Goal: Obtain resource: Download file/media

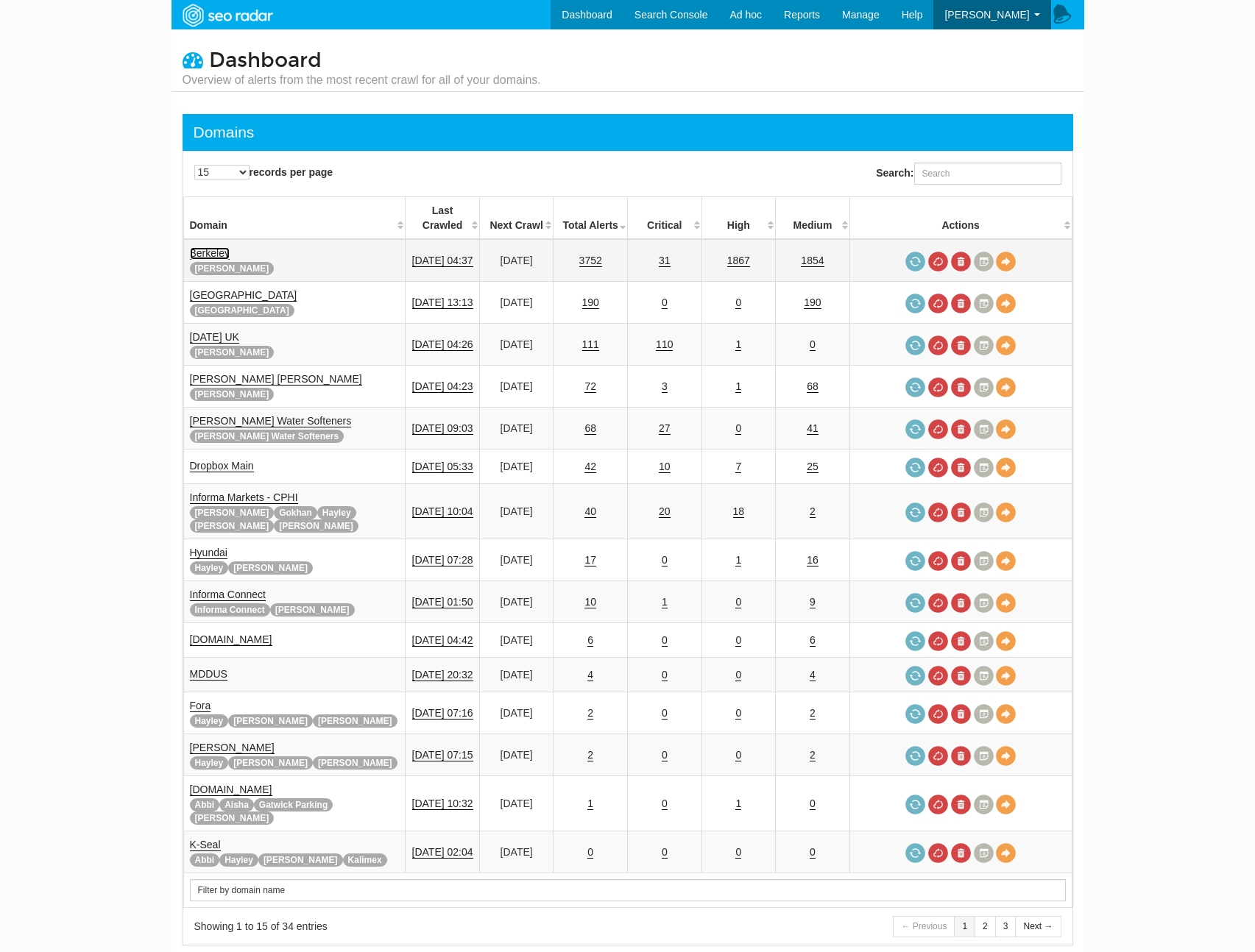
click at [221, 247] on link "Berkeley" at bounding box center [210, 254] width 40 height 12
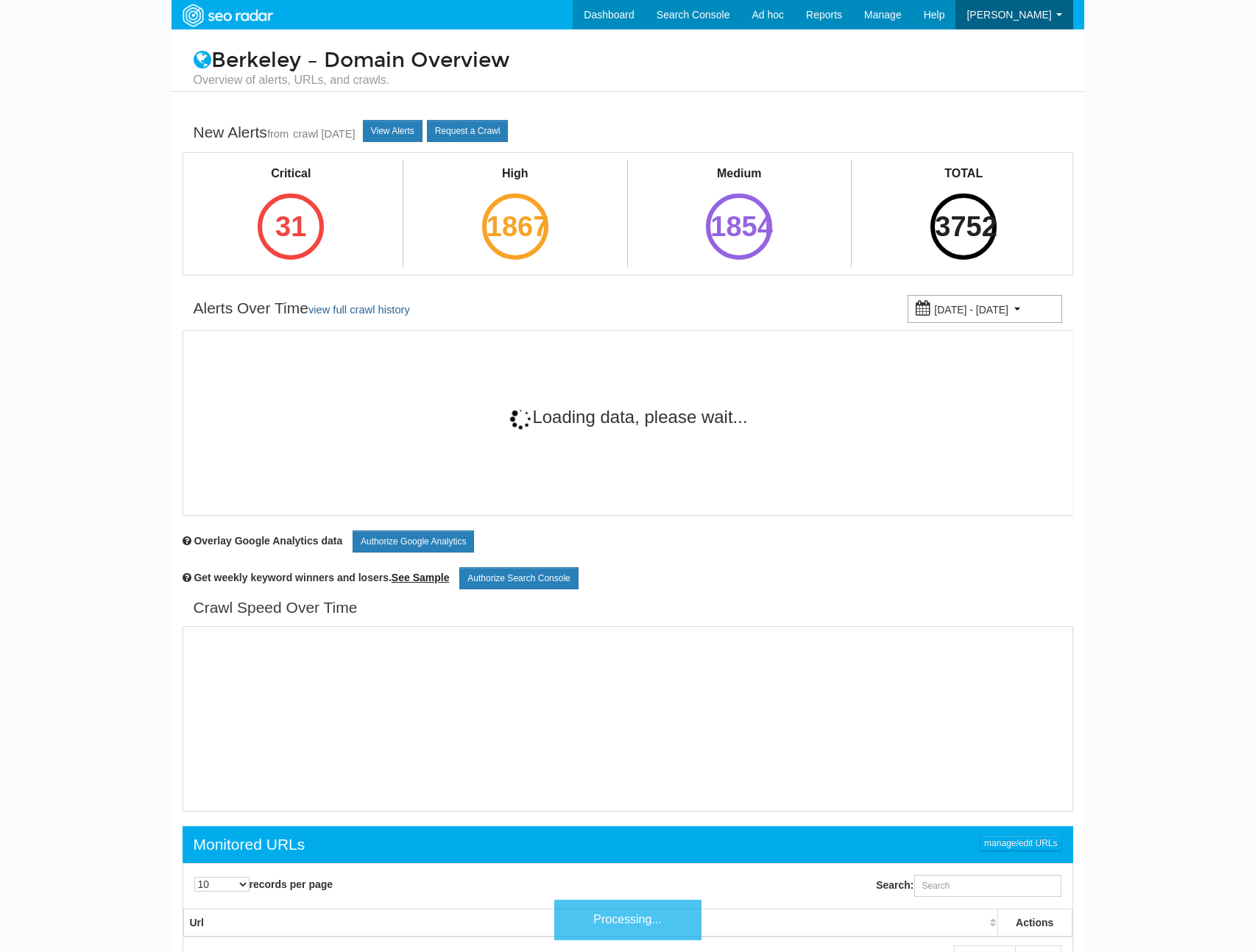
scroll to position [59, 0]
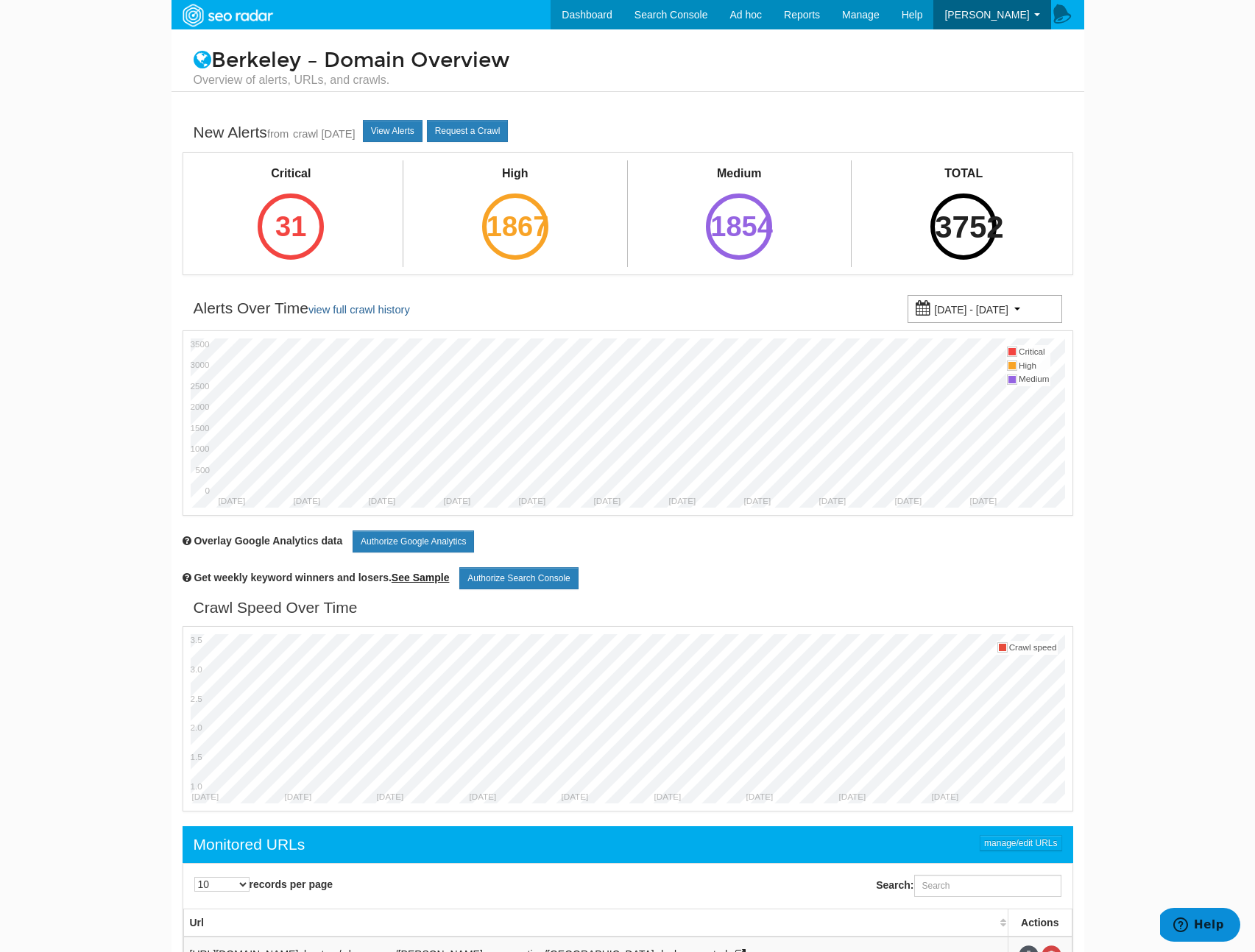
click at [954, 248] on div "3752" at bounding box center [963, 227] width 66 height 66
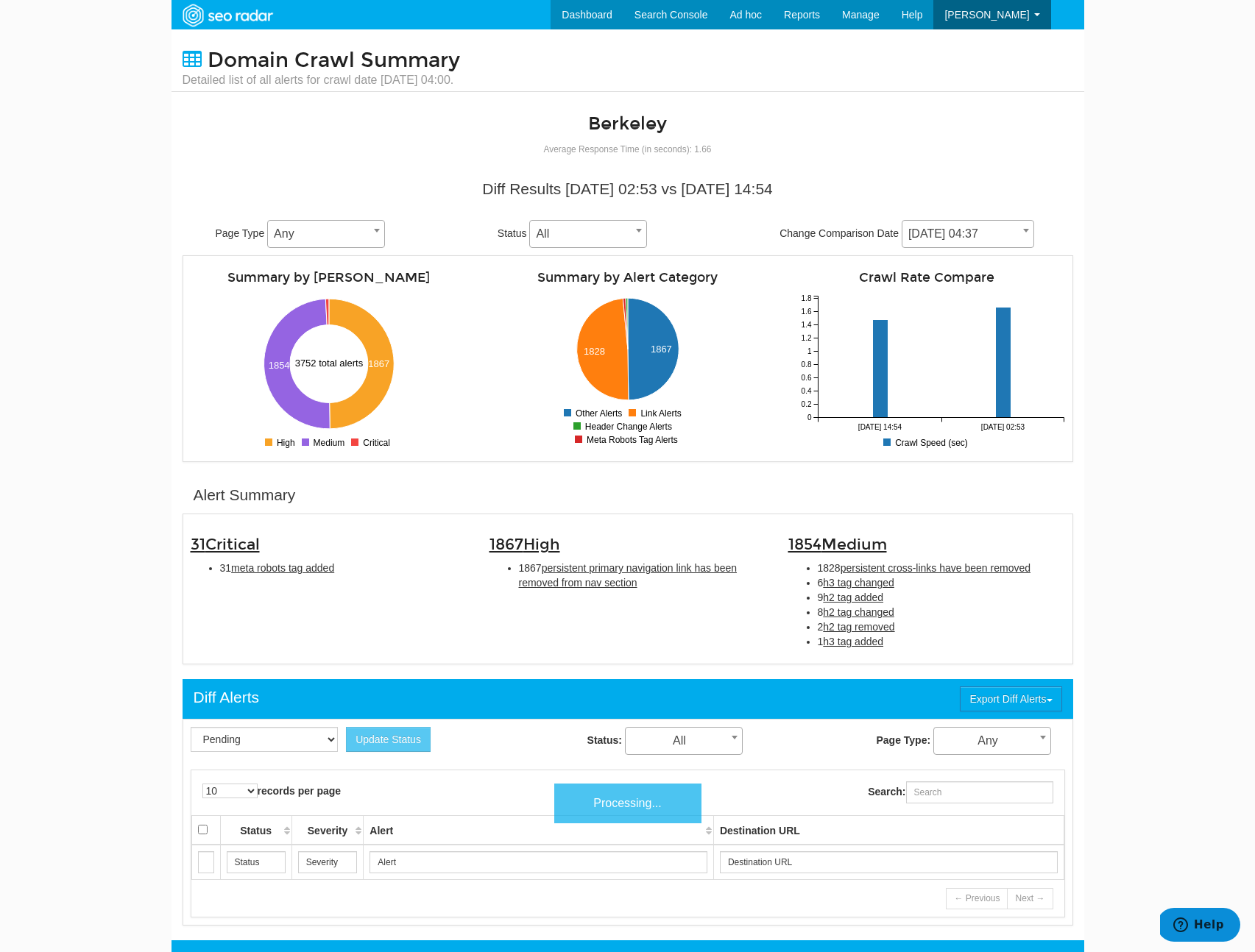
click at [933, 229] on span "[DATE] 04:37" at bounding box center [968, 234] width 131 height 21
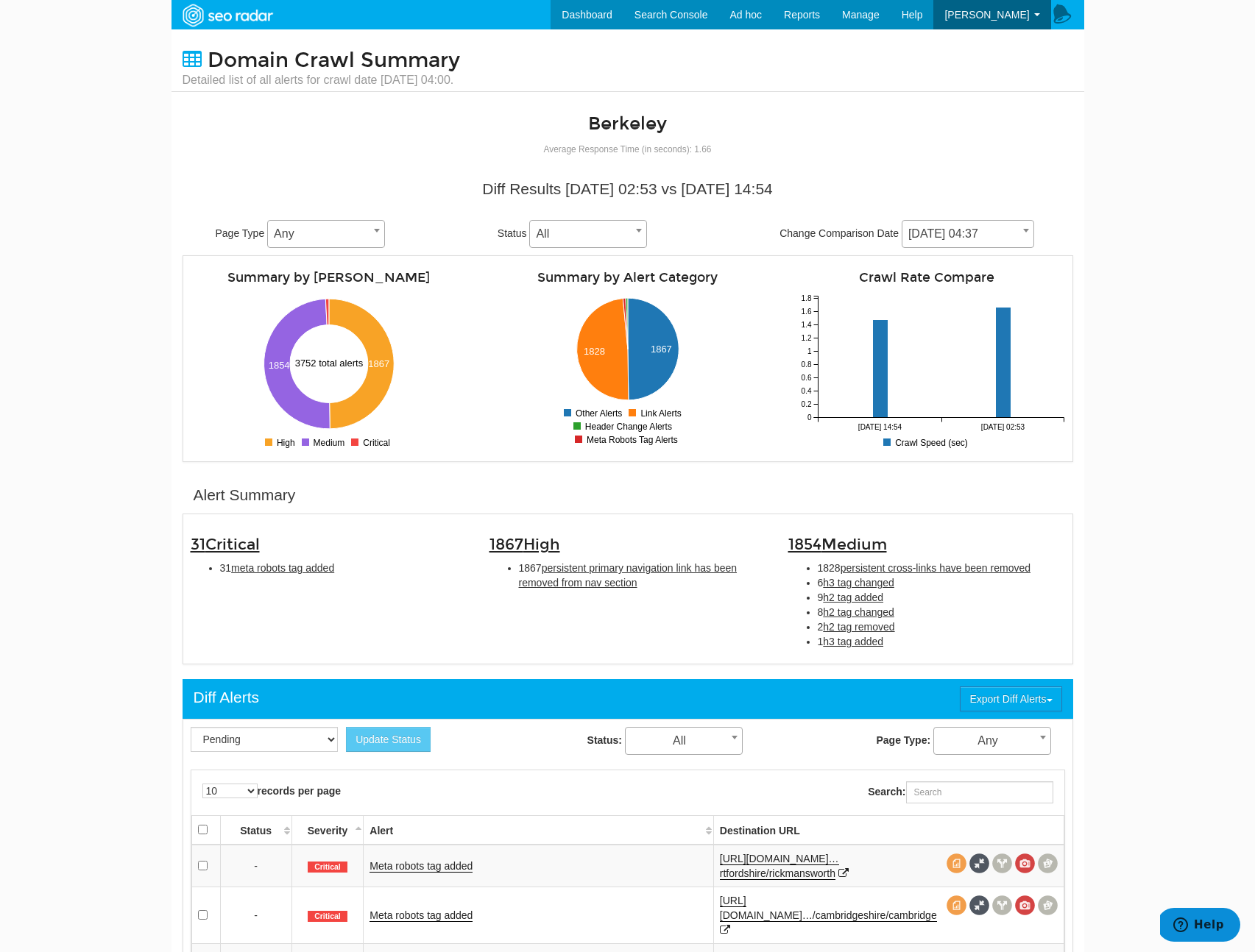
click at [919, 640] on li "1 h3 tag added" at bounding box center [941, 641] width 247 height 15
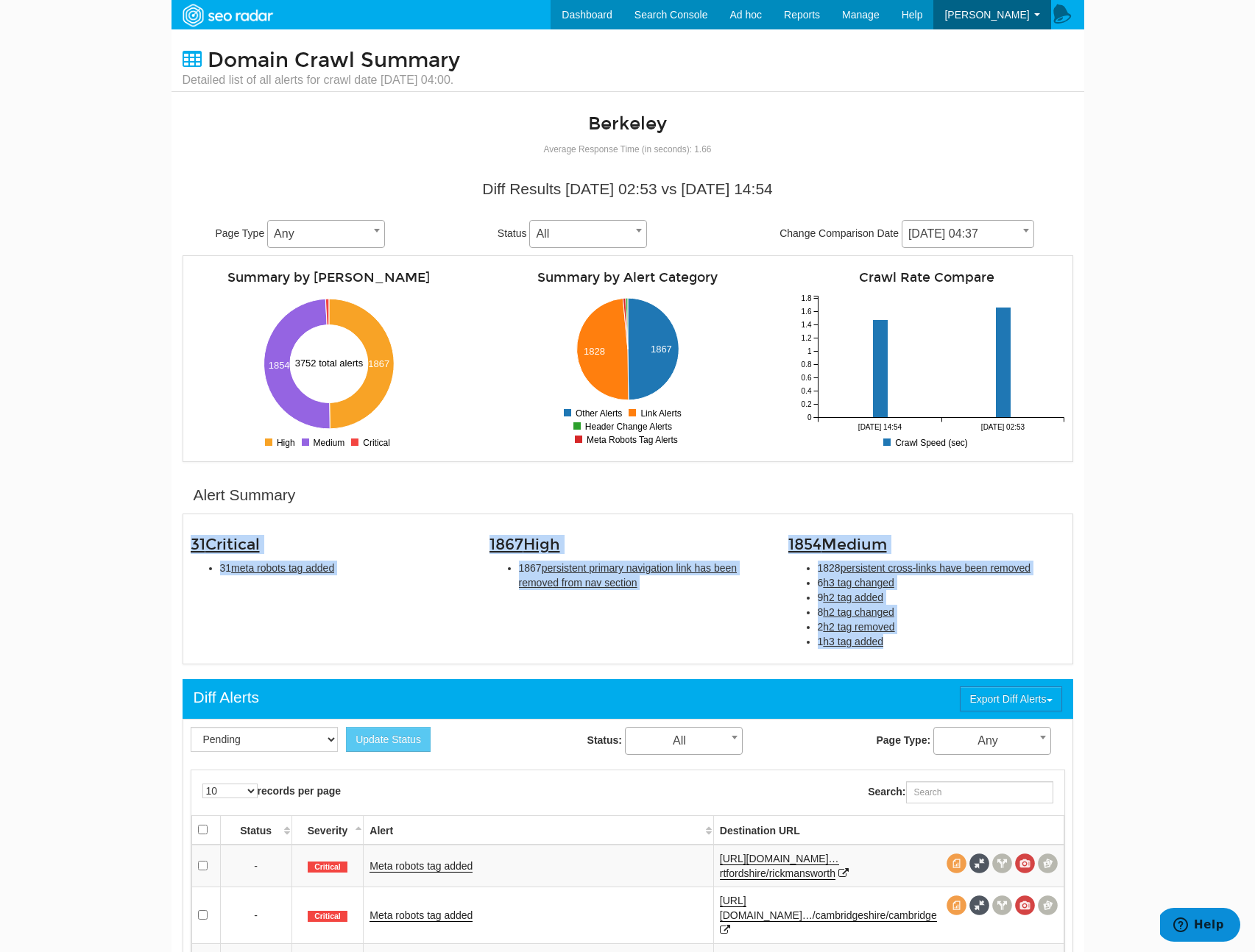
copy div "31 Critical 31 meta robots tag added 1867 High 1867 persistent primary navigati…"
drag, startPoint x: 929, startPoint y: 649, endPoint x: 200, endPoint y: 534, distance: 738.0
click at [200, 534] on div "31 Critical 31 meta robots tag added 1867 High 1867 persistent primary navigati…" at bounding box center [628, 589] width 896 height 135
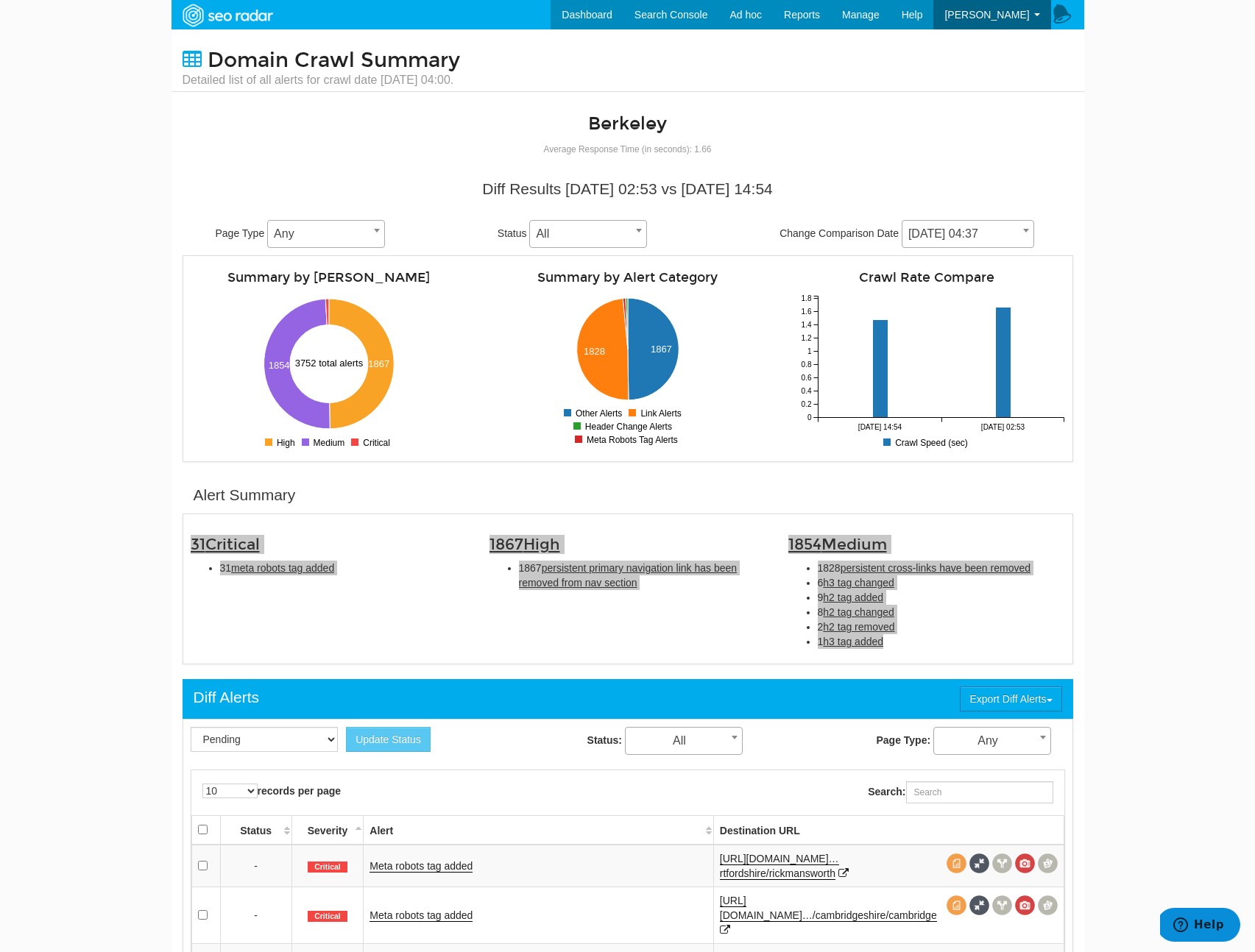
scroll to position [175, 0]
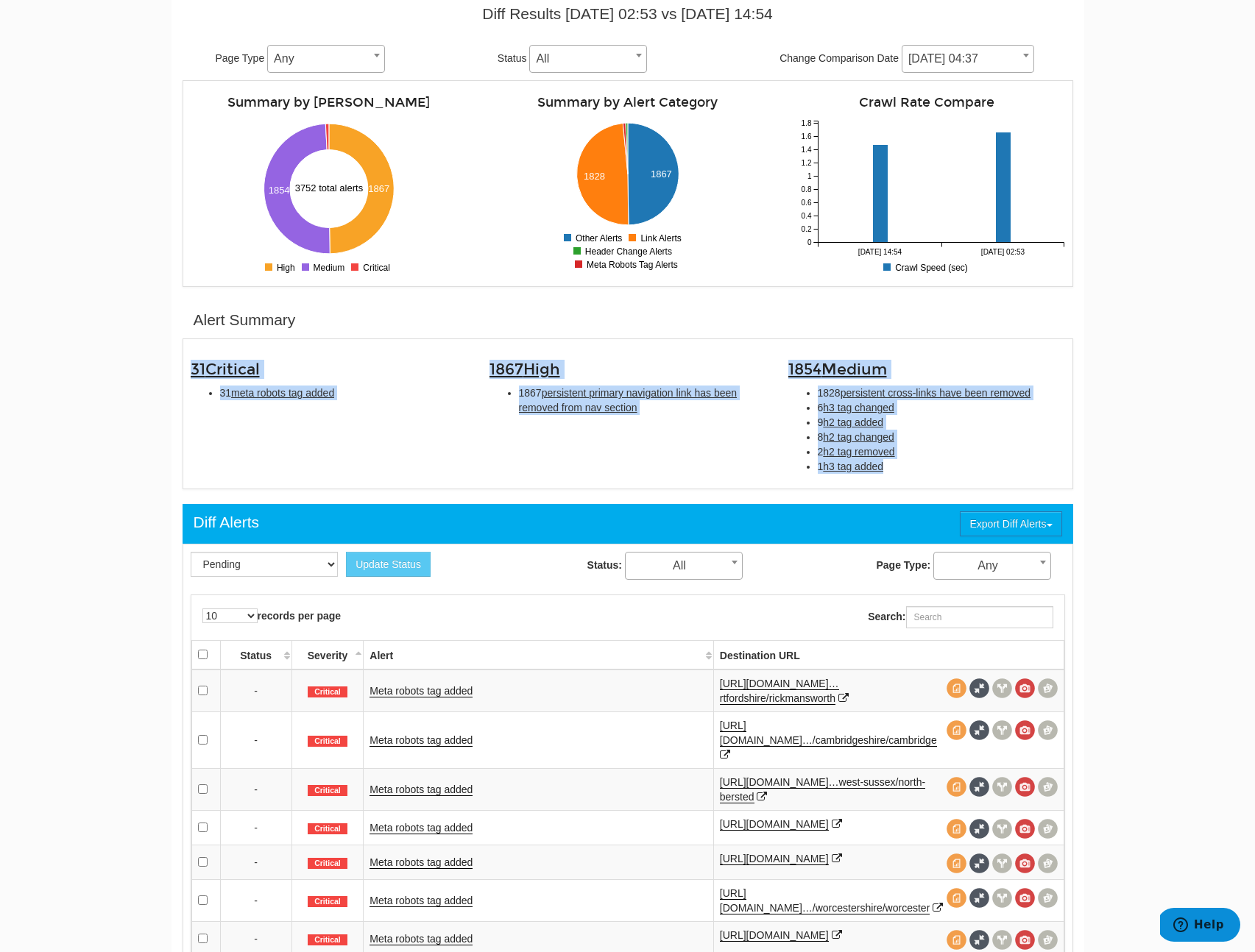
click at [445, 435] on div "31 Critical 31 meta robots tag added 1867 High 1867 persistent primary navigati…" at bounding box center [628, 414] width 896 height 135
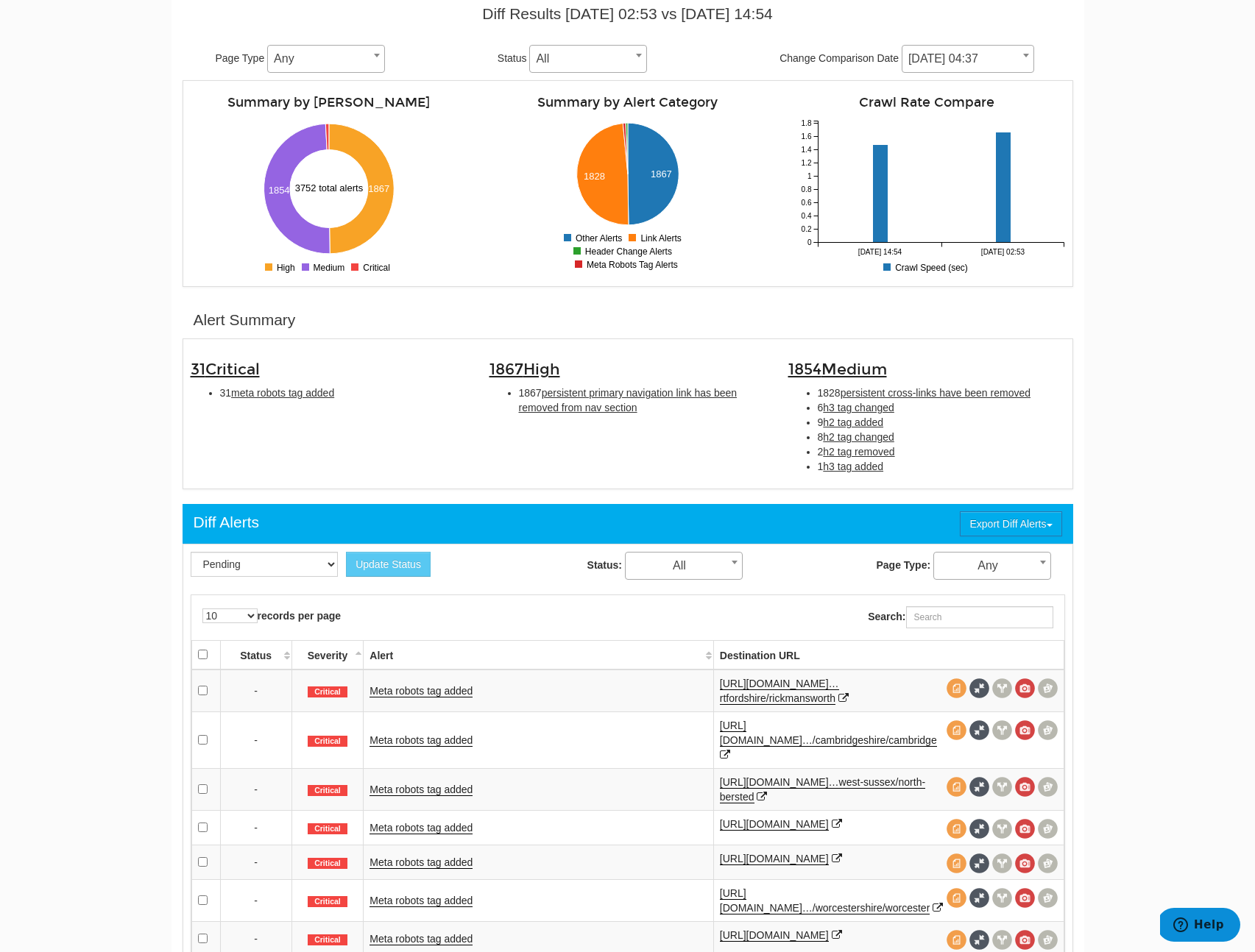
click at [445, 435] on div "31 Critical 31 meta robots tag added 1867 High 1867 persistent primary navigati…" at bounding box center [628, 414] width 896 height 135
click at [847, 472] on span "h3 tag added" at bounding box center [853, 466] width 61 height 11
type input "h3 tag added"
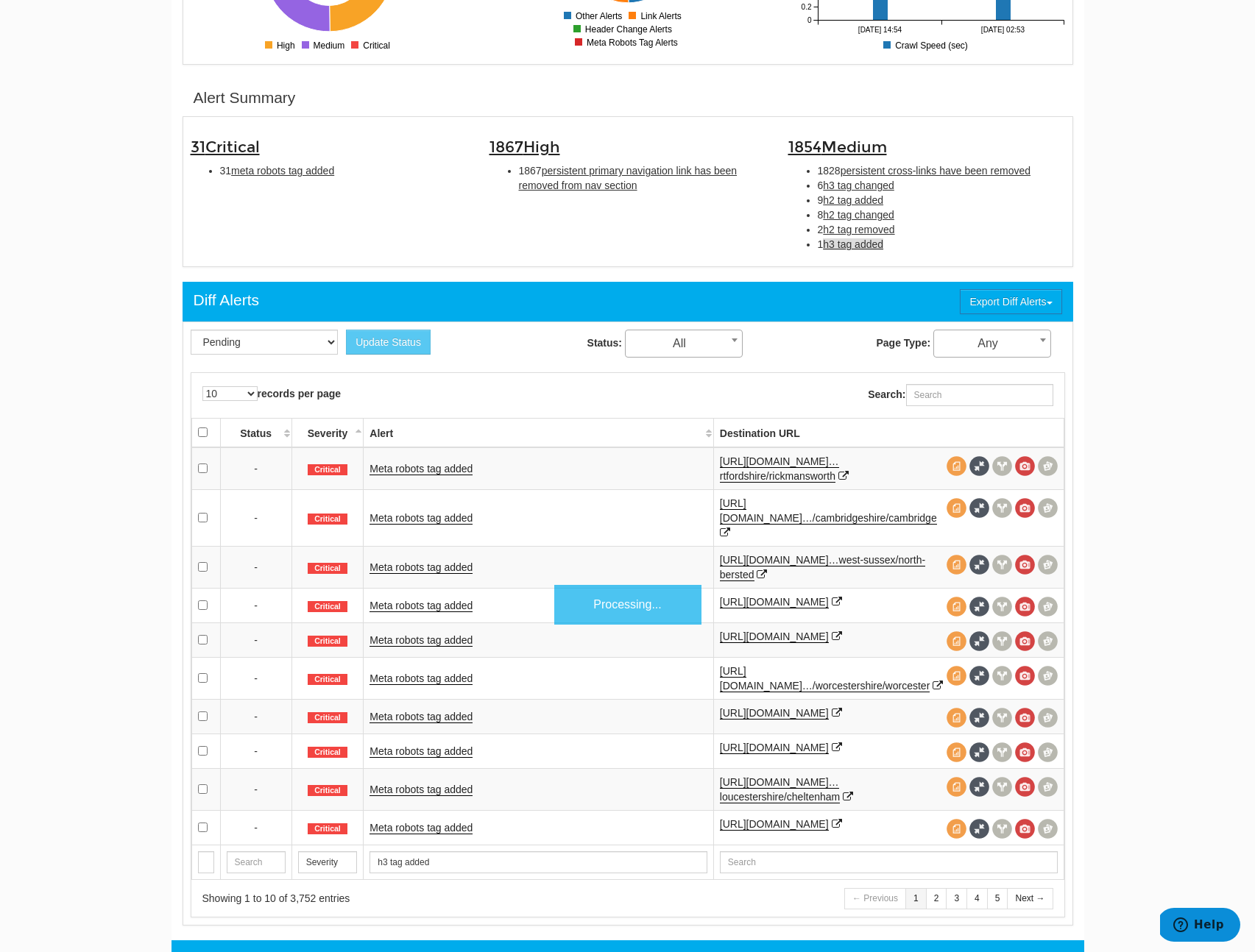
scroll to position [478, 0]
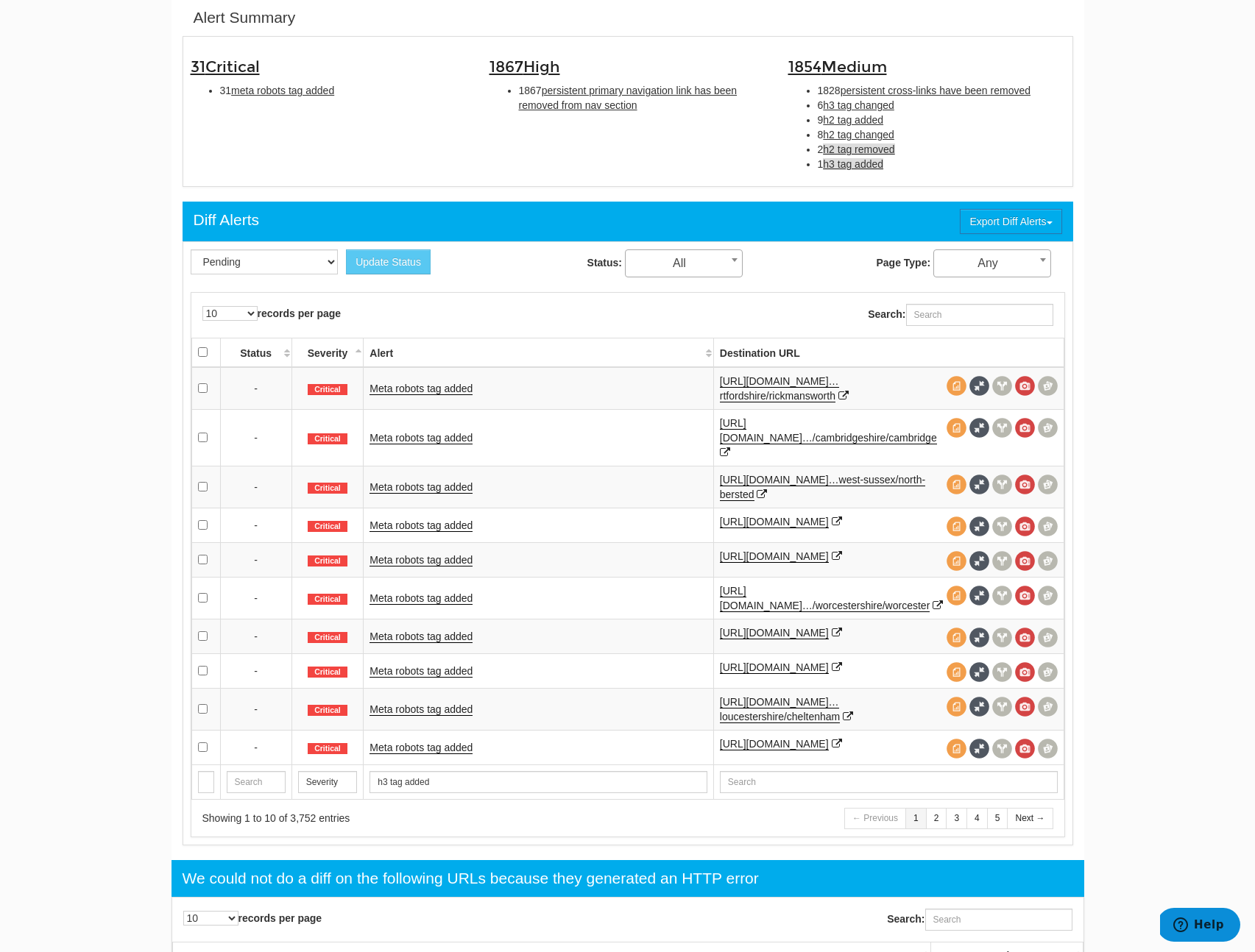
click at [855, 144] on span "h2 tag removed" at bounding box center [858, 149] width 71 height 11
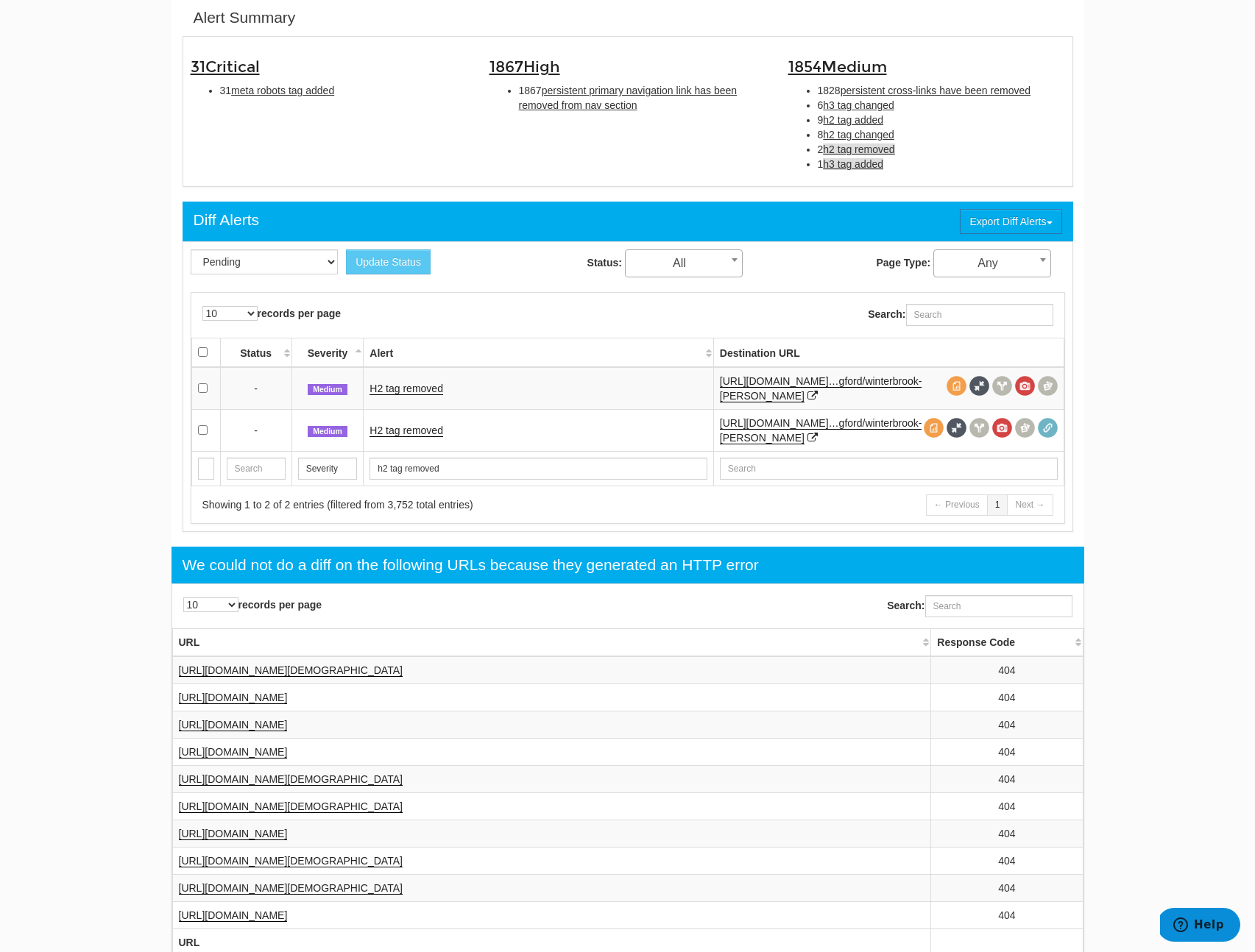
click at [852, 165] on span "h3 tag added" at bounding box center [853, 164] width 61 height 11
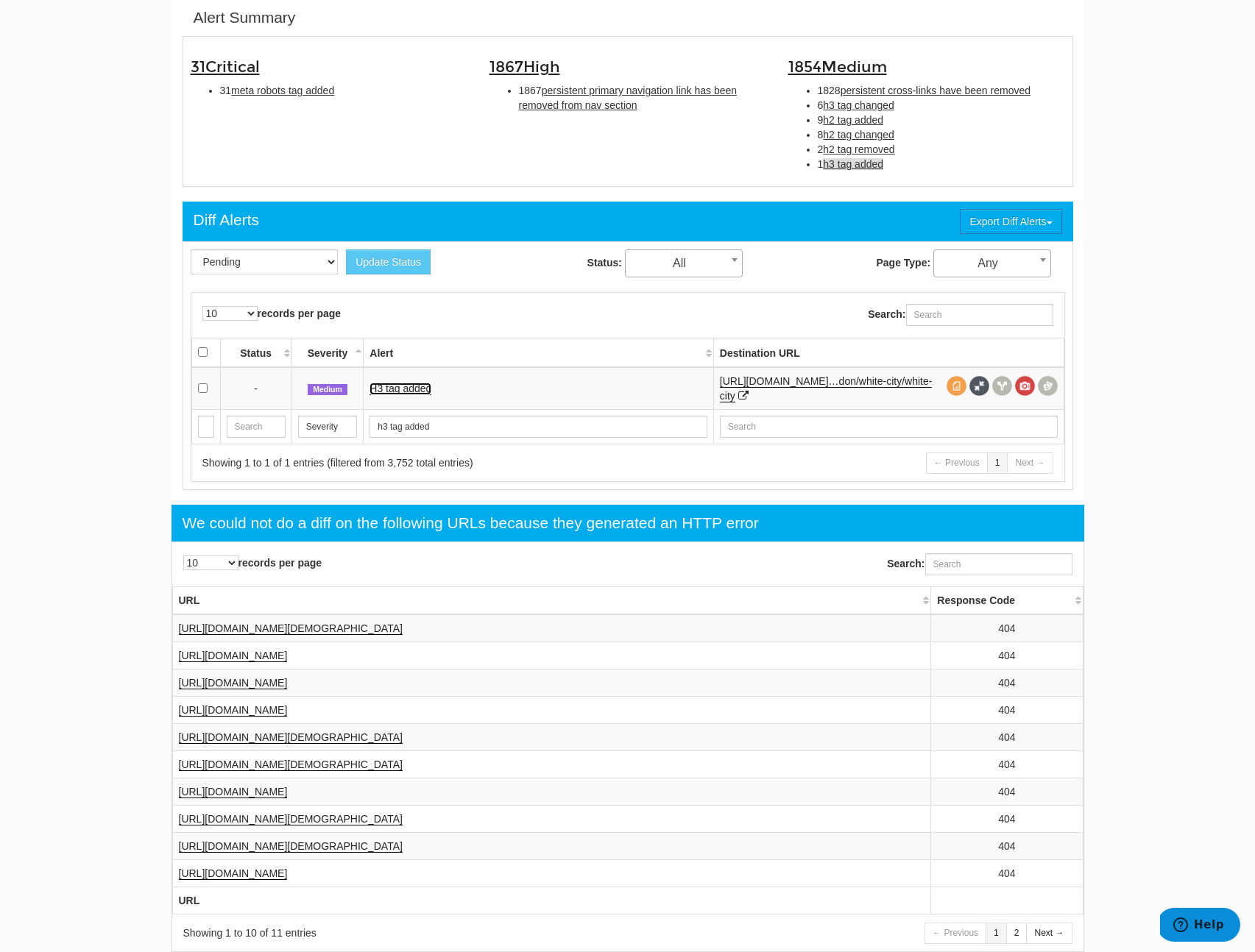
click at [427, 390] on link "H3 tag added" at bounding box center [400, 389] width 62 height 12
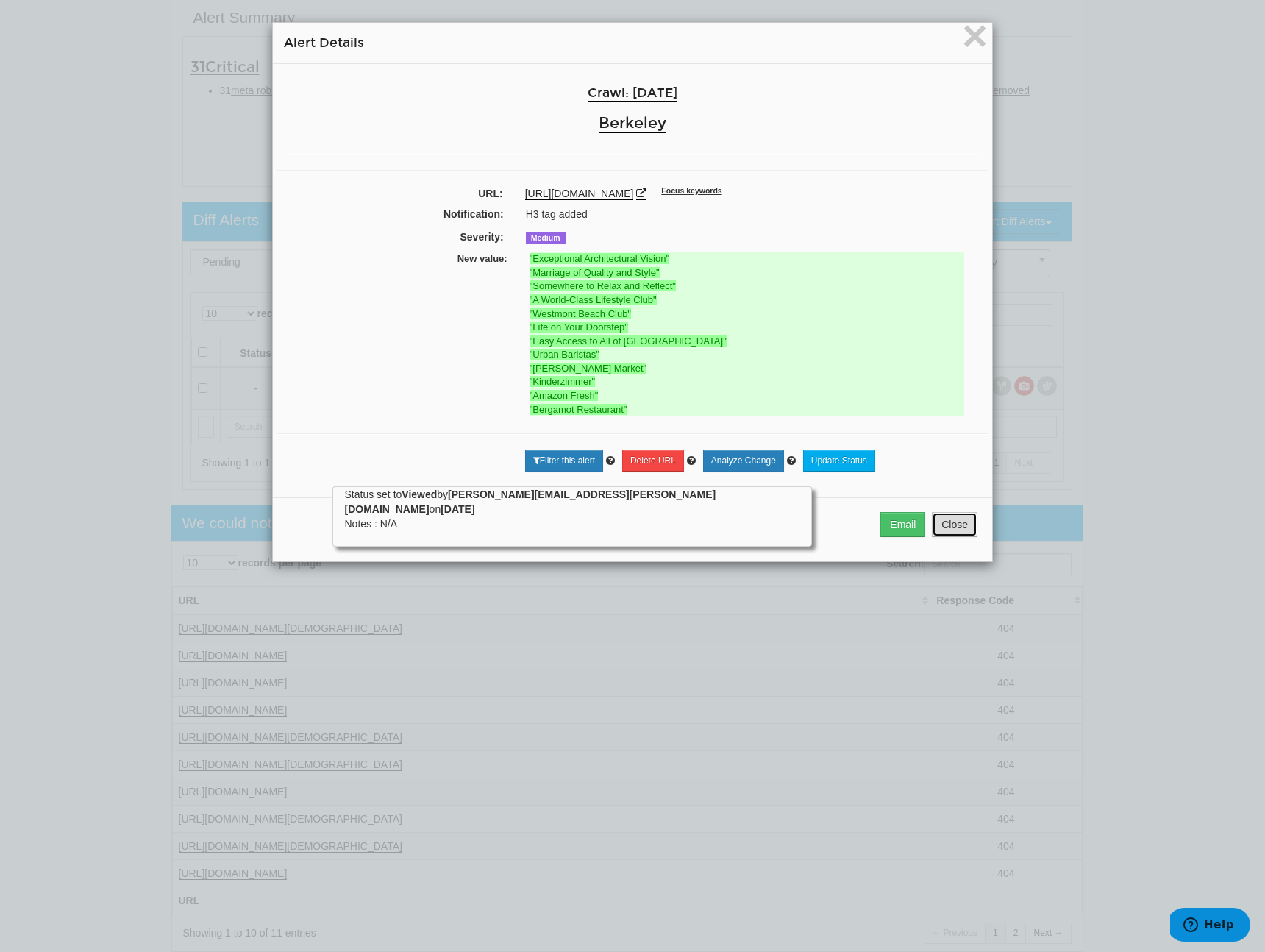
click at [950, 529] on button "Close" at bounding box center [955, 525] width 46 height 25
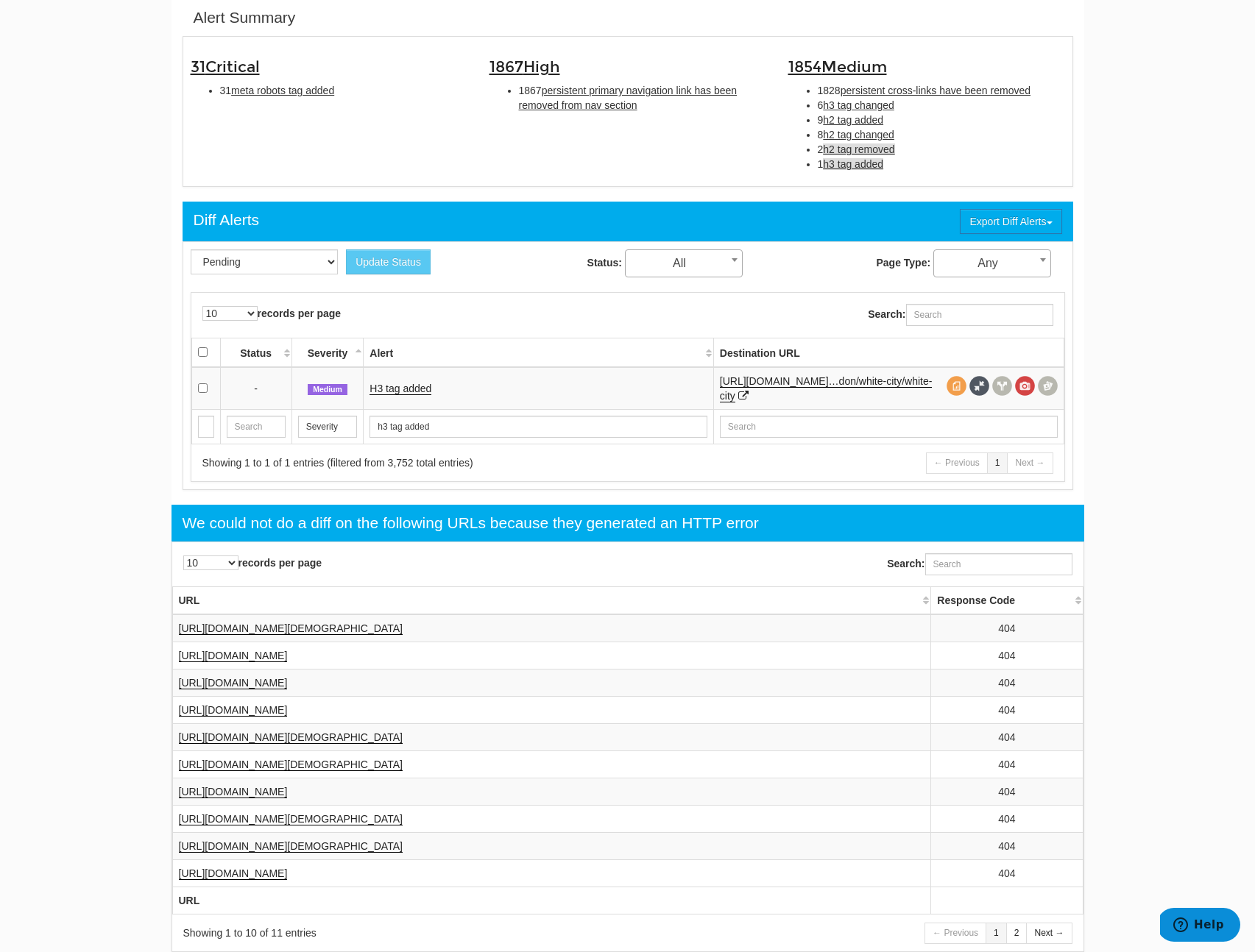
click at [864, 144] on span "h2 tag removed" at bounding box center [858, 149] width 71 height 11
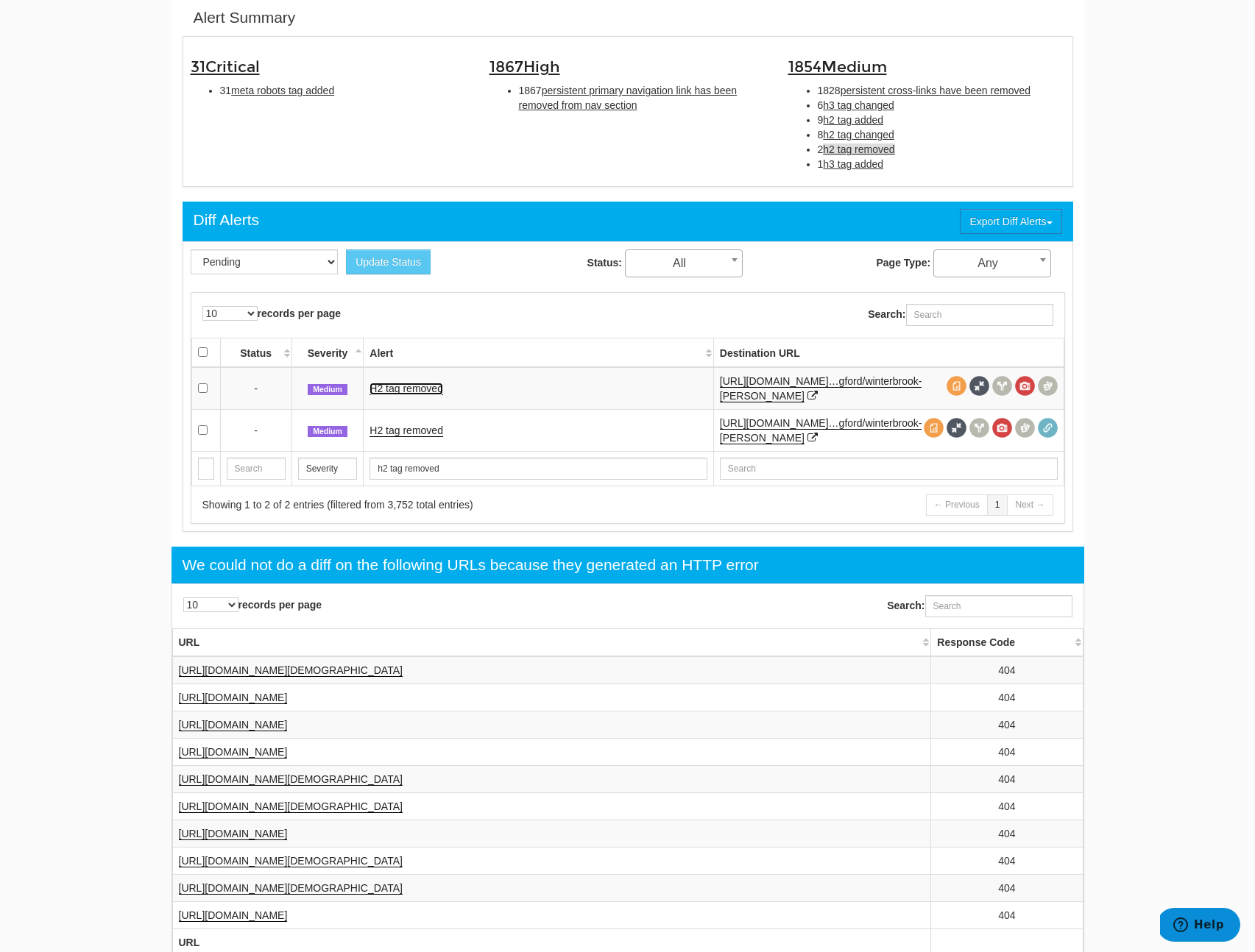
click at [415, 393] on link "H2 tag removed" at bounding box center [406, 389] width 74 height 12
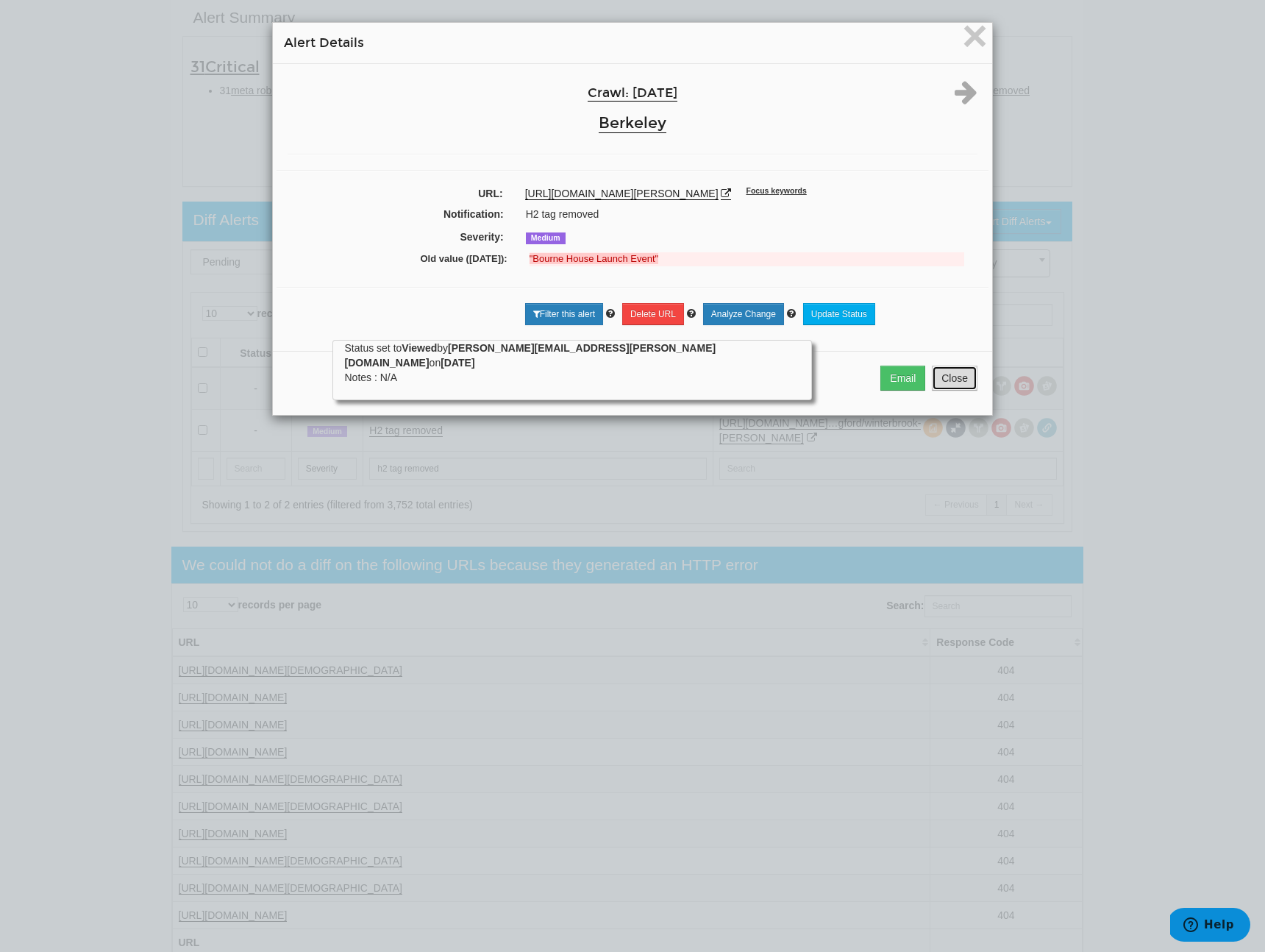
click at [955, 388] on button "Close" at bounding box center [955, 378] width 46 height 25
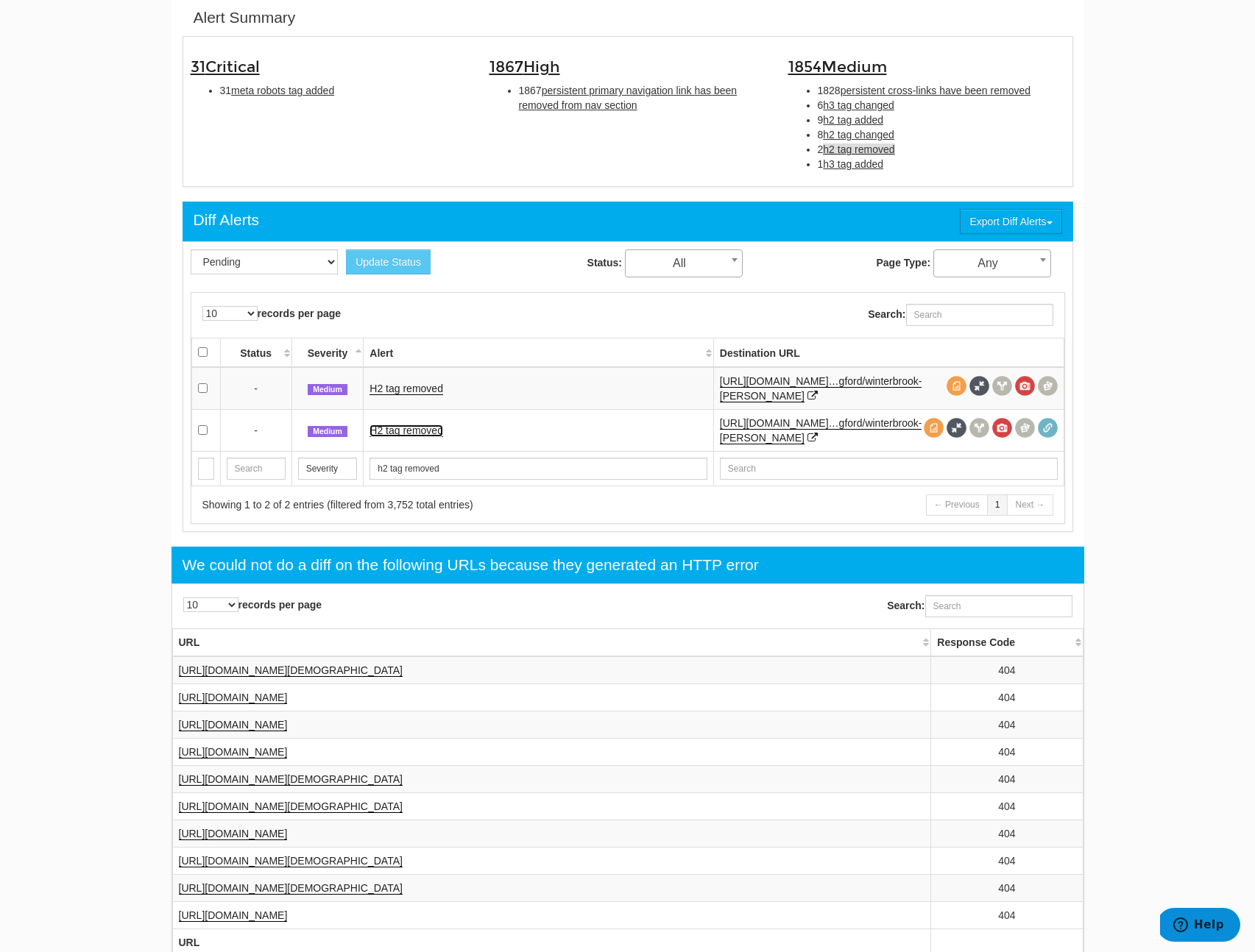
click at [424, 430] on link "H2 tag removed" at bounding box center [406, 430] width 74 height 12
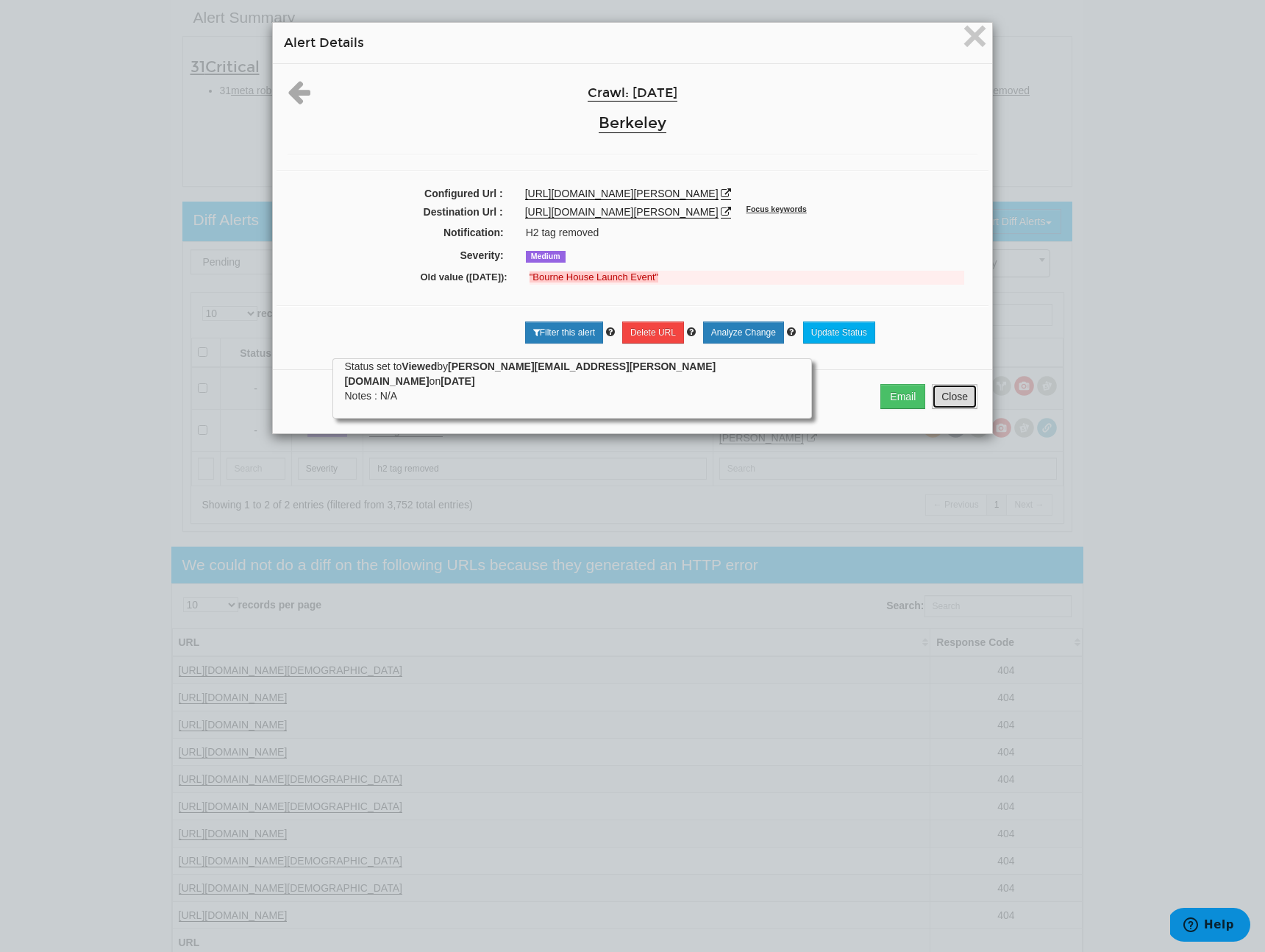
click at [952, 409] on button "Close" at bounding box center [955, 397] width 46 height 25
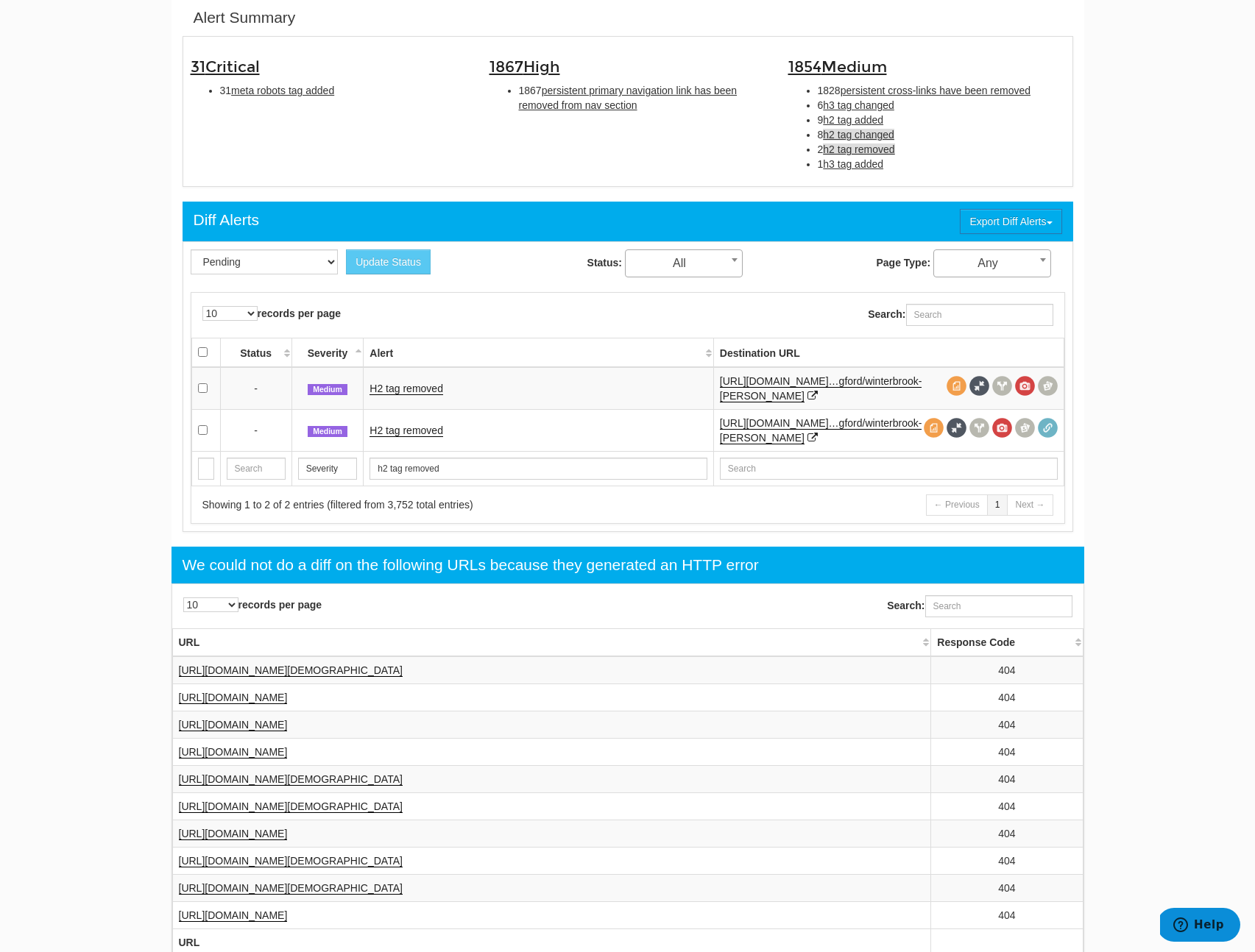
click at [845, 133] on span "h2 tag changed" at bounding box center [858, 134] width 71 height 11
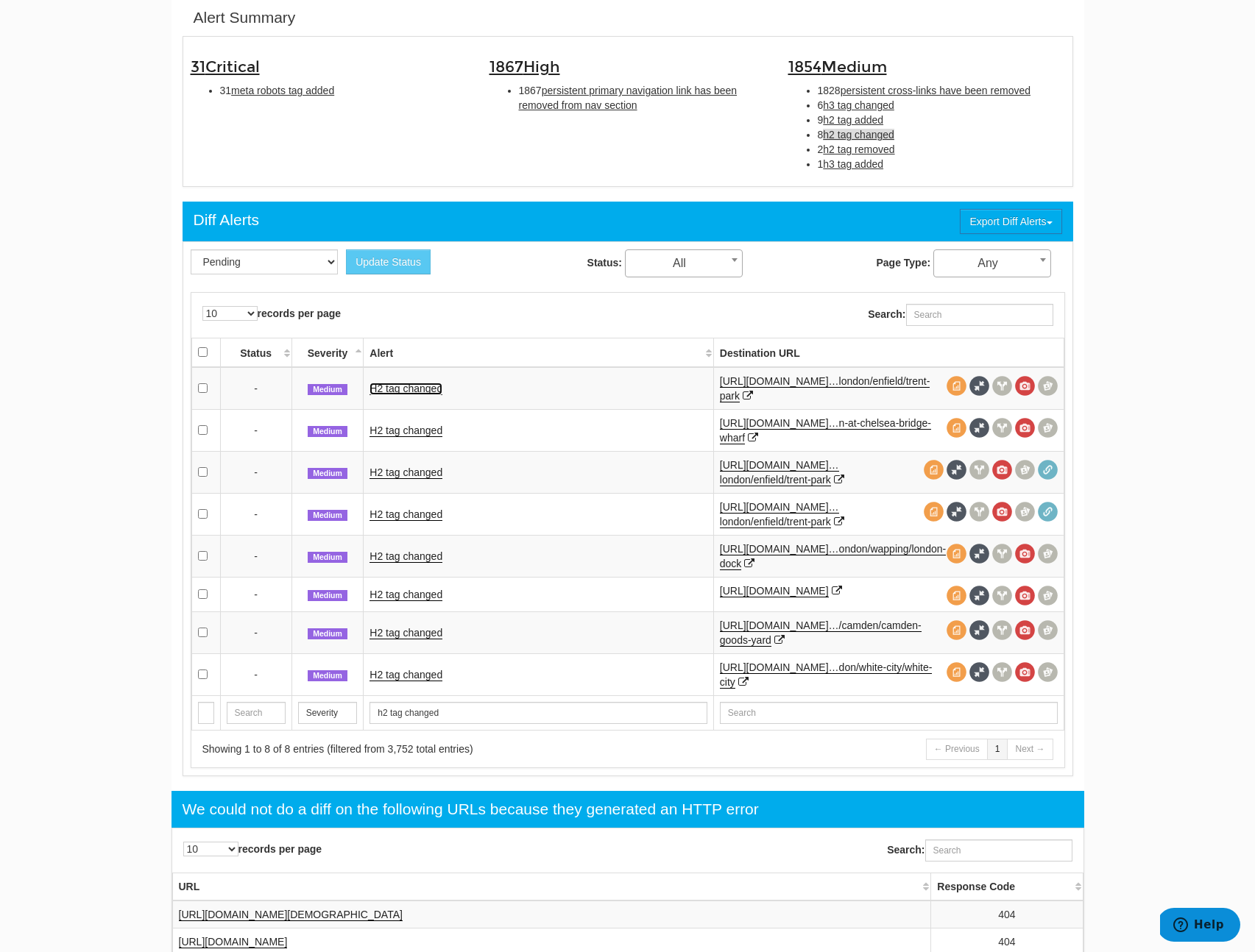
click at [428, 389] on link "H2 tag changed" at bounding box center [405, 389] width 73 height 12
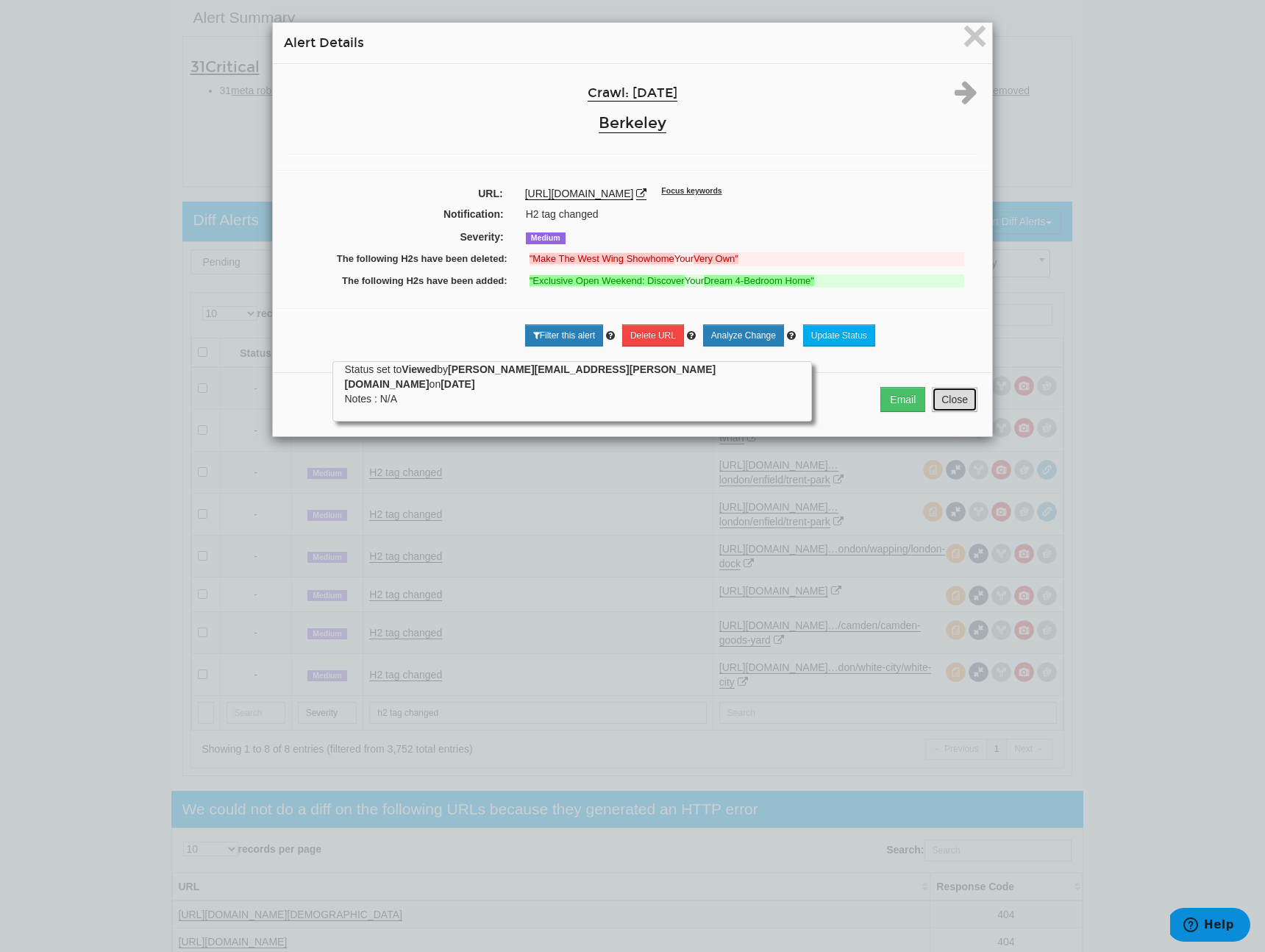
click at [952, 398] on button "Close" at bounding box center [955, 399] width 46 height 25
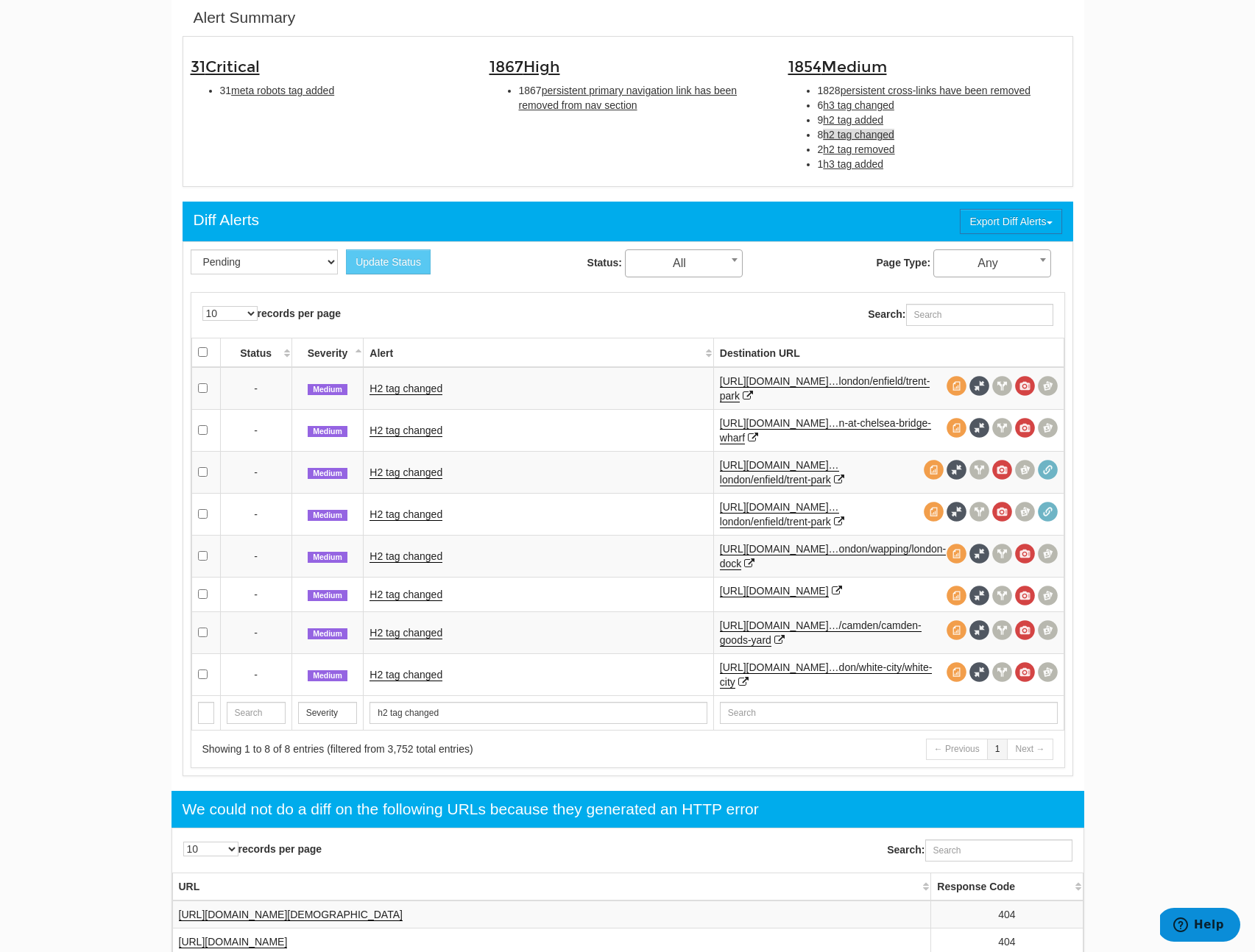
click at [408, 437] on td "H2 tag changed" at bounding box center [539, 430] width 349 height 42
click at [415, 430] on link "H2 tag changed" at bounding box center [405, 430] width 73 height 12
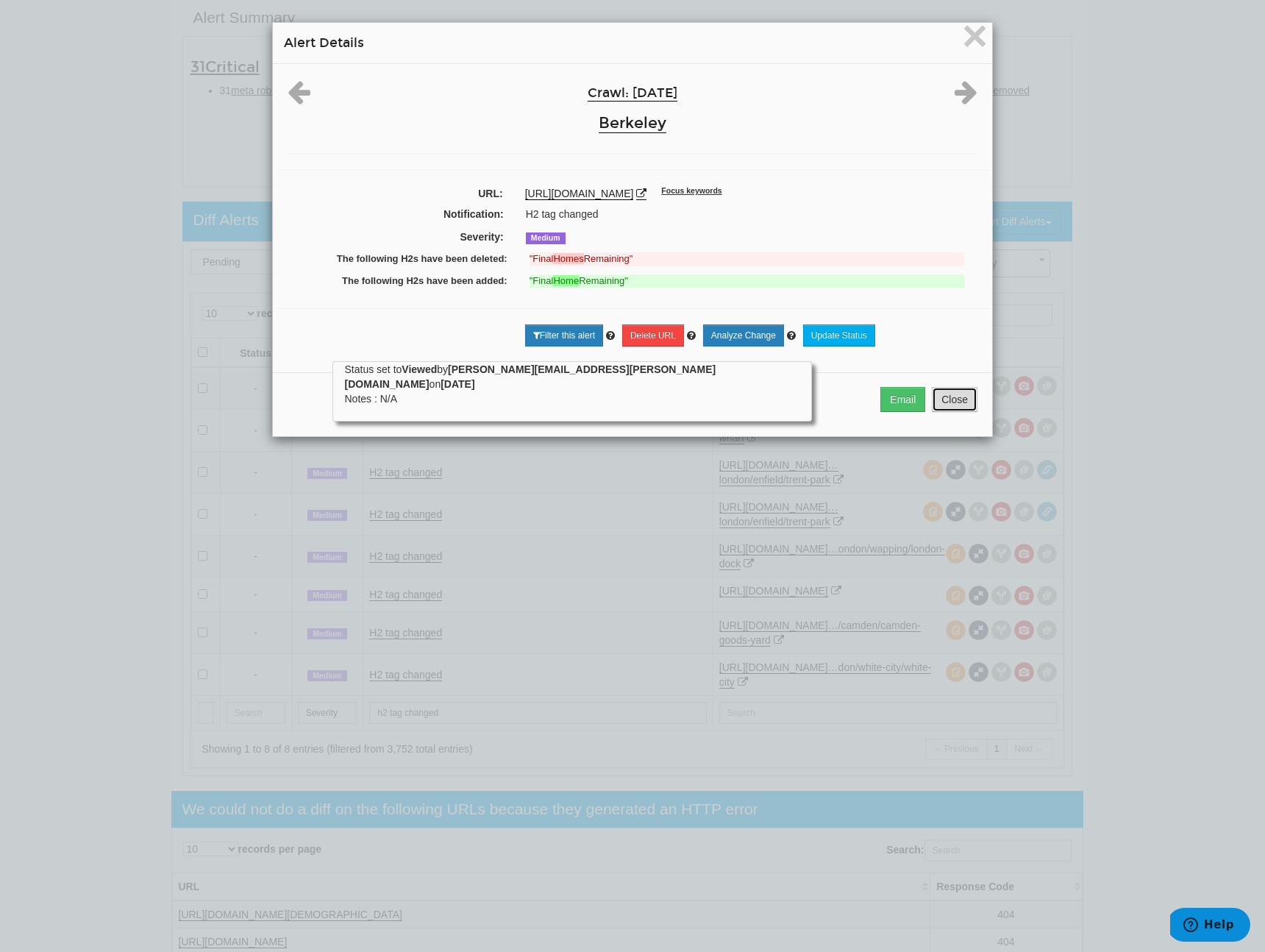
click at [946, 410] on button "Close" at bounding box center [955, 399] width 46 height 25
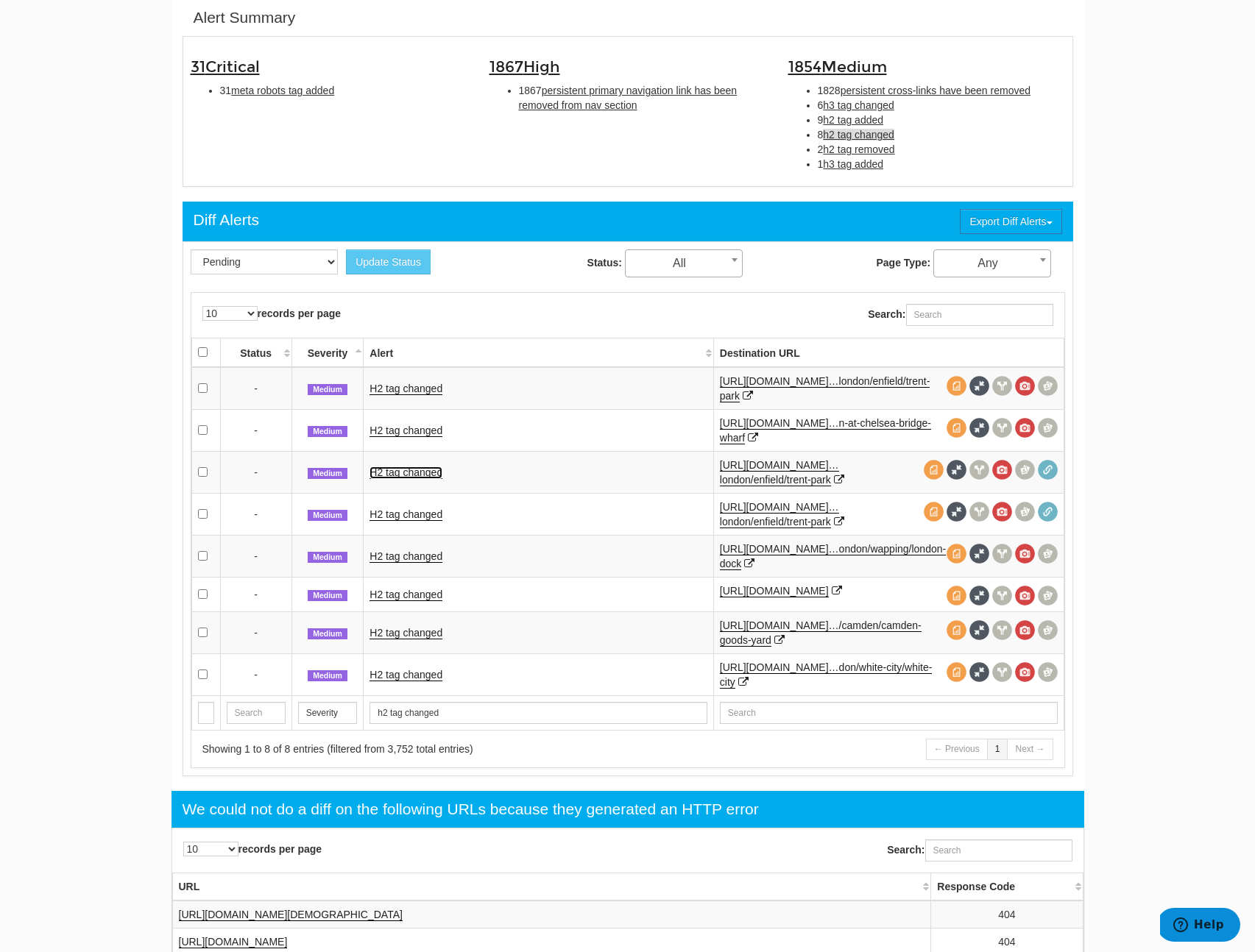
click at [409, 471] on link "H2 tag changed" at bounding box center [405, 473] width 73 height 12
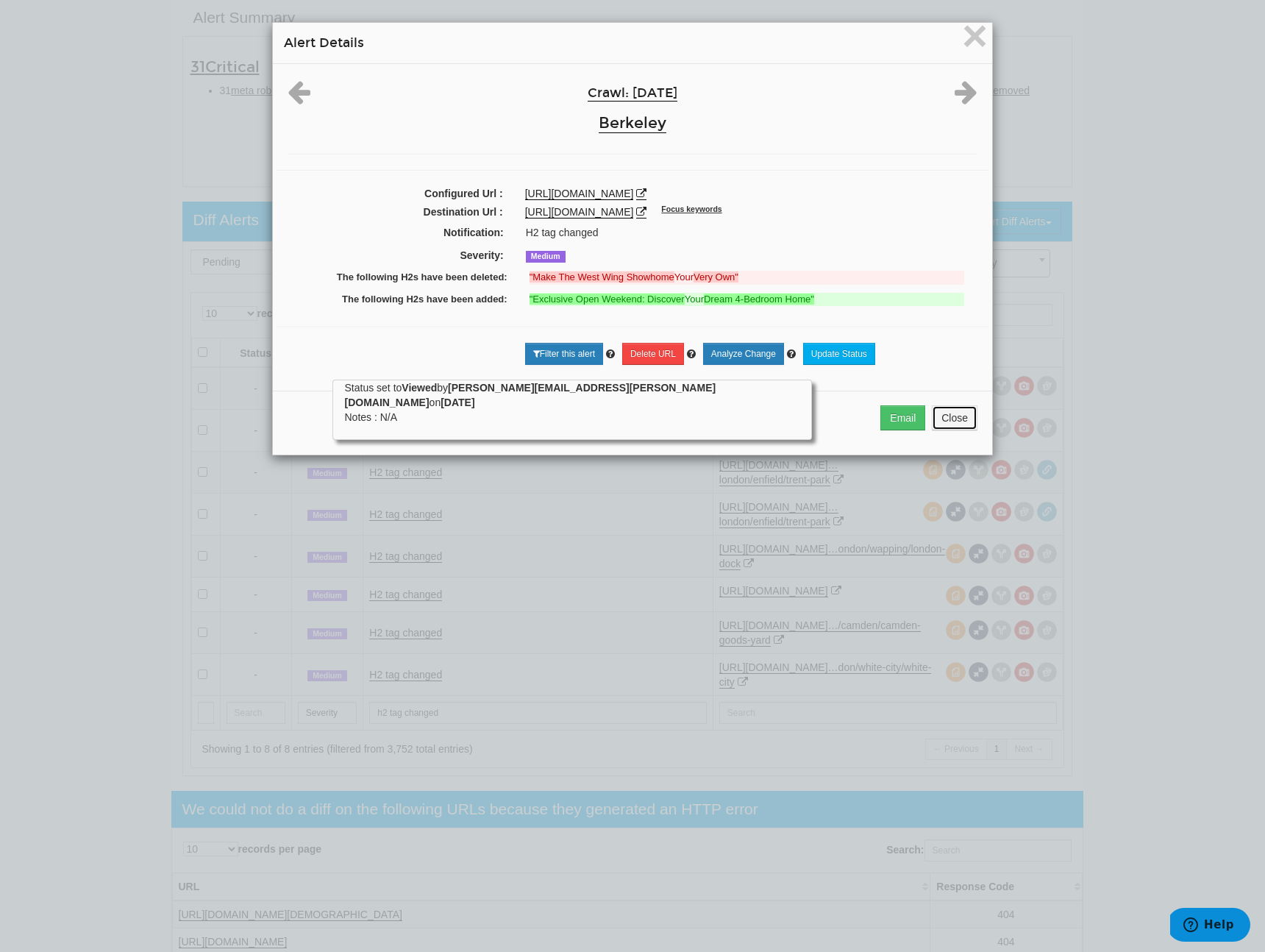
drag, startPoint x: 940, startPoint y: 418, endPoint x: 849, endPoint y: 438, distance: 93.2
click at [939, 420] on button "Close" at bounding box center [955, 417] width 46 height 25
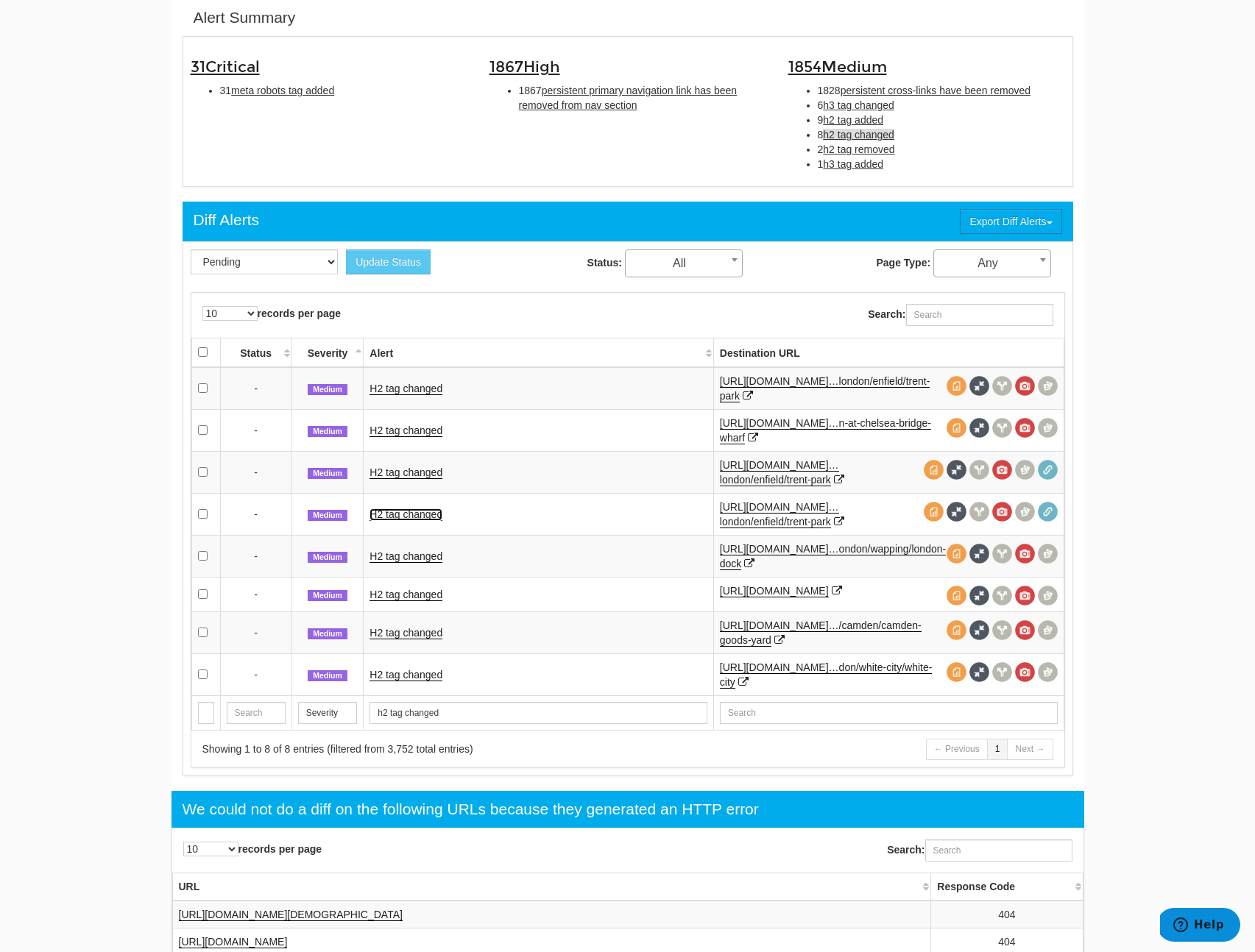
click at [417, 509] on link "H2 tag changed" at bounding box center [405, 515] width 73 height 12
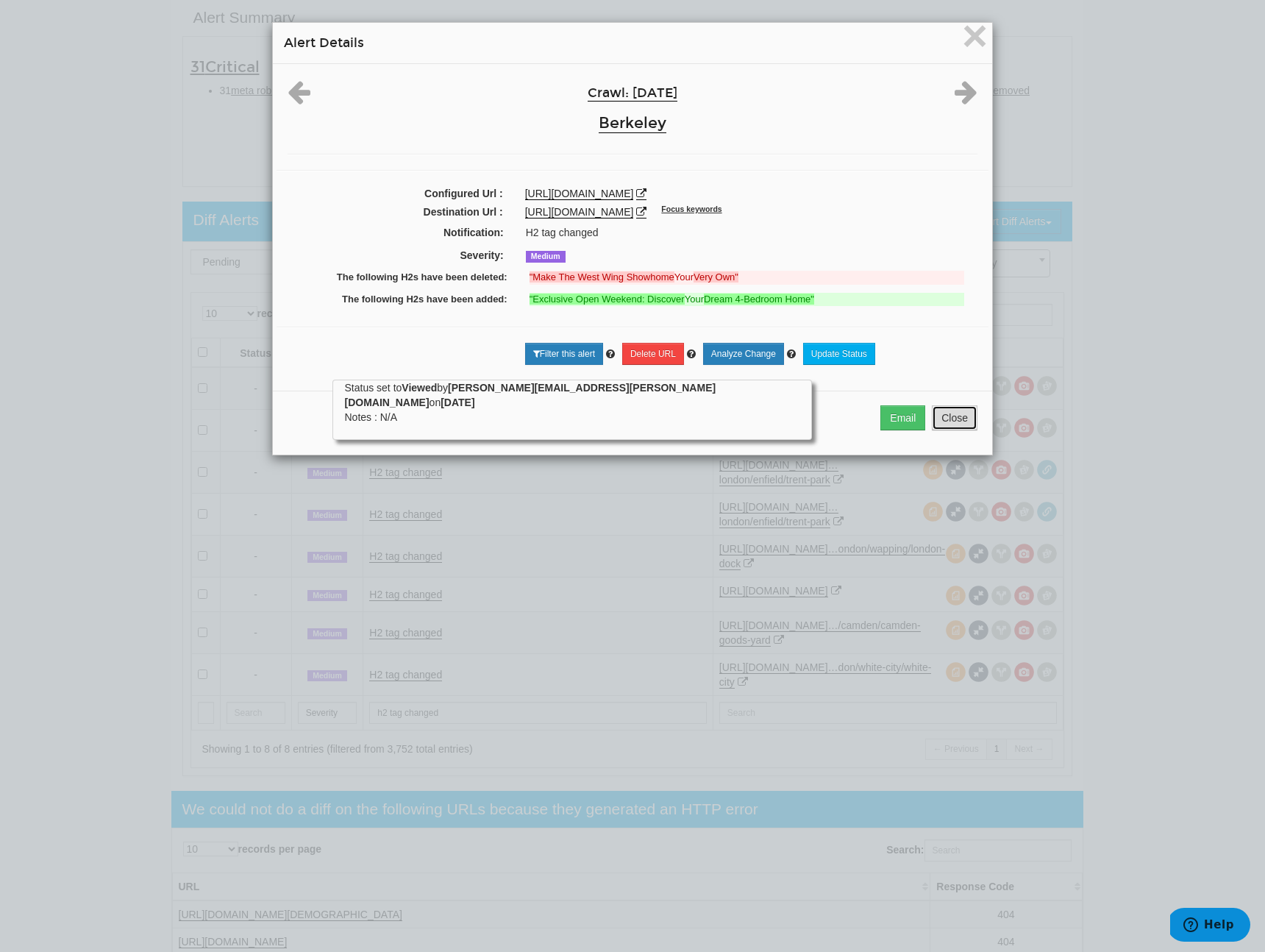
click at [958, 426] on button "Close" at bounding box center [955, 417] width 46 height 25
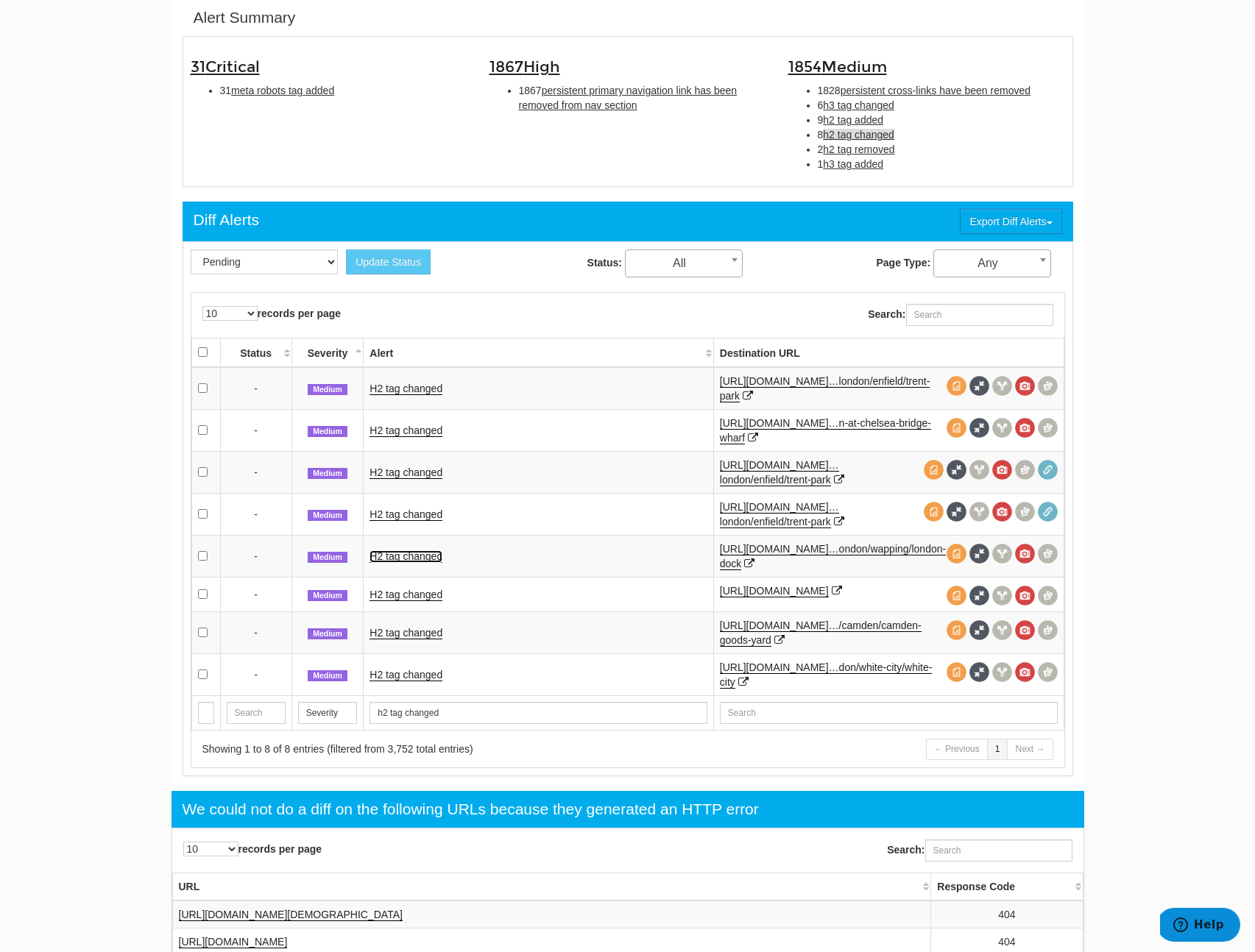
click at [395, 551] on link "H2 tag changed" at bounding box center [405, 557] width 73 height 12
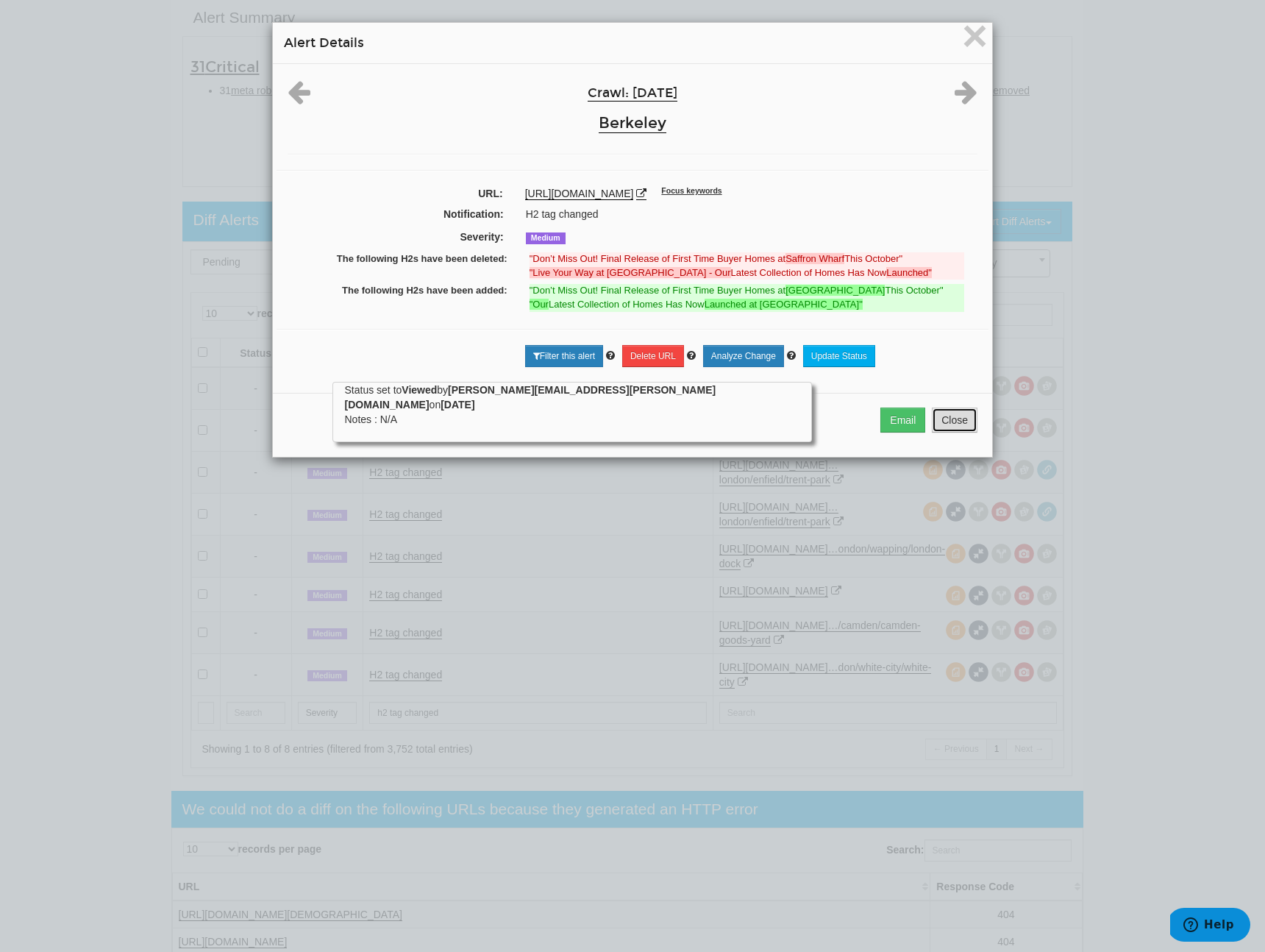
click at [953, 414] on button "Close" at bounding box center [955, 420] width 46 height 25
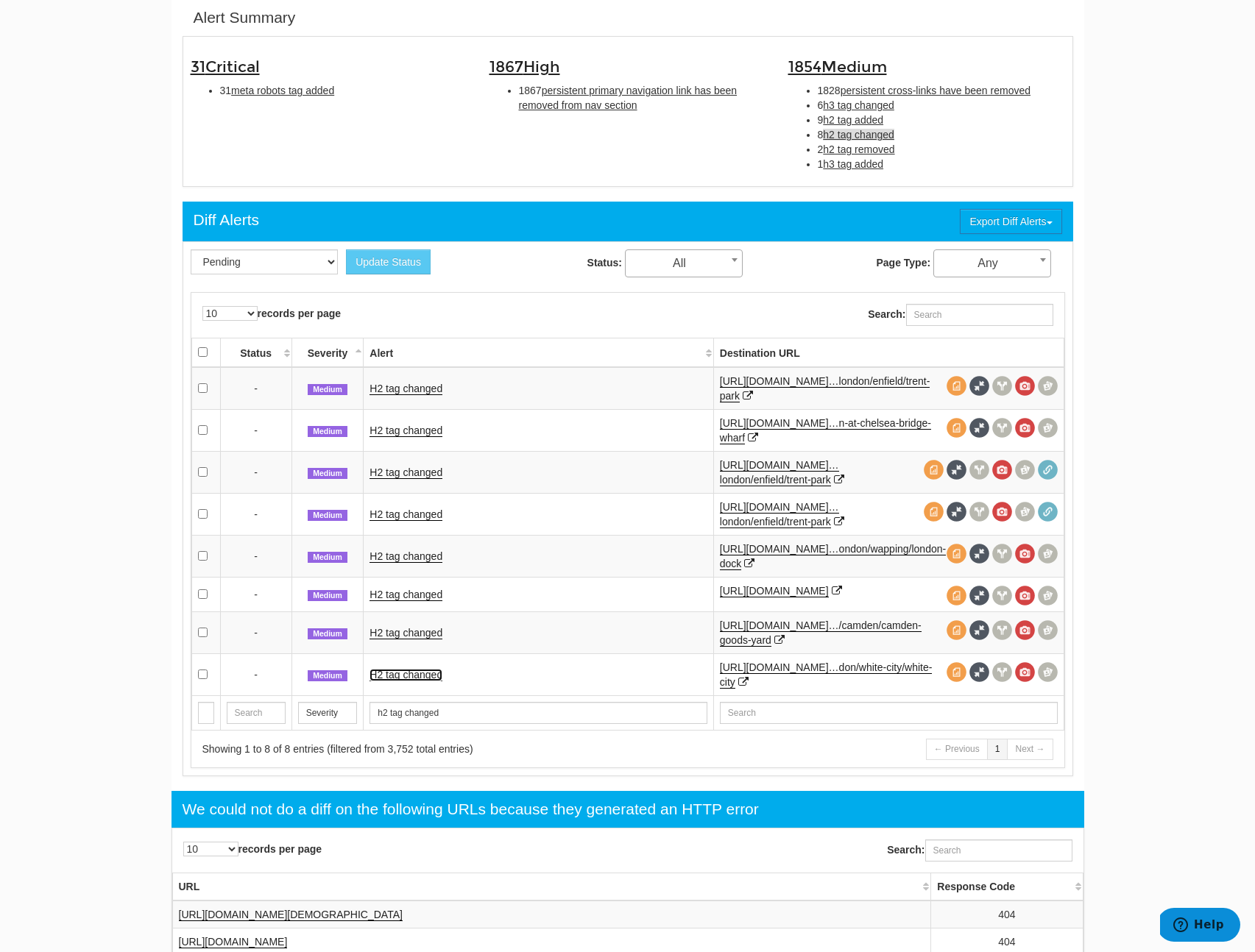
click at [403, 677] on link "H2 tag changed" at bounding box center [405, 675] width 73 height 12
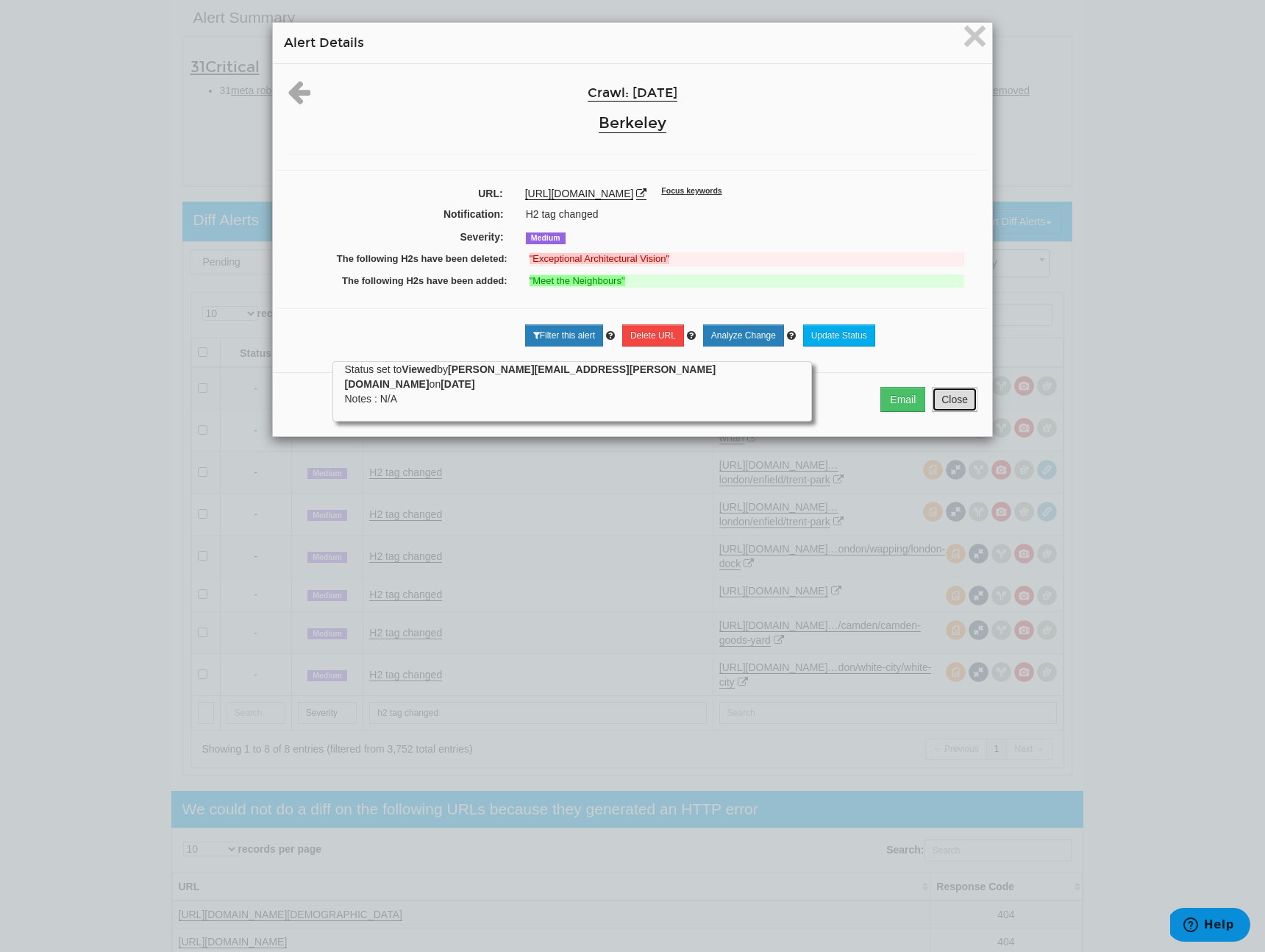
click at [952, 399] on button "Close" at bounding box center [955, 399] width 46 height 25
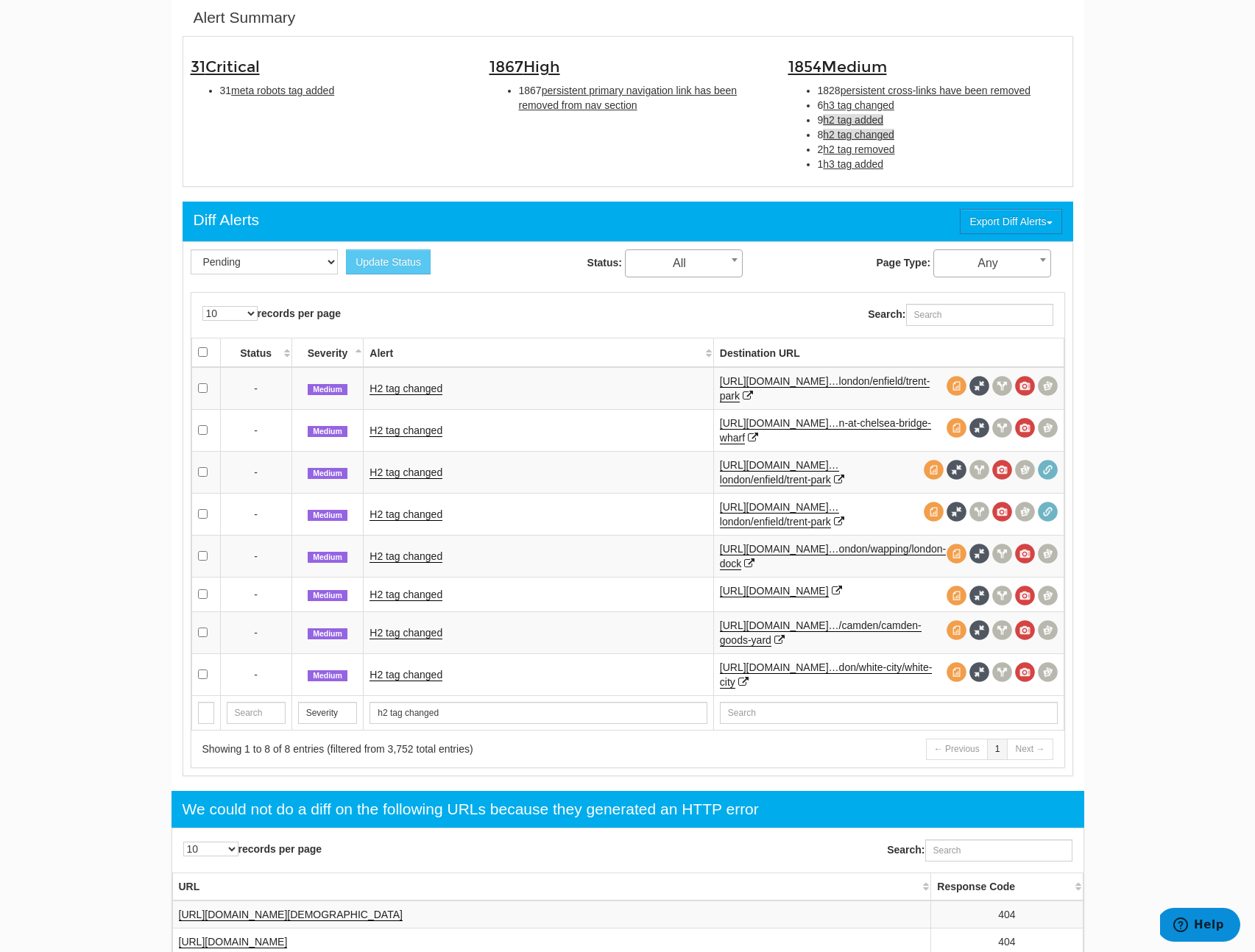
click at [855, 121] on span "h2 tag added" at bounding box center [853, 119] width 61 height 11
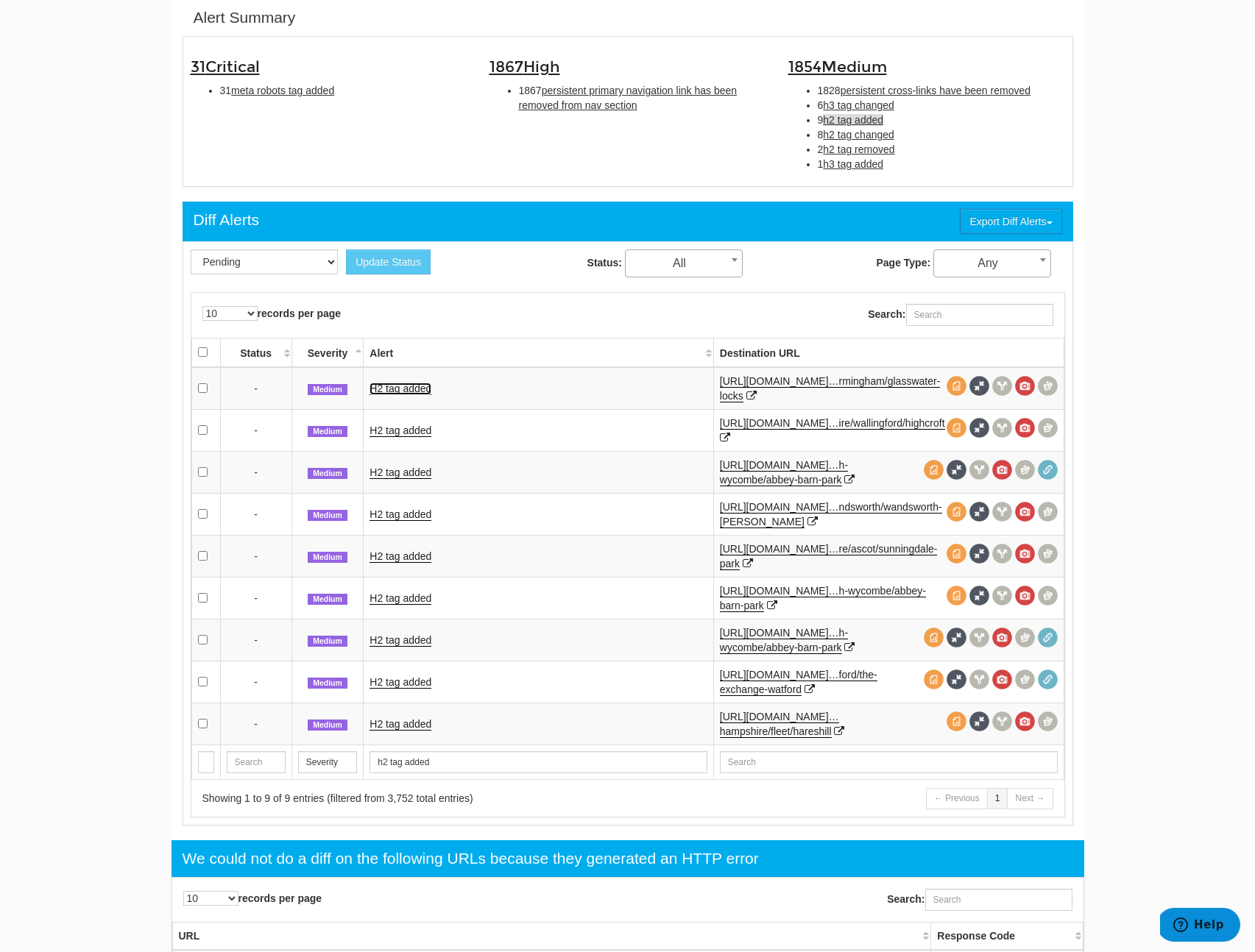
click at [397, 394] on link "H2 tag added" at bounding box center [400, 389] width 62 height 12
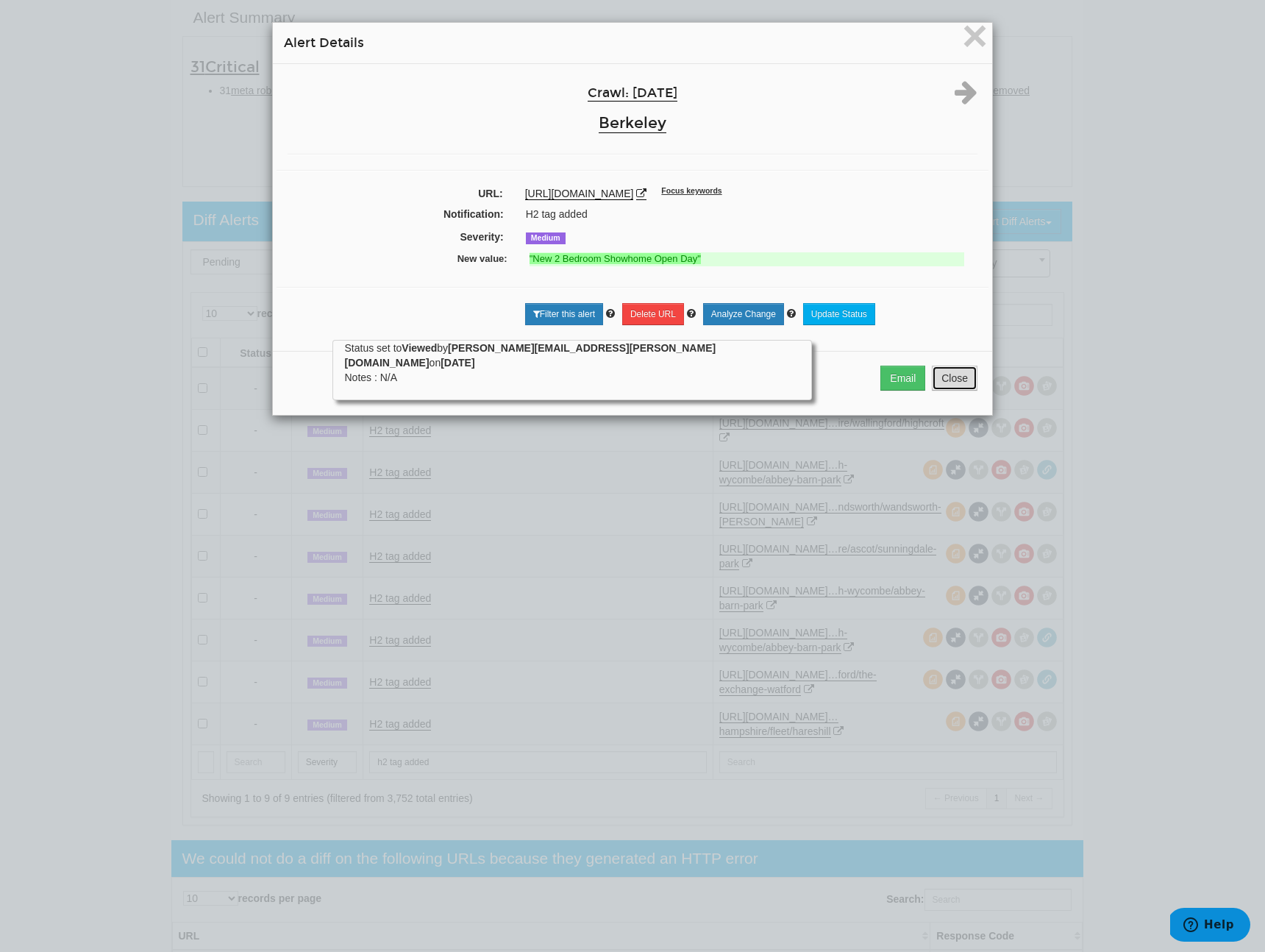
click at [936, 391] on button "Close" at bounding box center [955, 378] width 46 height 25
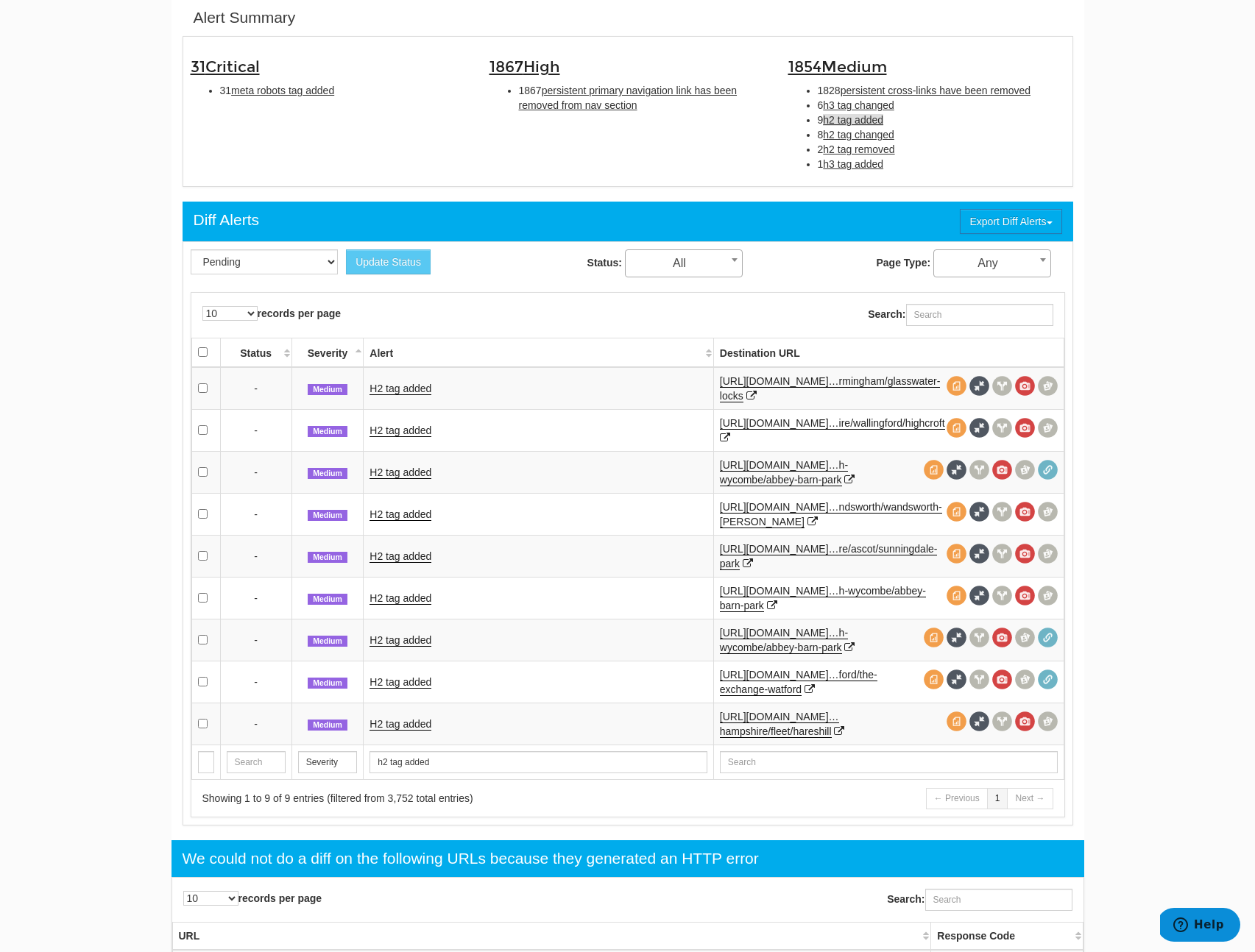
click at [395, 441] on td "H2 tag added" at bounding box center [539, 430] width 349 height 42
click at [403, 434] on link "H2 tag added" at bounding box center [400, 430] width 62 height 12
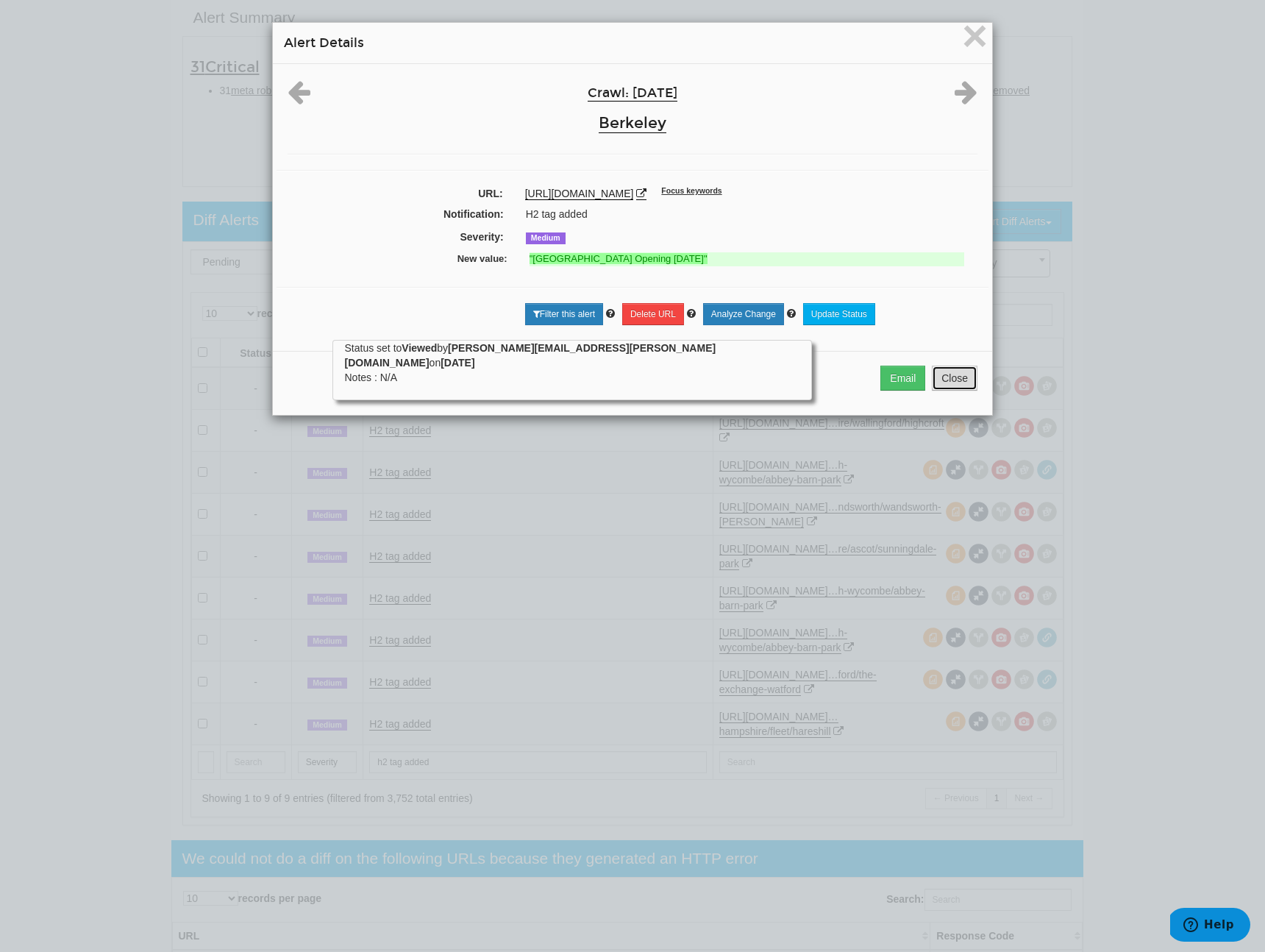
click at [945, 391] on button "Close" at bounding box center [955, 378] width 46 height 25
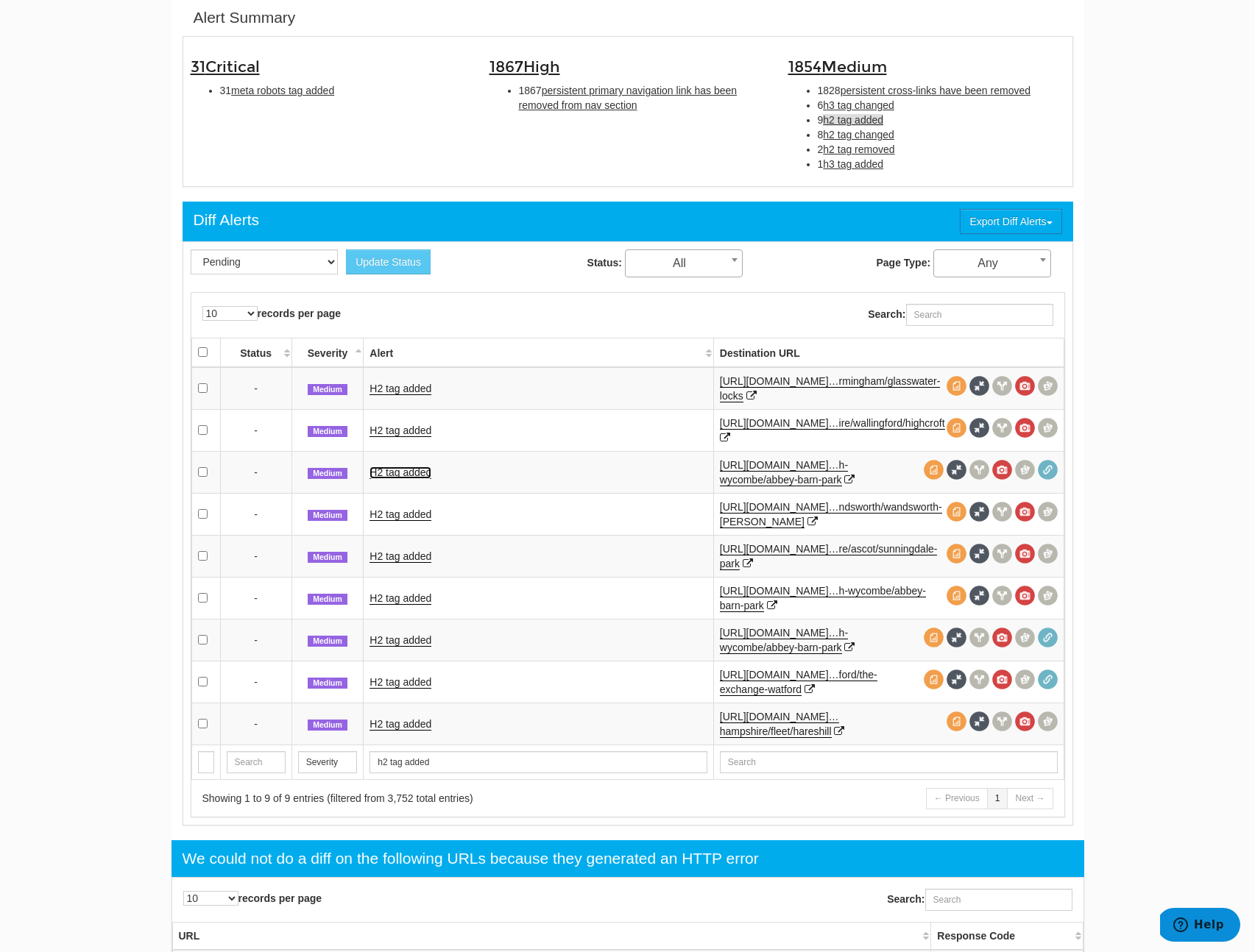
click at [401, 473] on link "H2 tag added" at bounding box center [400, 473] width 62 height 12
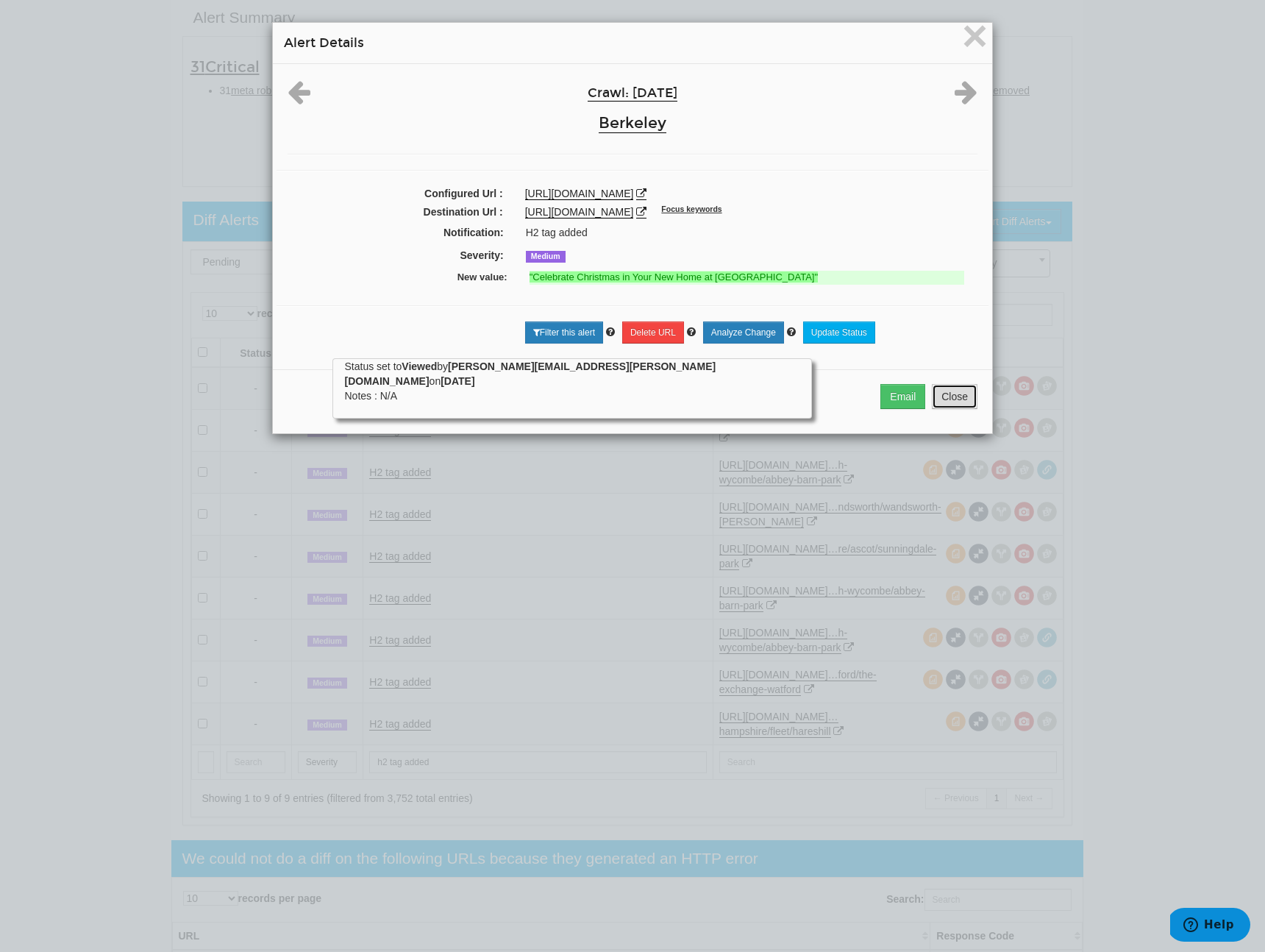
click at [942, 409] on button "Close" at bounding box center [955, 397] width 46 height 25
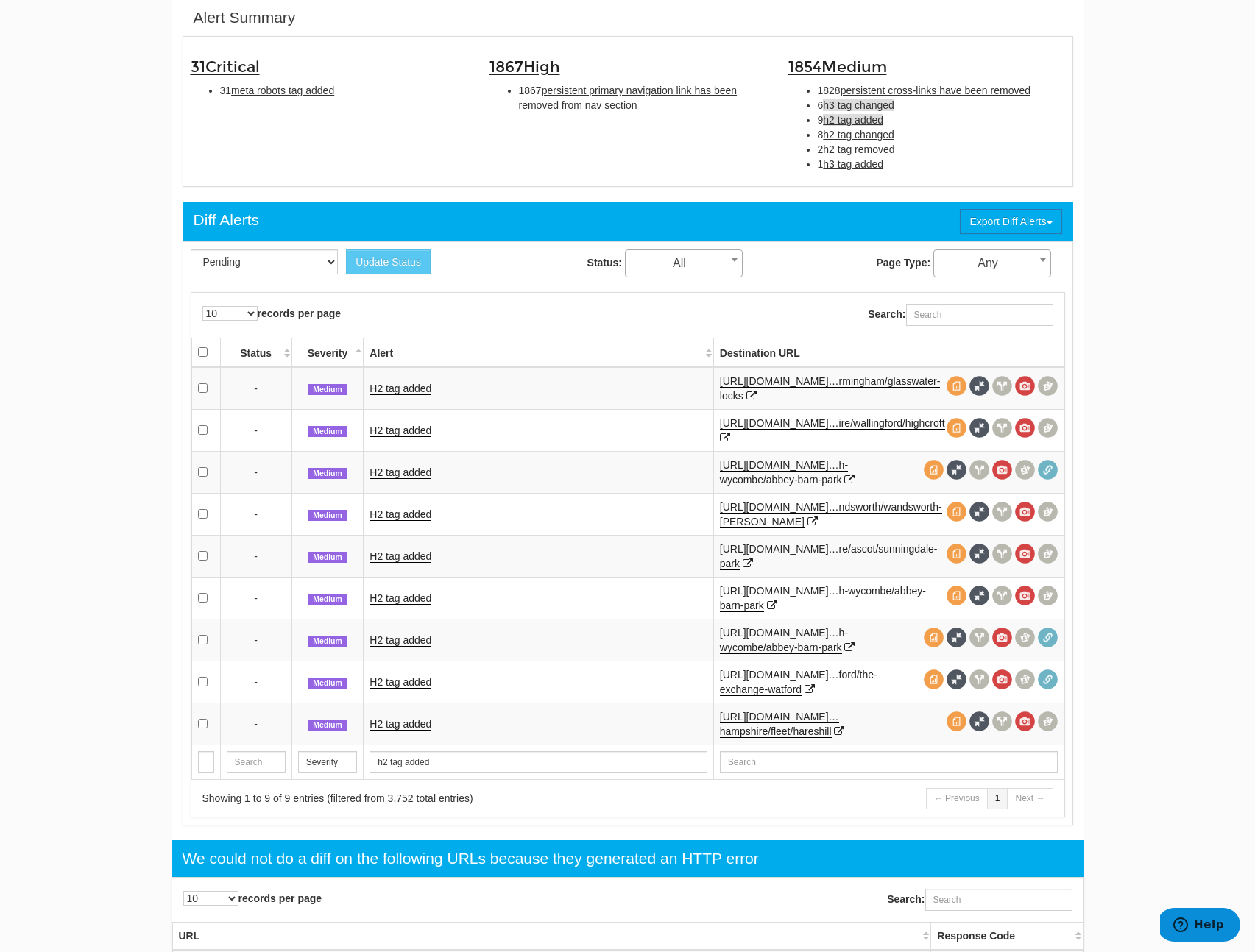
click at [875, 107] on span "h3 tag changed" at bounding box center [858, 105] width 71 height 11
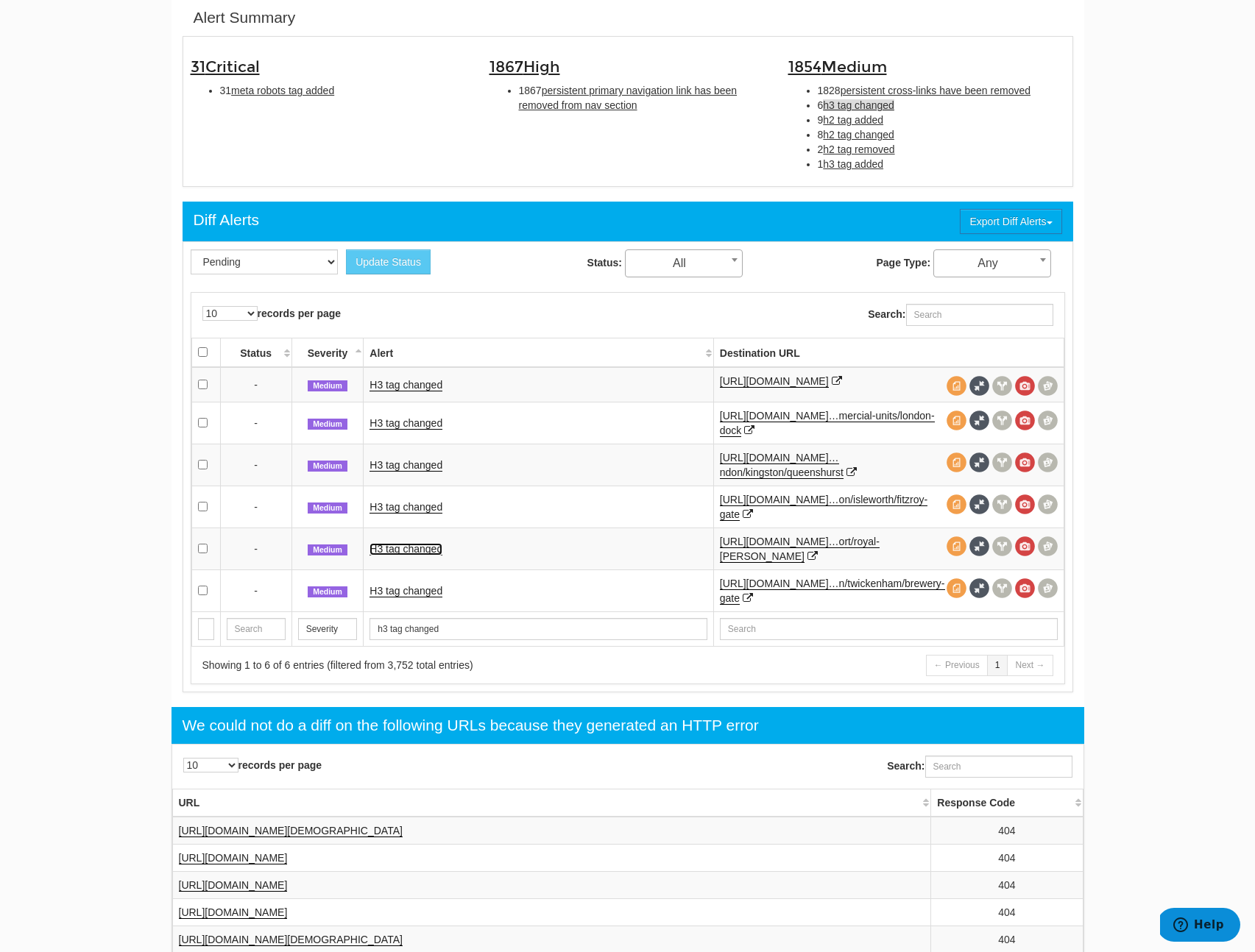
click at [397, 544] on link "H3 tag changed" at bounding box center [405, 549] width 73 height 12
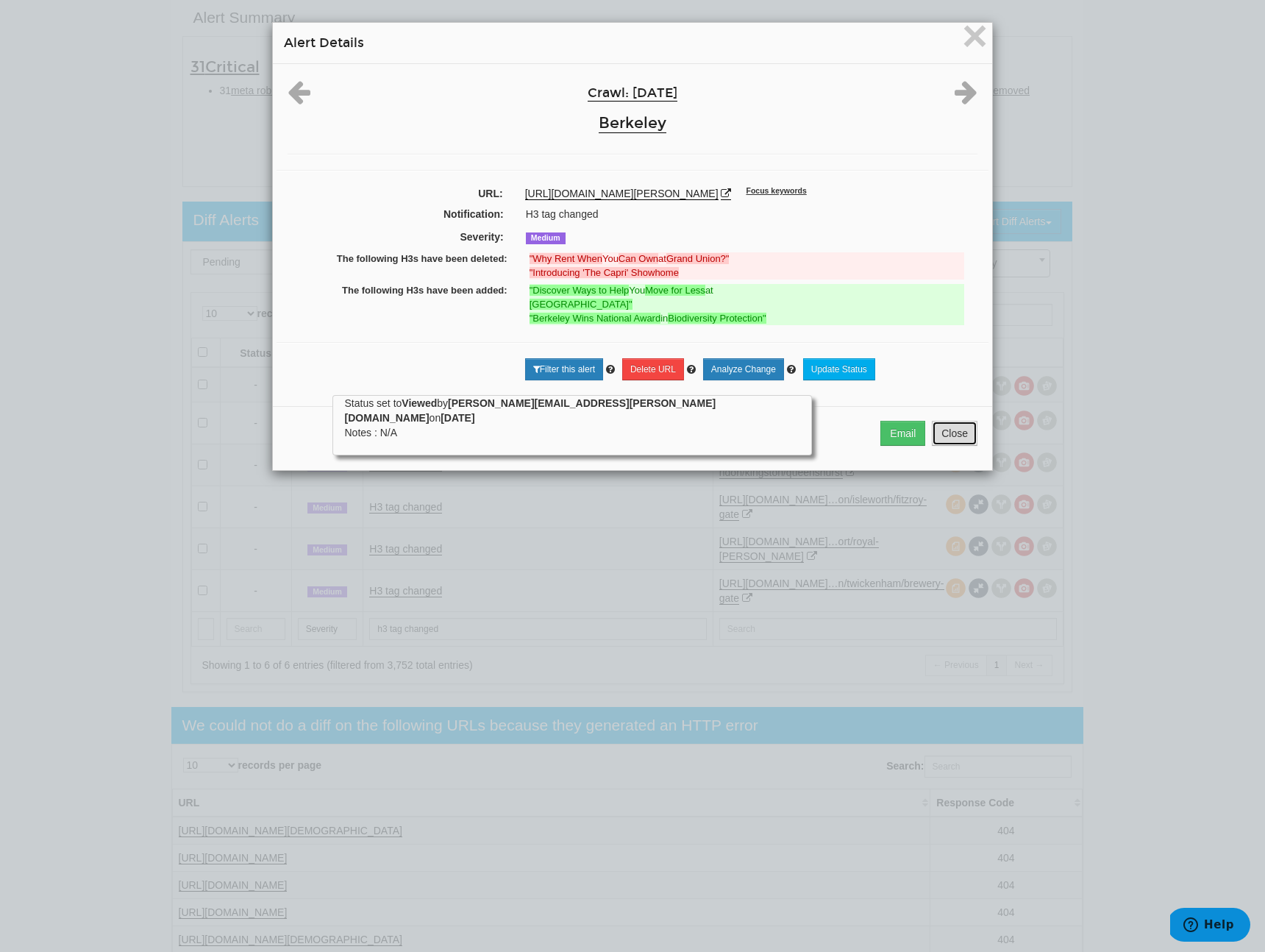
click at [949, 444] on button "Close" at bounding box center [955, 433] width 46 height 25
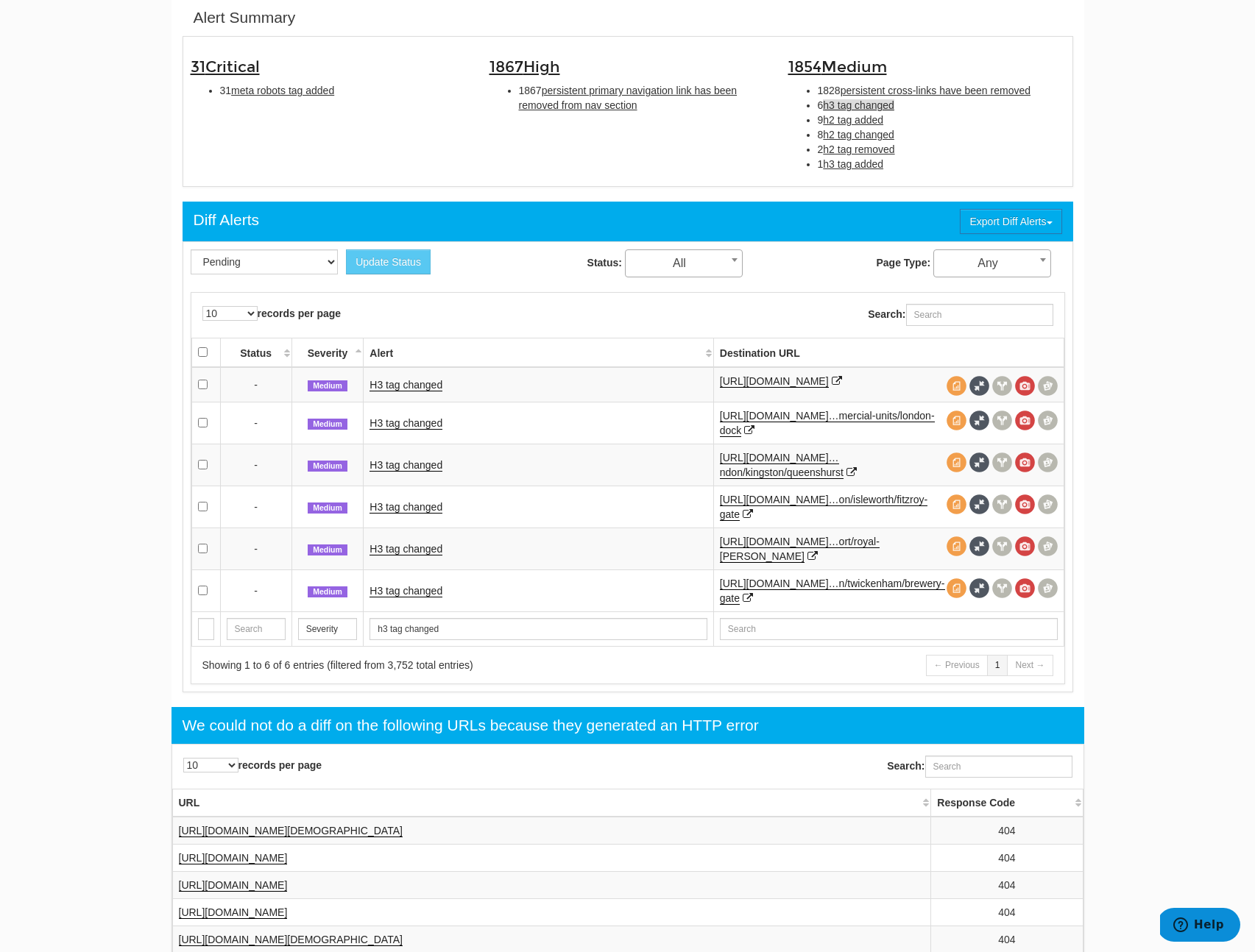
click at [394, 456] on td "H3 tag changed" at bounding box center [539, 464] width 349 height 42
click at [399, 463] on link "H3 tag changed" at bounding box center [405, 465] width 73 height 12
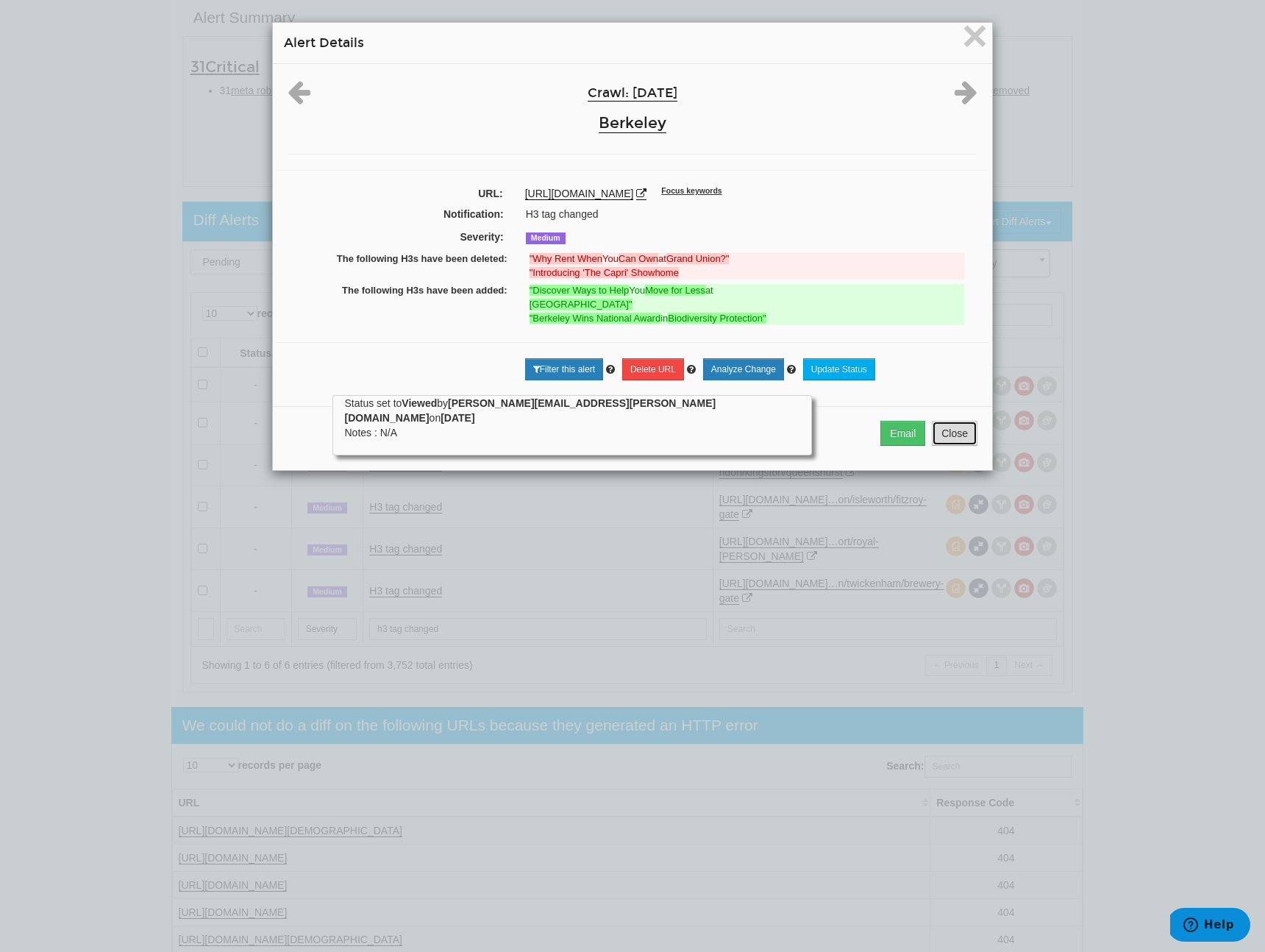
click at [941, 439] on button "Close" at bounding box center [955, 433] width 46 height 25
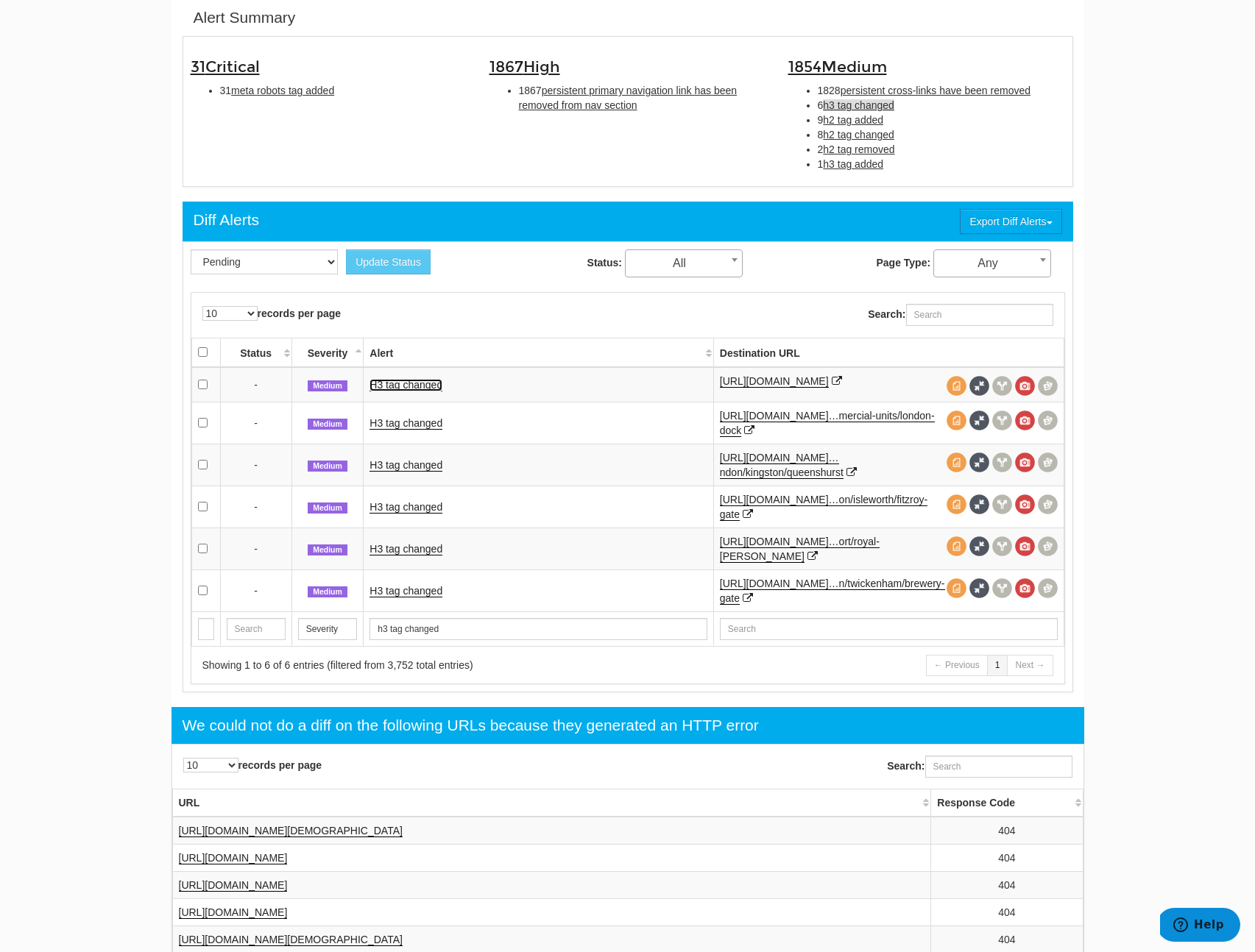
click at [417, 387] on link "H3 tag changed" at bounding box center [405, 385] width 73 height 12
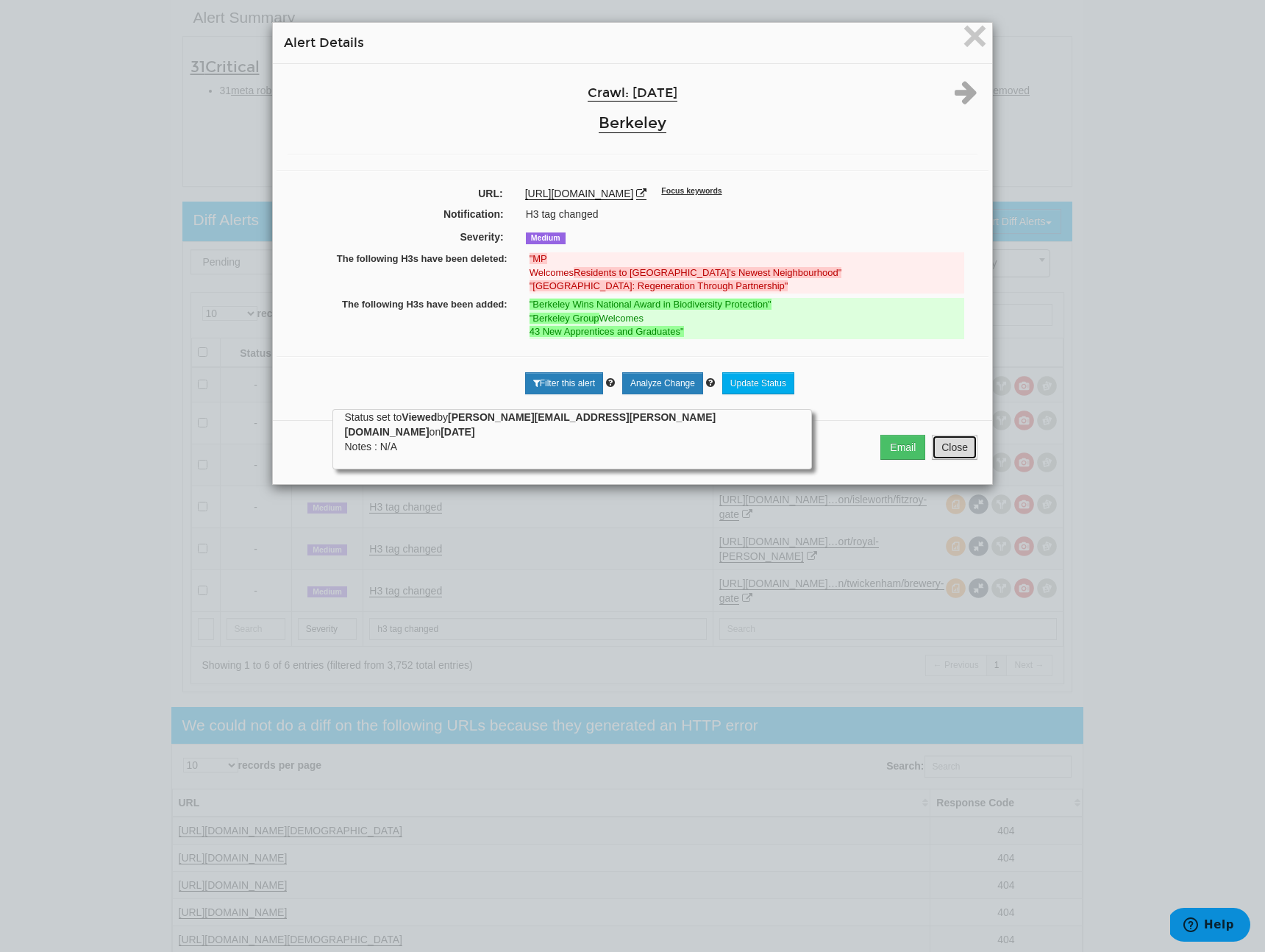
click at [946, 447] on button "Close" at bounding box center [955, 447] width 46 height 25
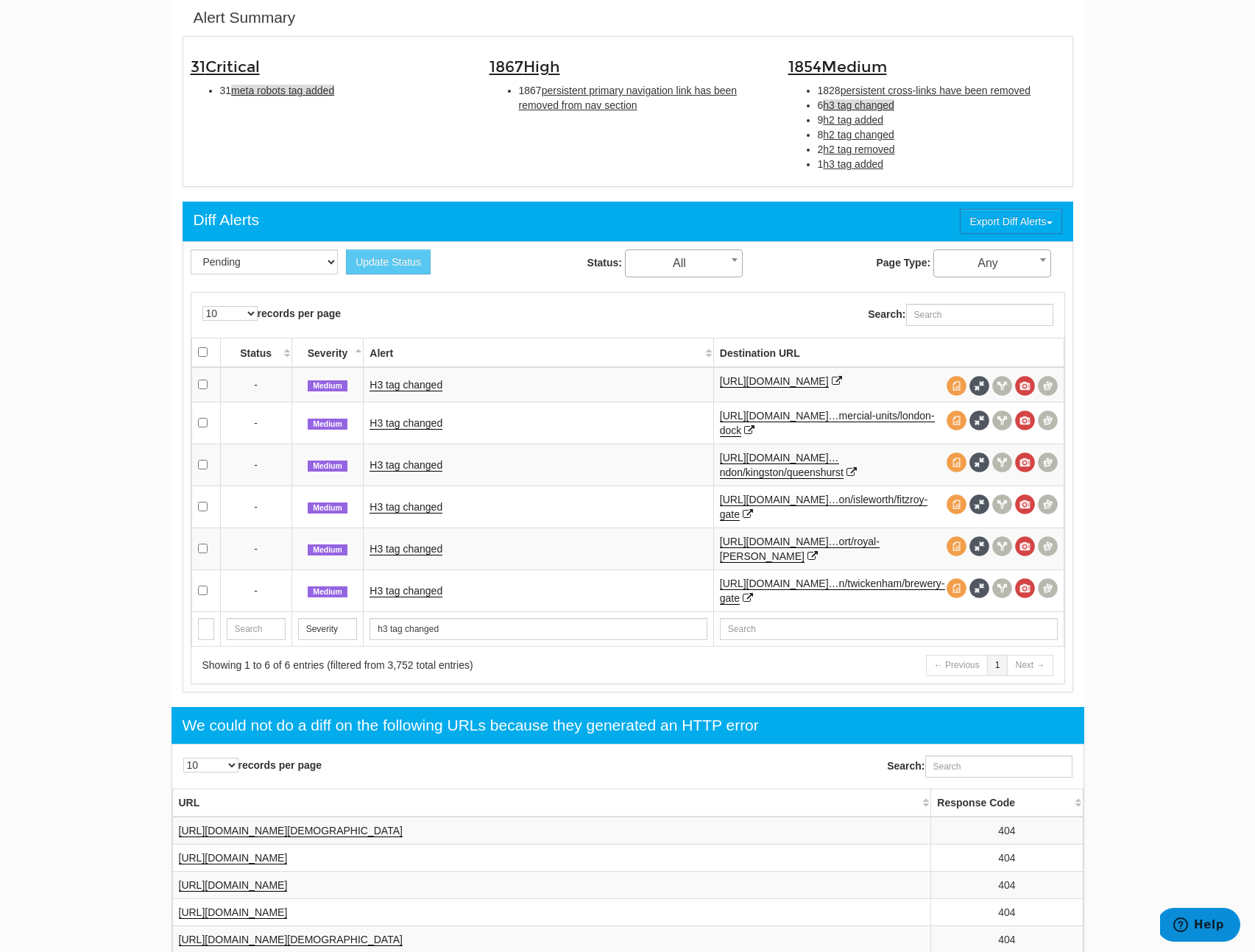
click at [331, 92] on span "meta robots tag added" at bounding box center [283, 90] width 103 height 11
type input "meta robots tag added"
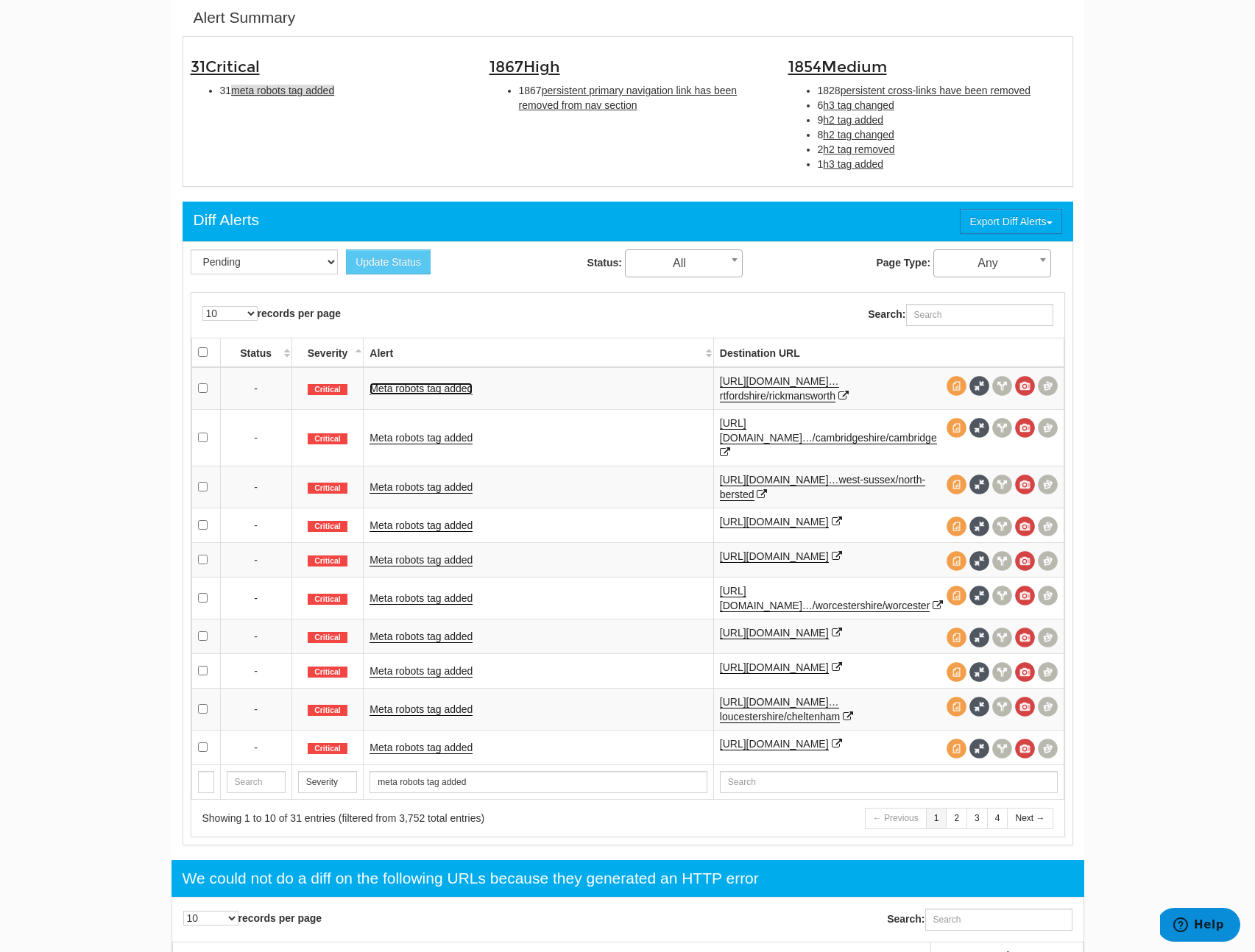
click at [417, 394] on link "Meta robots tag added" at bounding box center [421, 389] width 103 height 12
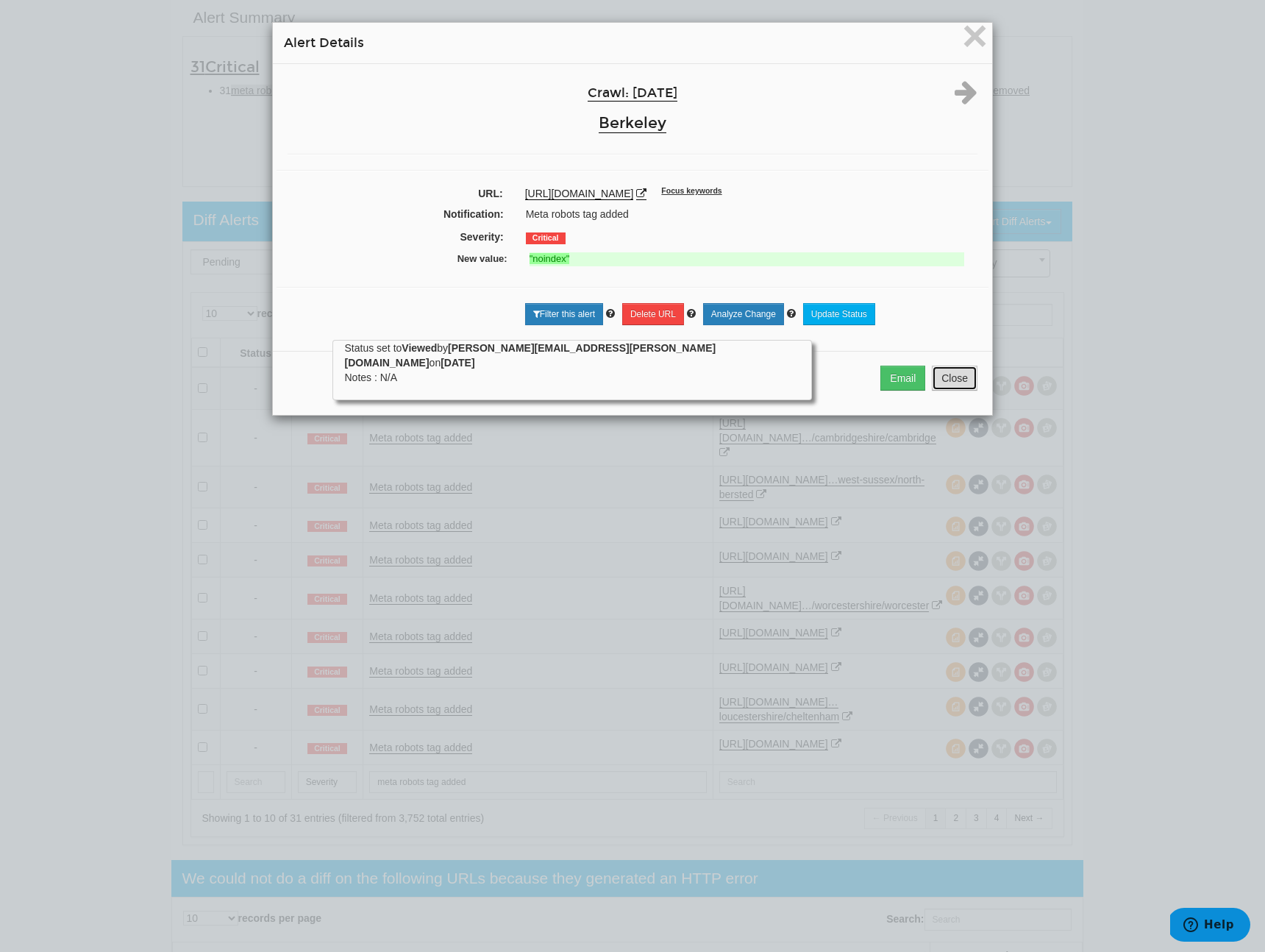
click at [946, 375] on button "Close" at bounding box center [955, 378] width 46 height 25
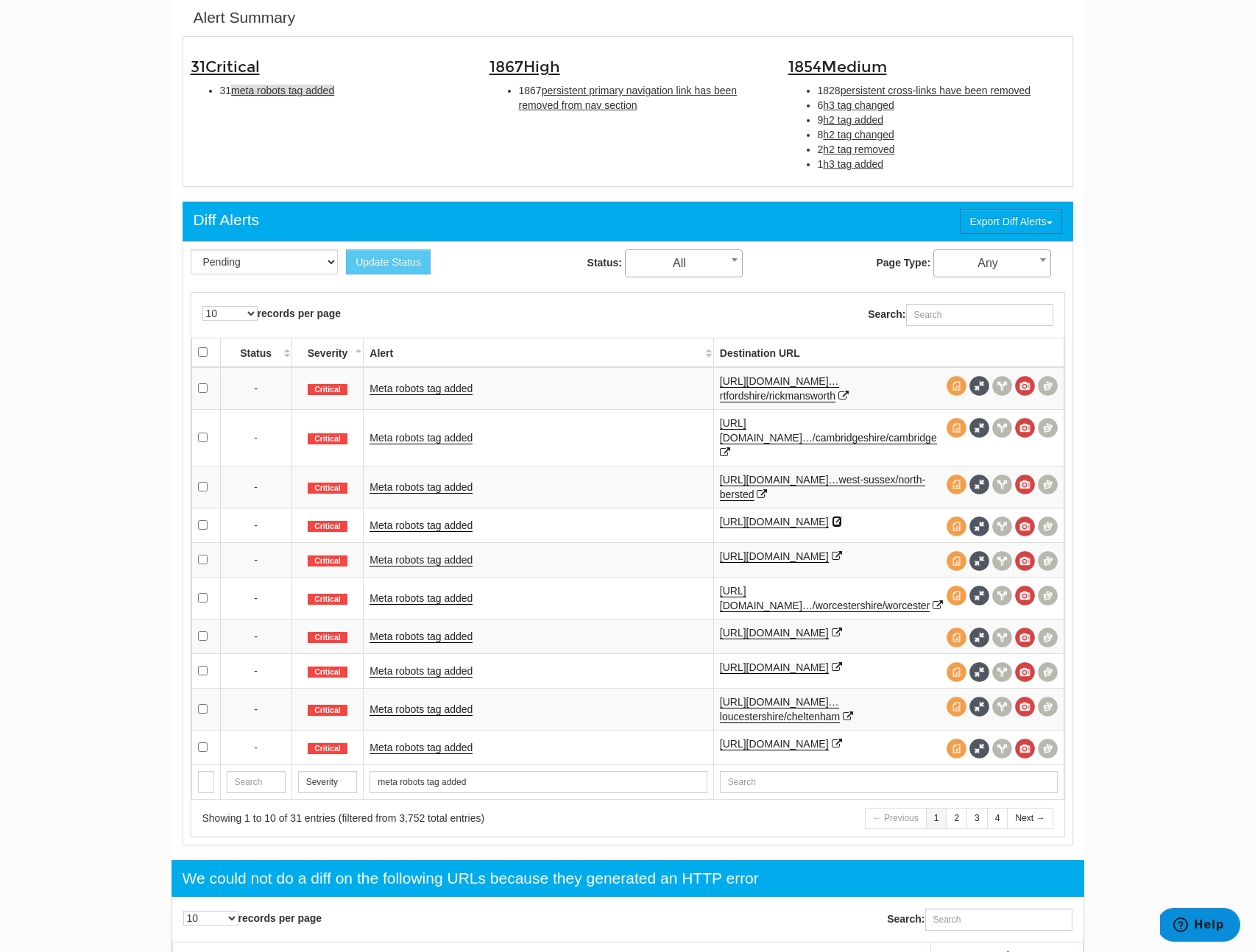
click at [832, 525] on icon at bounding box center [837, 521] width 10 height 10
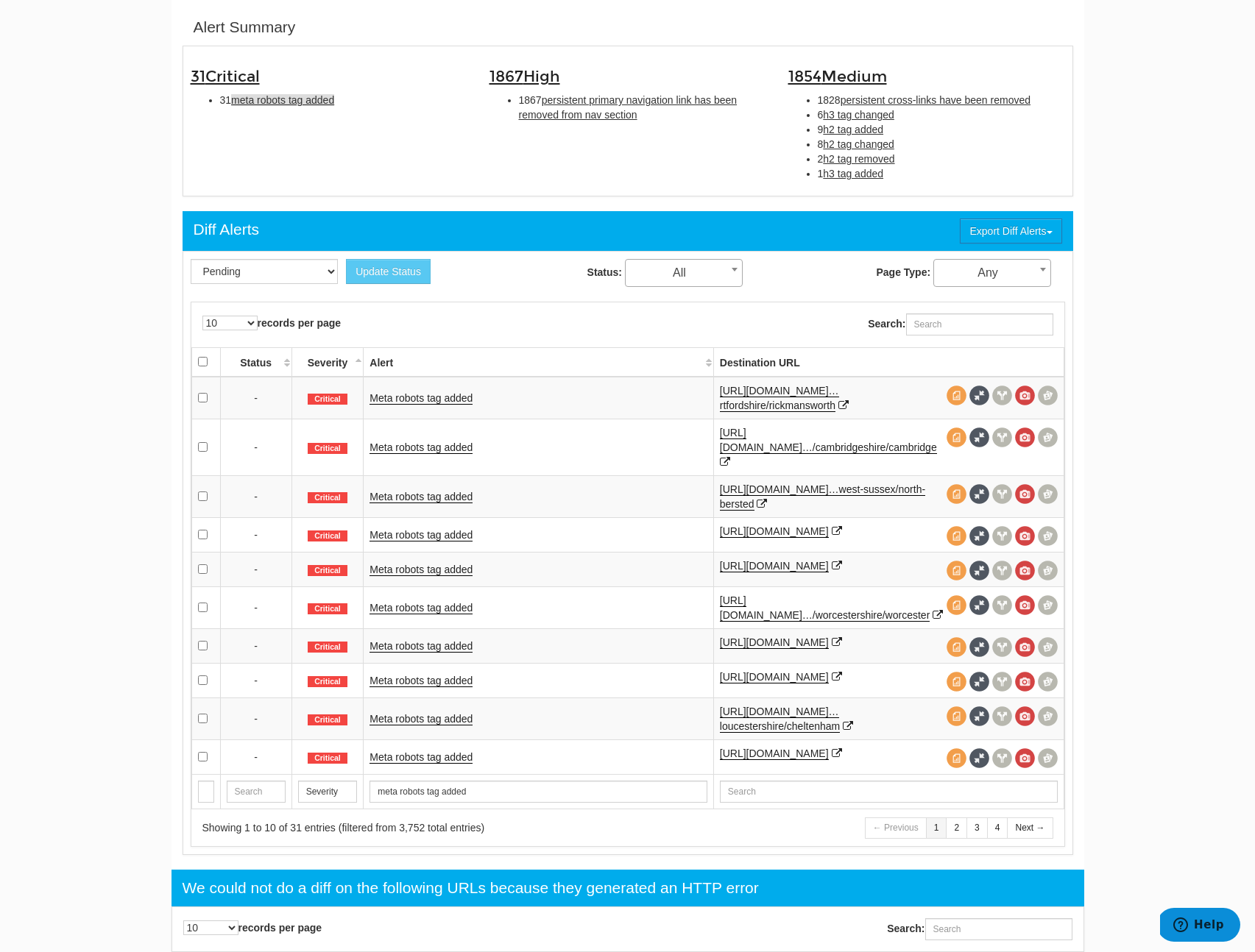
scroll to position [108, 0]
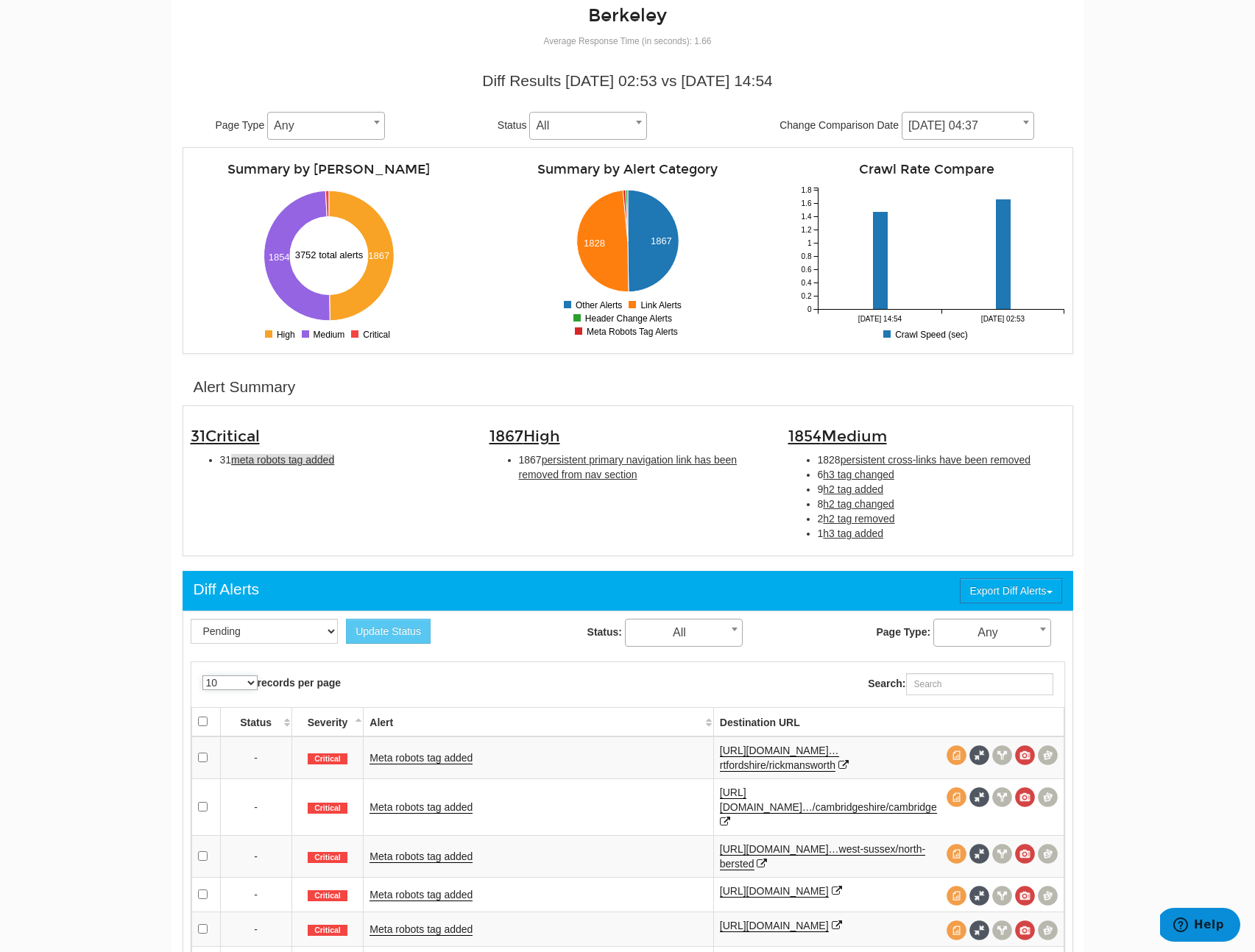
click at [246, 684] on select "10 25 50 100 500 1000" at bounding box center [230, 682] width 55 height 15
select select "50"
click at [202, 676] on select "10 25 50 100 500 1000" at bounding box center [230, 682] width 55 height 15
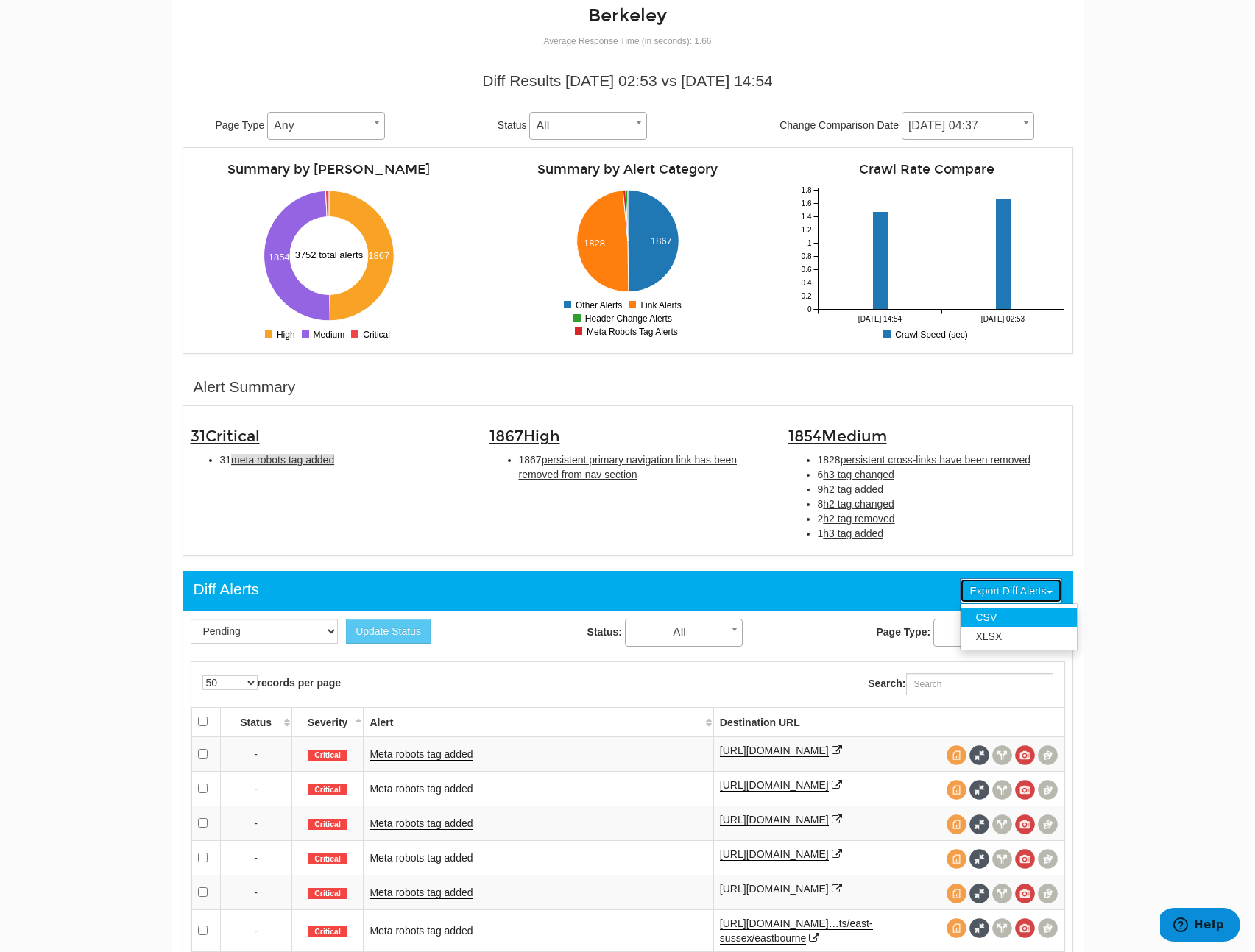
drag, startPoint x: 995, startPoint y: 584, endPoint x: 989, endPoint y: 615, distance: 31.6
click at [989, 604] on div "Export Diff Alerts CSV XLSX" at bounding box center [1011, 591] width 102 height 25
click at [988, 617] on link "CSV" at bounding box center [1019, 617] width 116 height 19
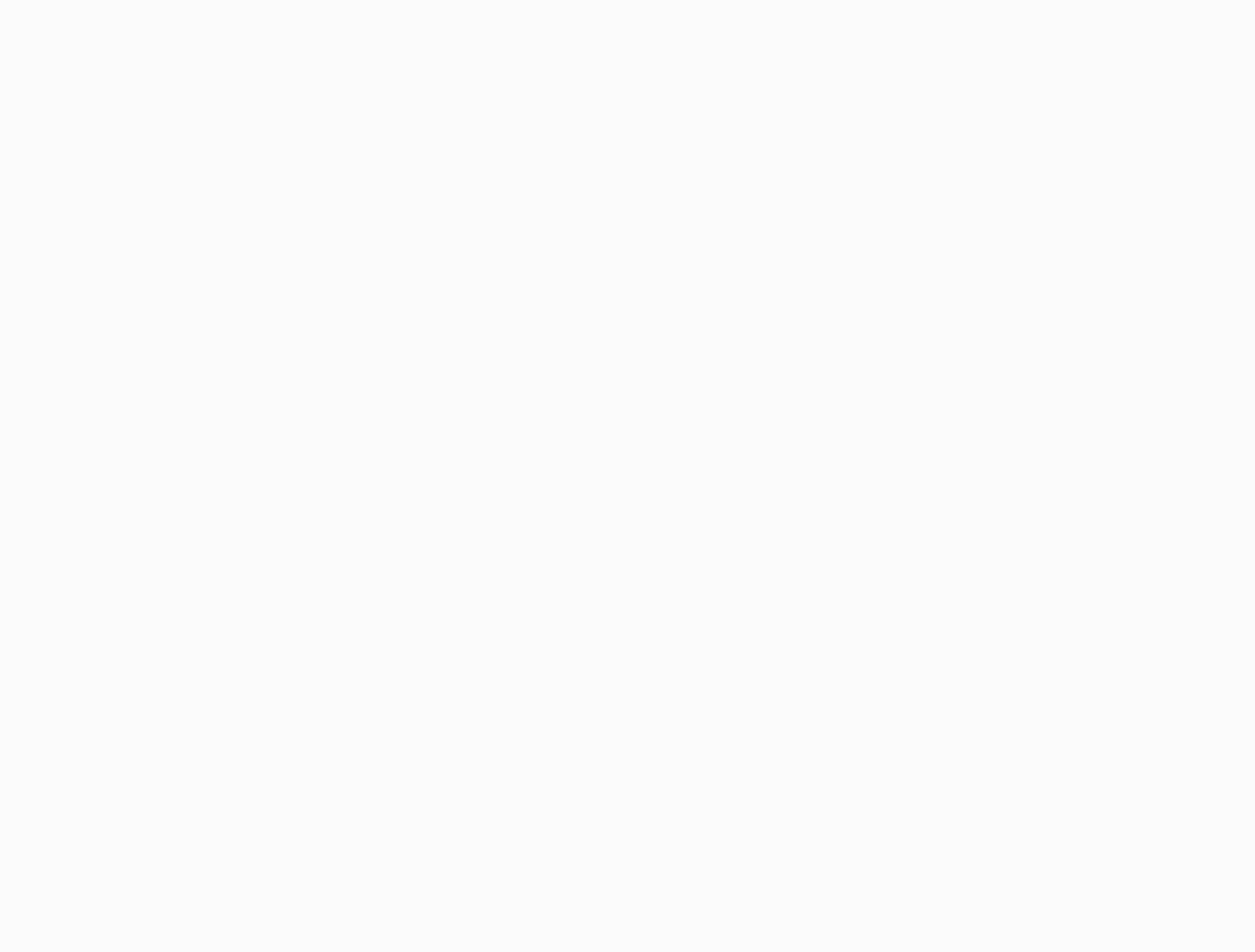
select select "50"
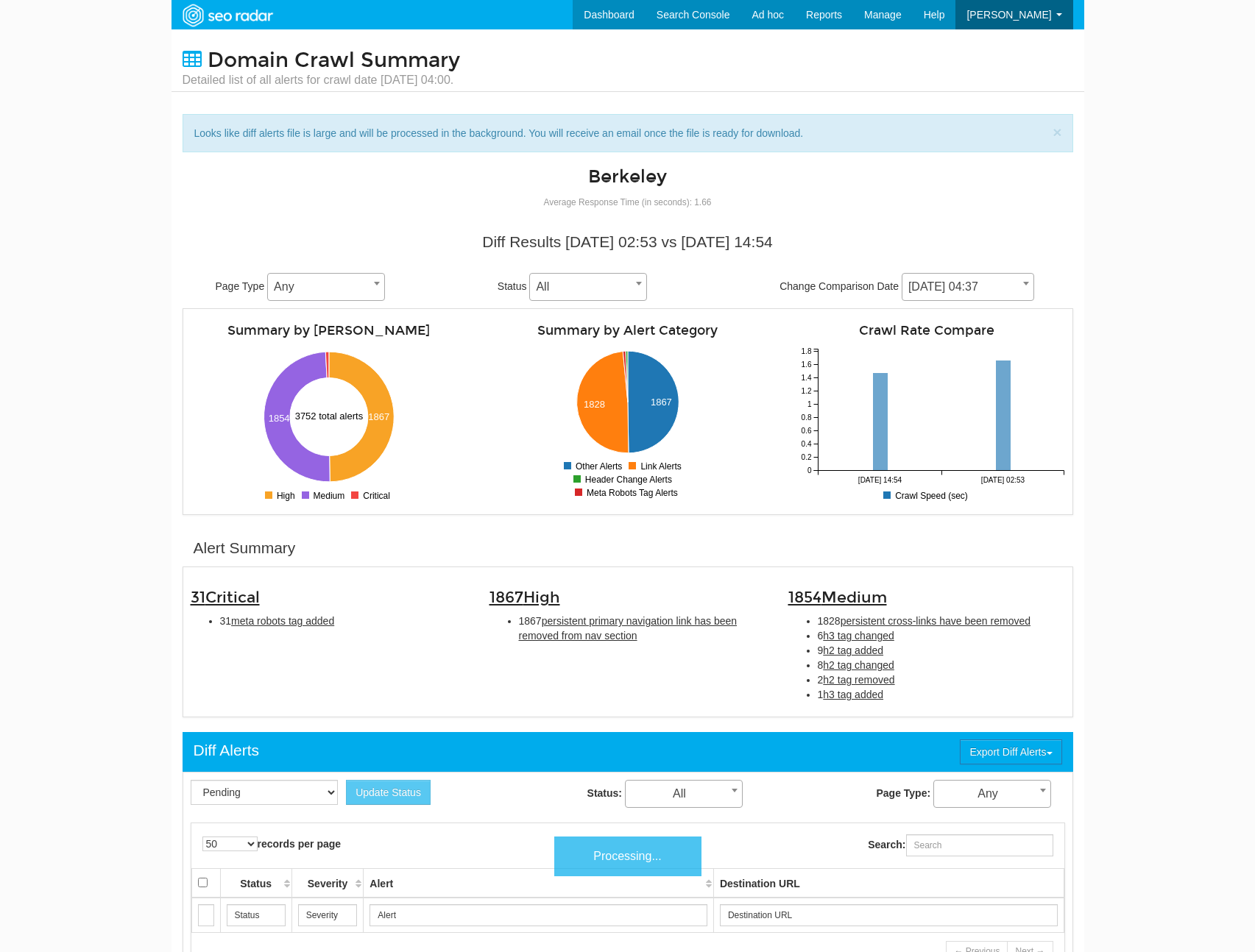
scroll to position [59, 0]
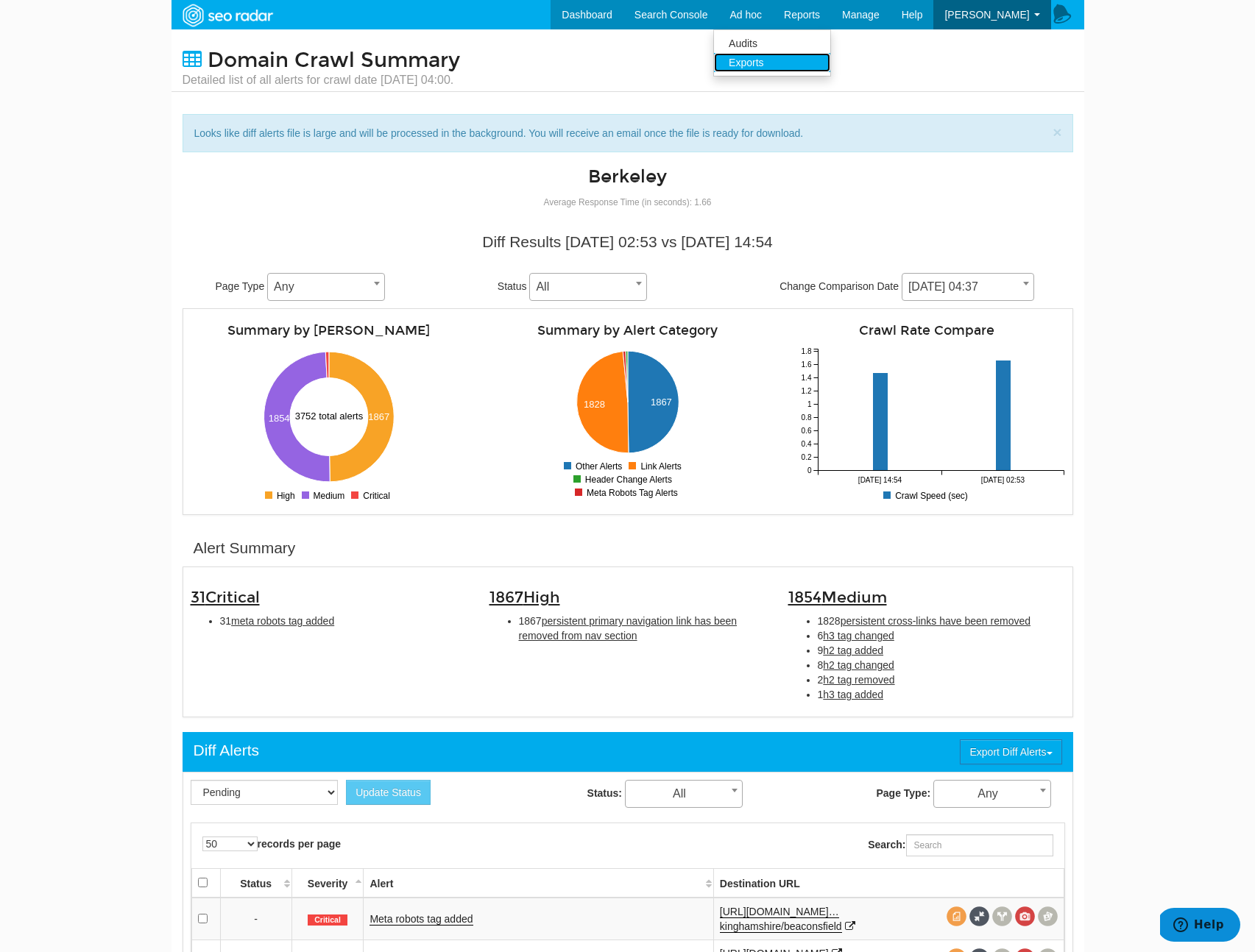
click at [786, 63] on link "Exports" at bounding box center [772, 62] width 116 height 19
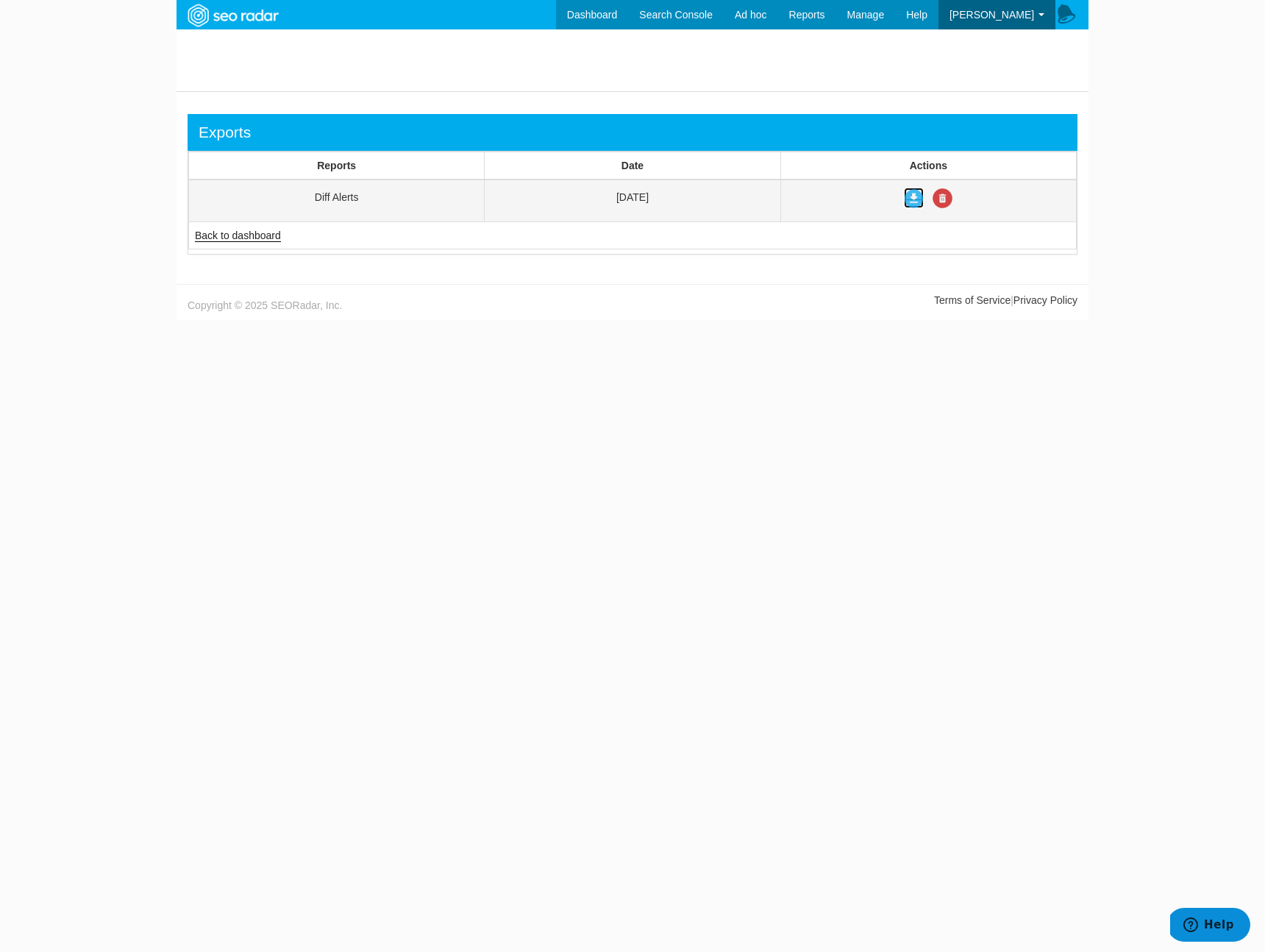
click at [912, 198] on icon at bounding box center [914, 198] width 20 height 20
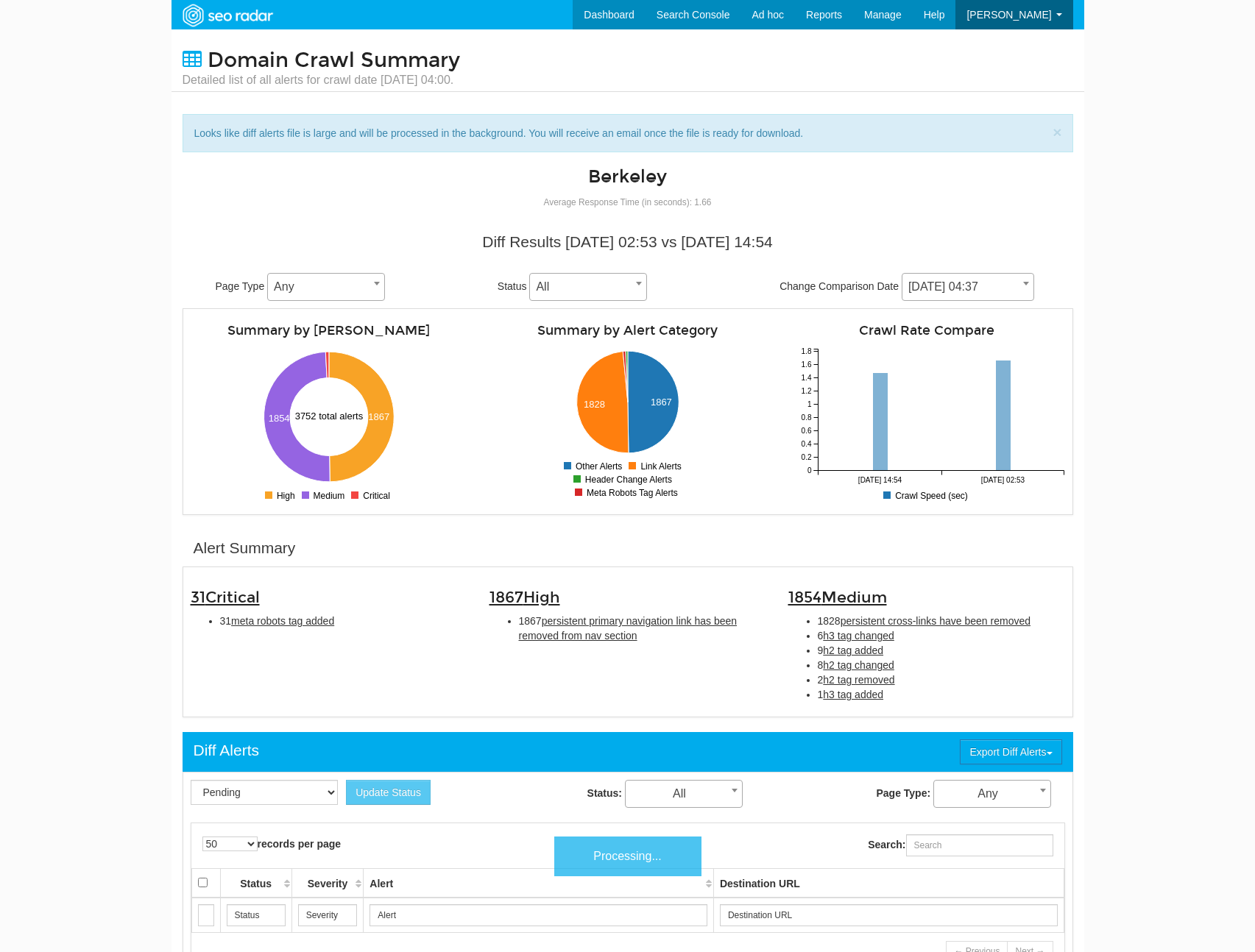
select select "50"
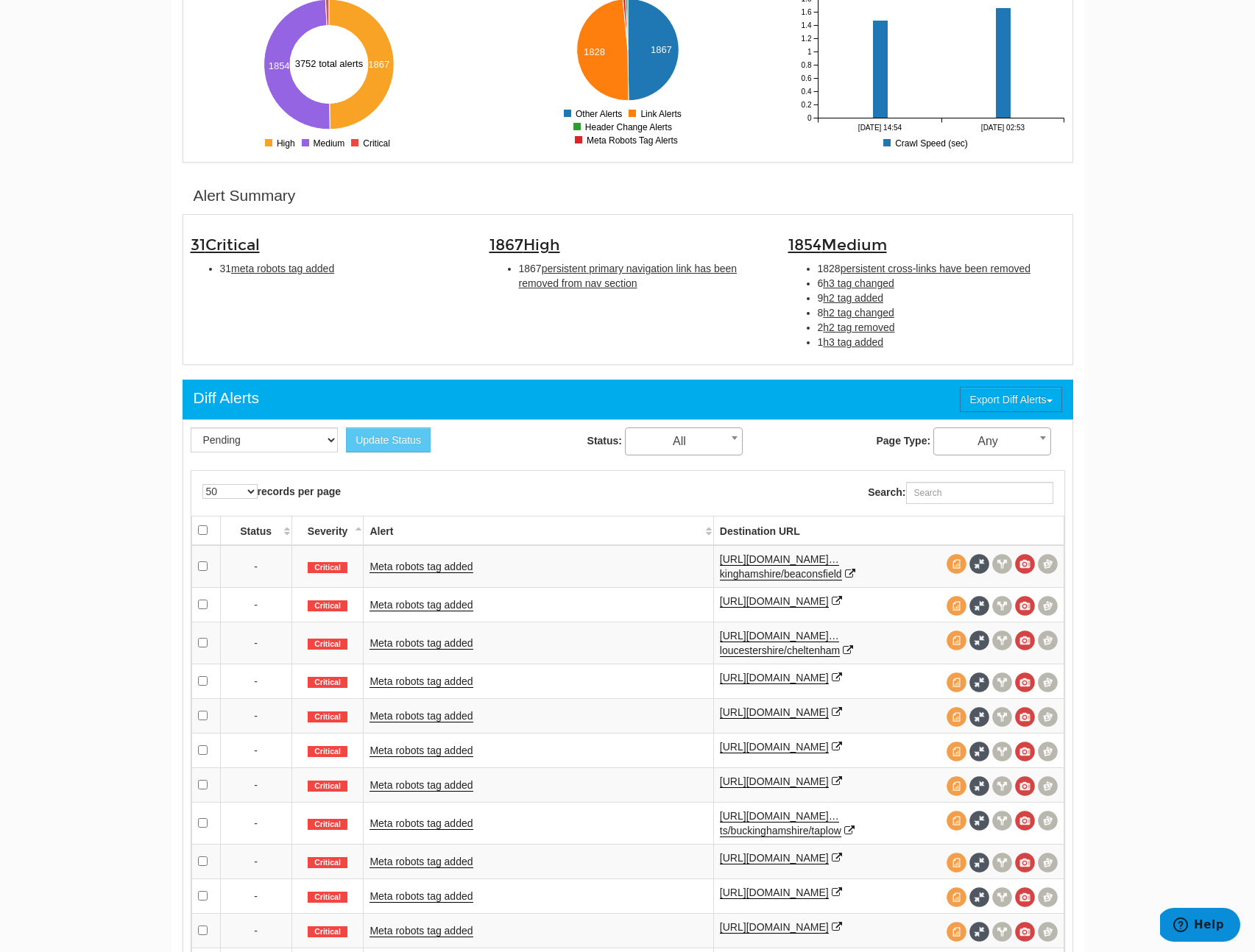
scroll to position [1062, 0]
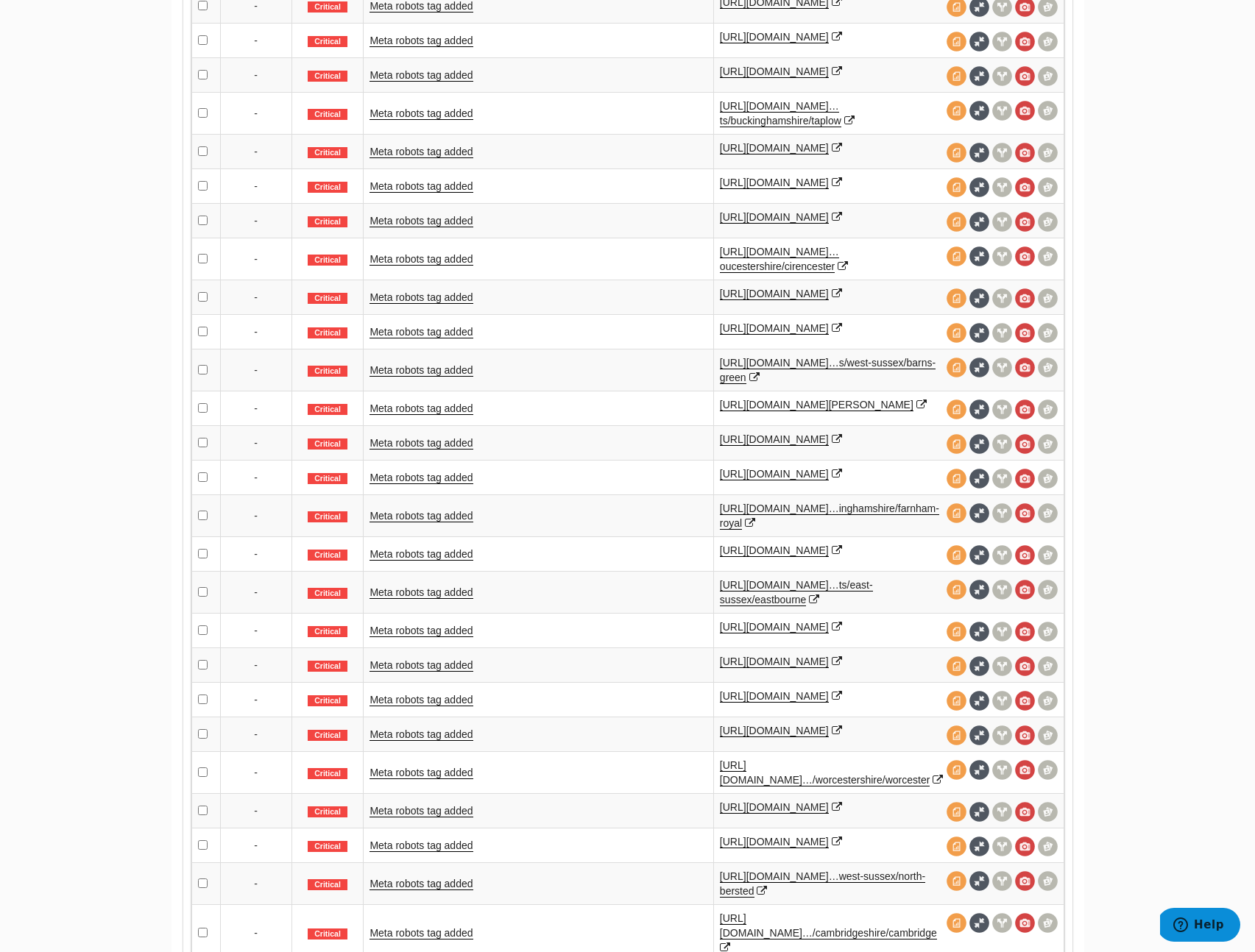
click at [454, 237] on td "Meta robots tag added" at bounding box center [539, 220] width 349 height 34
click at [454, 227] on link "Meta robots tag added" at bounding box center [421, 221] width 103 height 12
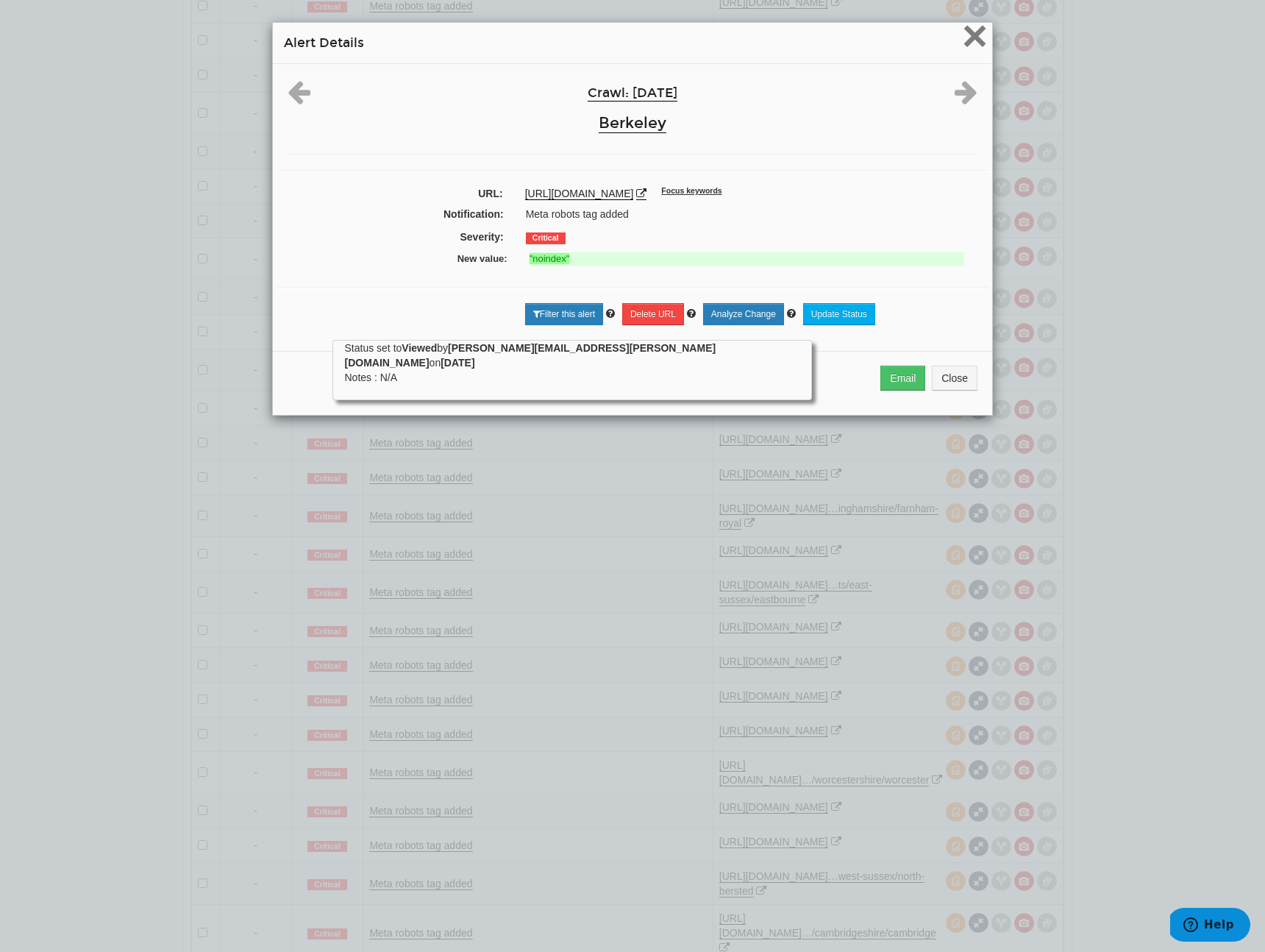
click at [966, 33] on span "×" at bounding box center [976, 35] width 26 height 49
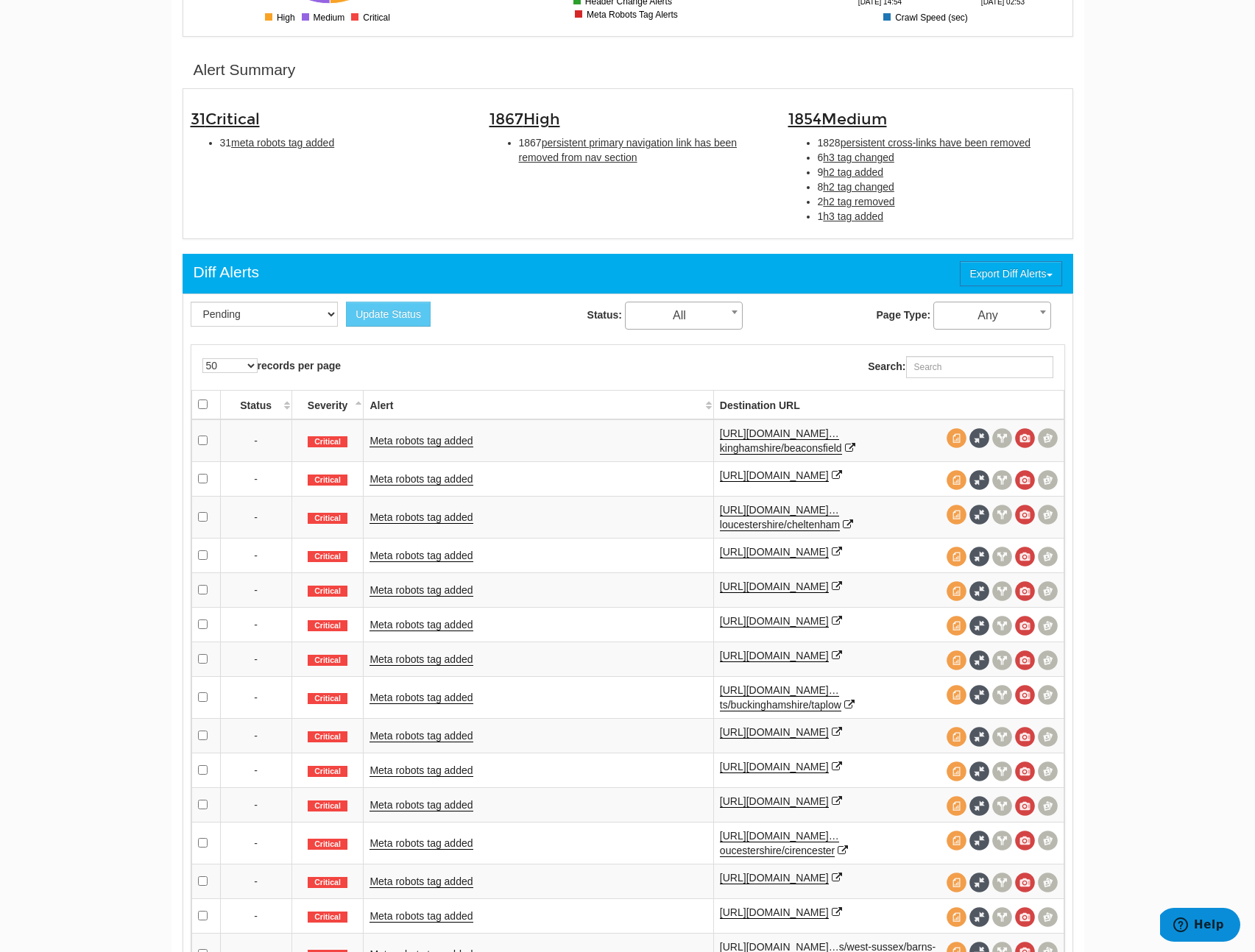
scroll to position [391, 0]
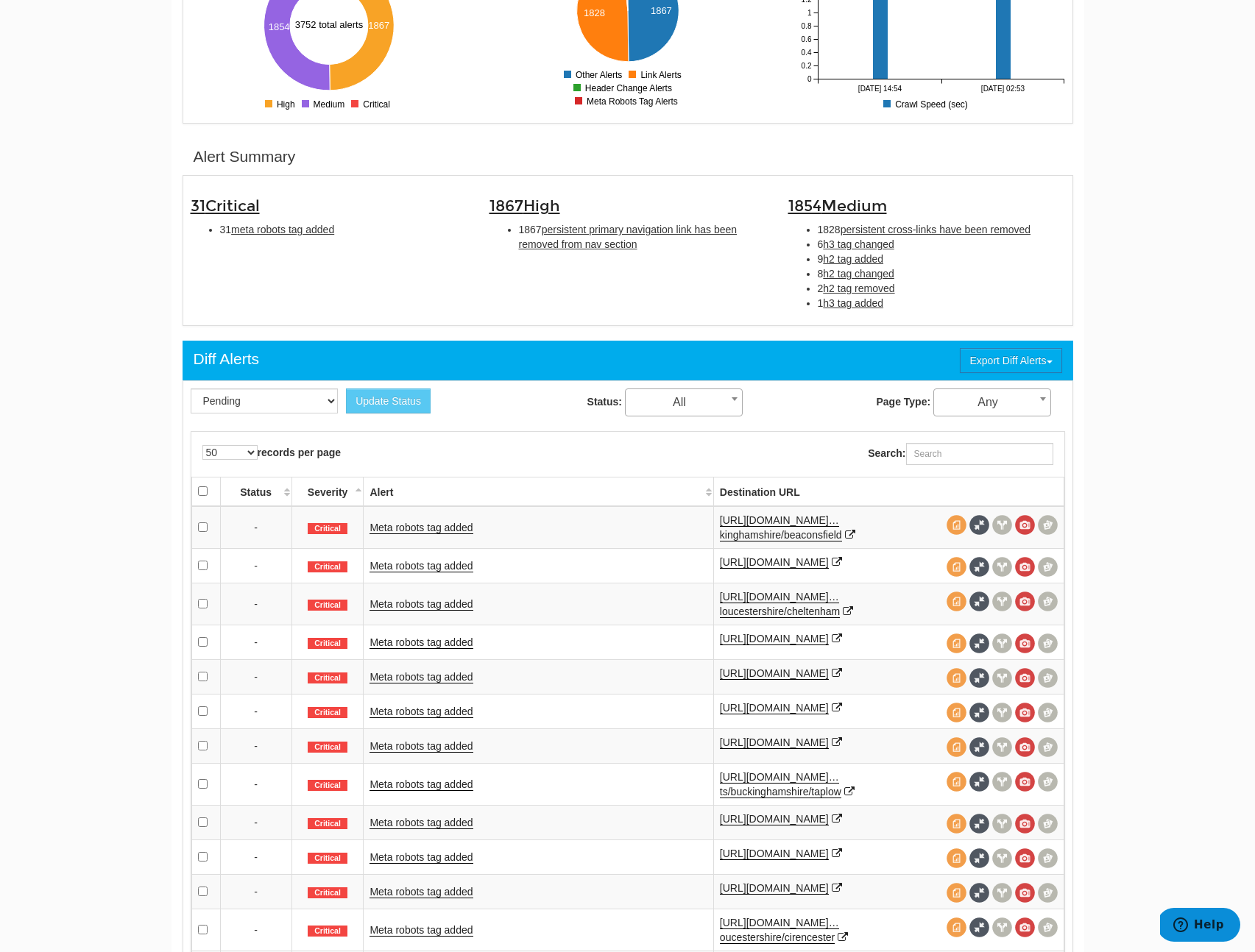
drag, startPoint x: 368, startPoint y: 485, endPoint x: 1002, endPoint y: 478, distance: 634.0
click at [976, 484] on tr "Status Severity Alert Destination URL" at bounding box center [628, 492] width 872 height 29
drag, startPoint x: 234, startPoint y: 486, endPoint x: 574, endPoint y: 542, distance: 344.6
drag, startPoint x: 228, startPoint y: 489, endPoint x: 466, endPoint y: 522, distance: 240.3
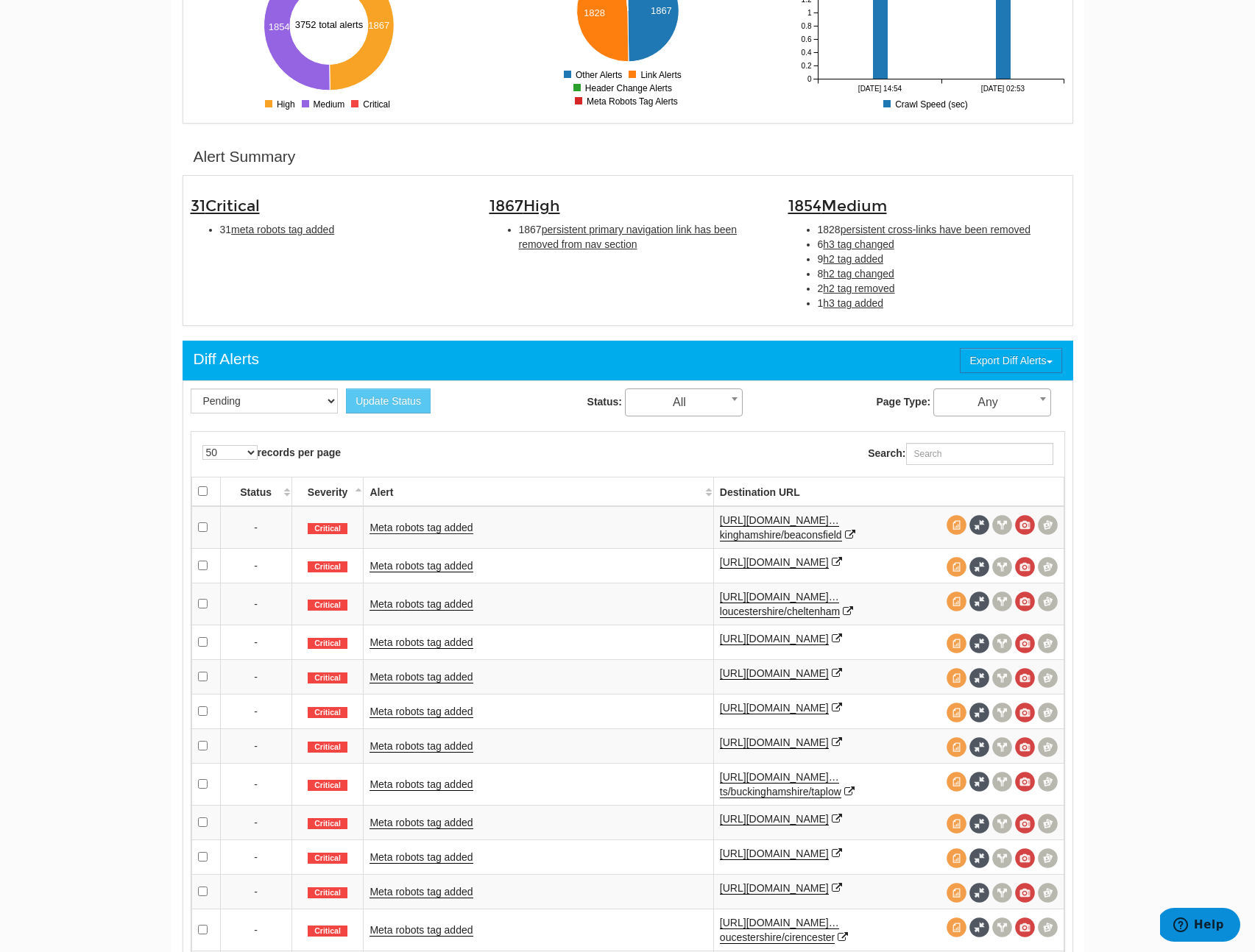
drag, startPoint x: 568, startPoint y: 528, endPoint x: 543, endPoint y: 529, distance: 25.0
click at [543, 529] on td "Meta robots tag added" at bounding box center [539, 528] width 349 height 43
drag, startPoint x: 872, startPoint y: 492, endPoint x: 319, endPoint y: 574, distance: 559.0
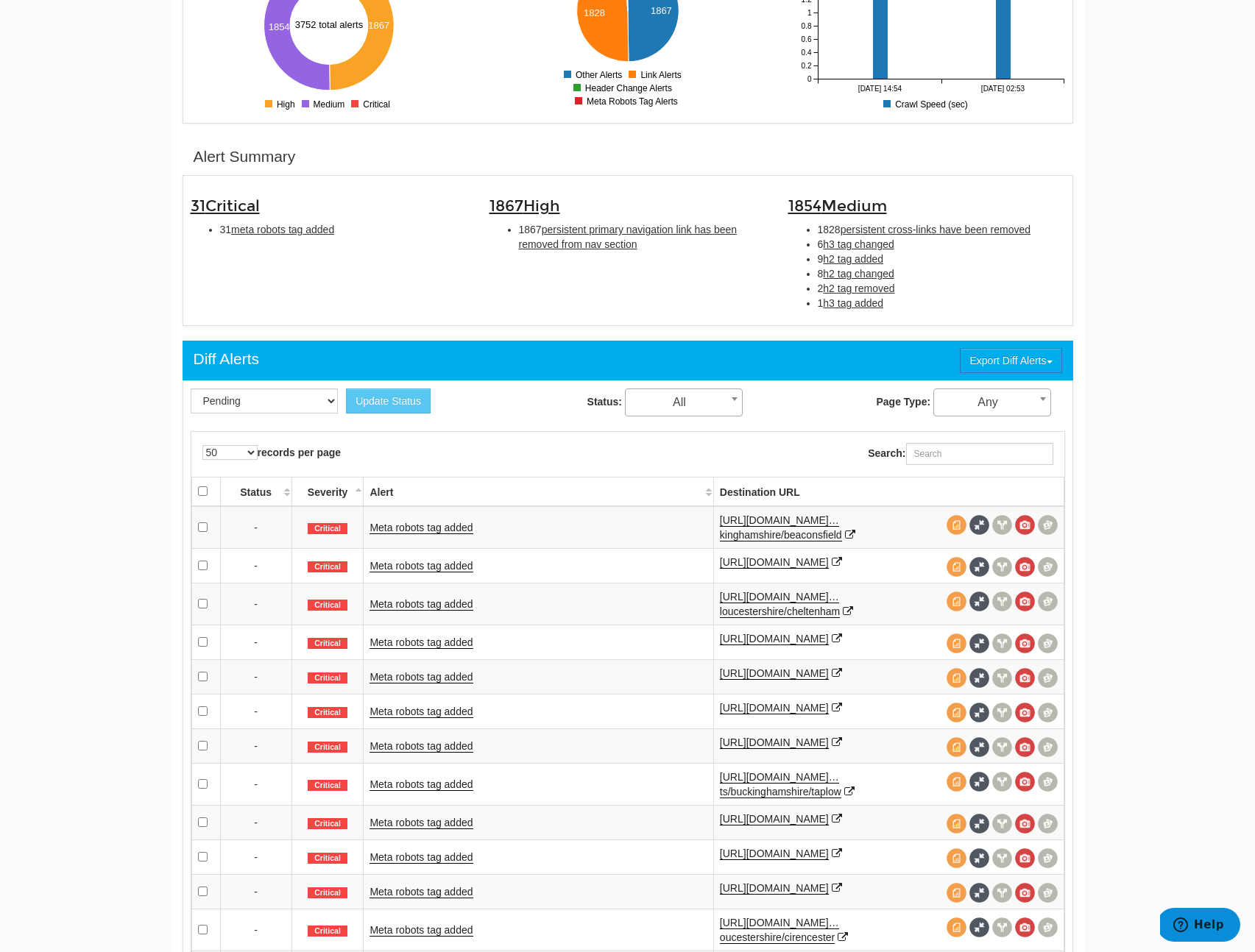
click at [100, 476] on body "Dashboard Search Console Ad hoc Internet Archive Diff tool Mobile vs. Desktop F…" at bounding box center [628, 84] width 1255 height 952
drag, startPoint x: 300, startPoint y: 492, endPoint x: 405, endPoint y: 495, distance: 105.0
click at [413, 501] on tr "Status Severity Alert Destination URL" at bounding box center [628, 492] width 872 height 29
drag, startPoint x: 363, startPoint y: 486, endPoint x: 419, endPoint y: 510, distance: 60.9
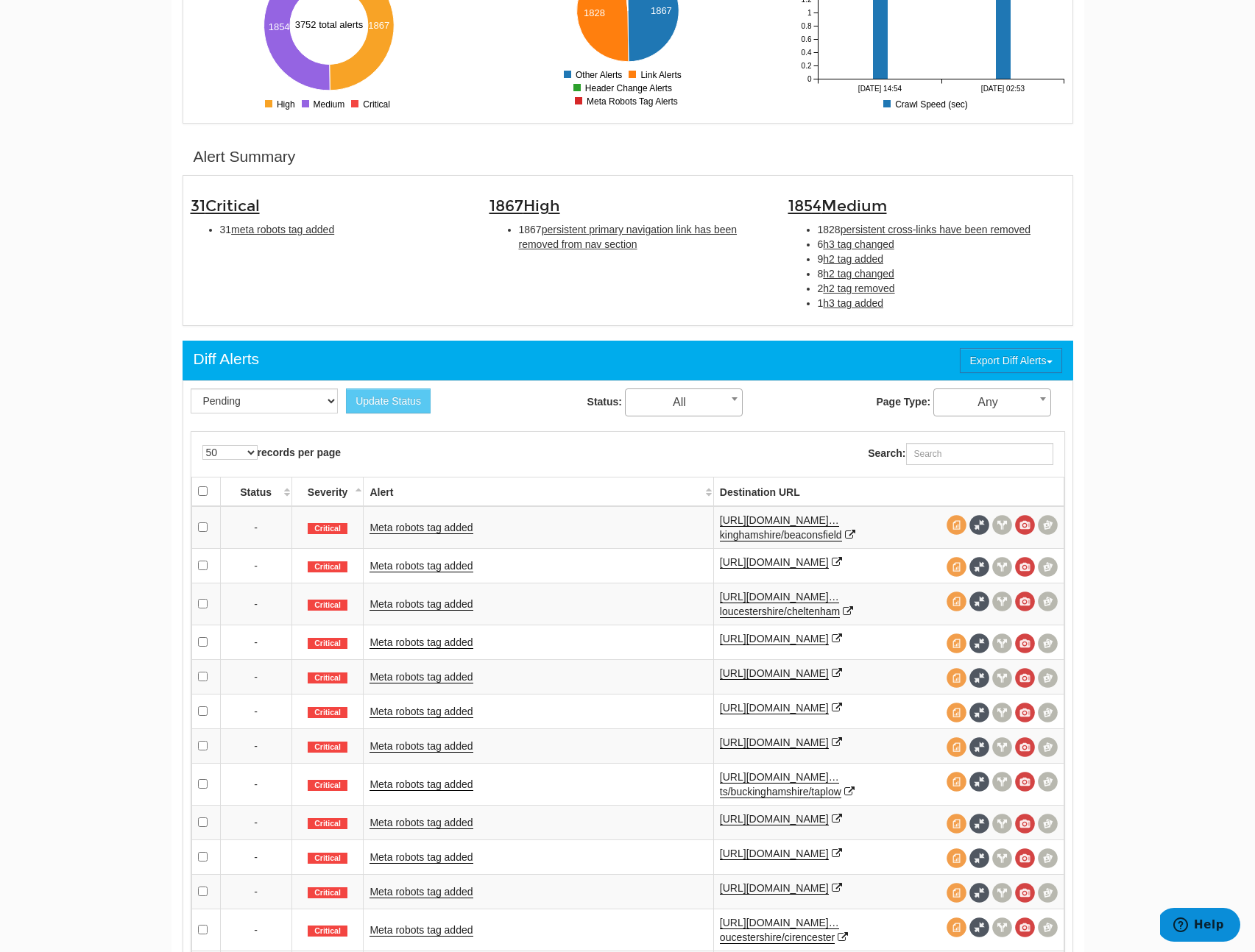
drag, startPoint x: 399, startPoint y: 488, endPoint x: 359, endPoint y: 551, distance: 74.6
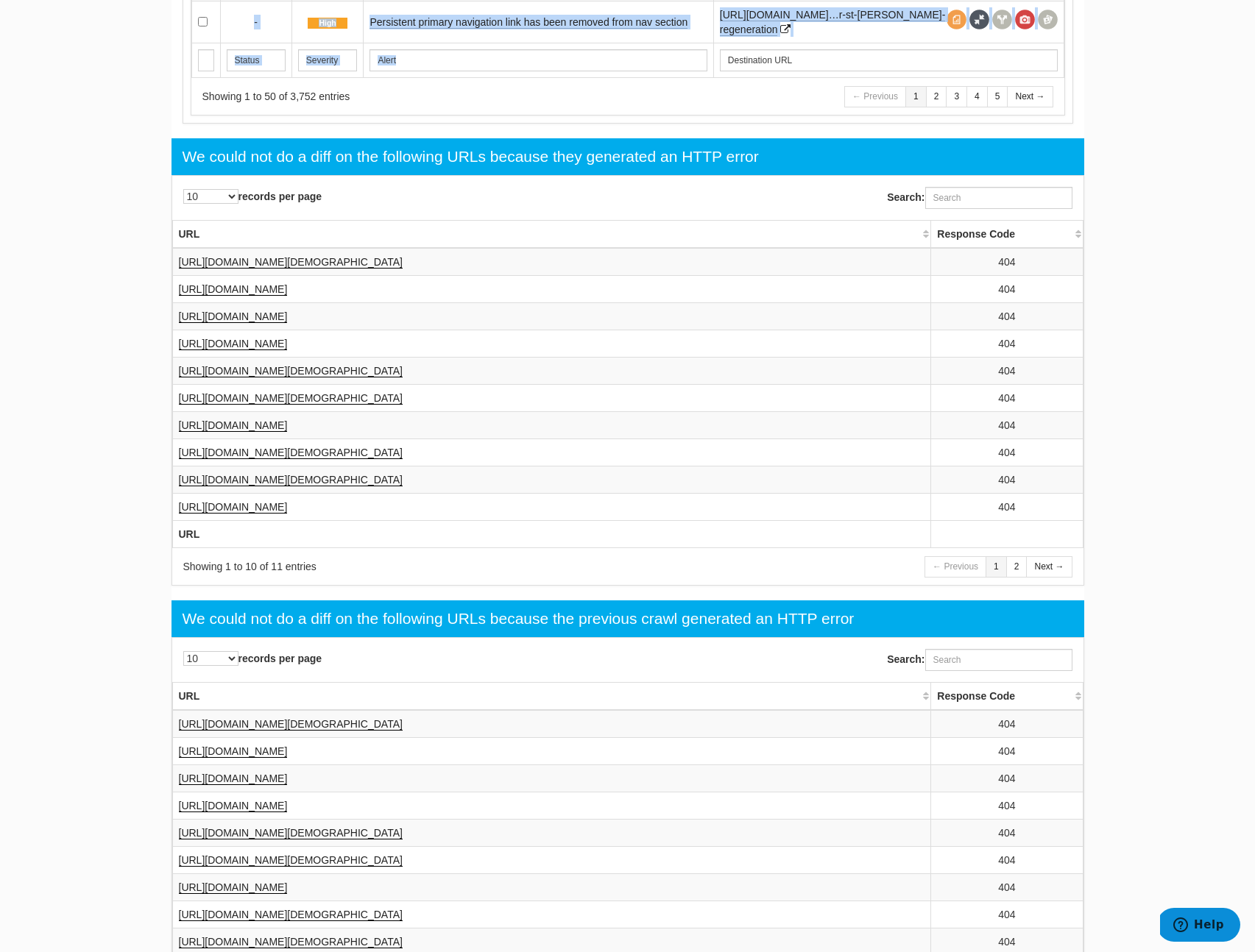
scroll to position [2725, 0]
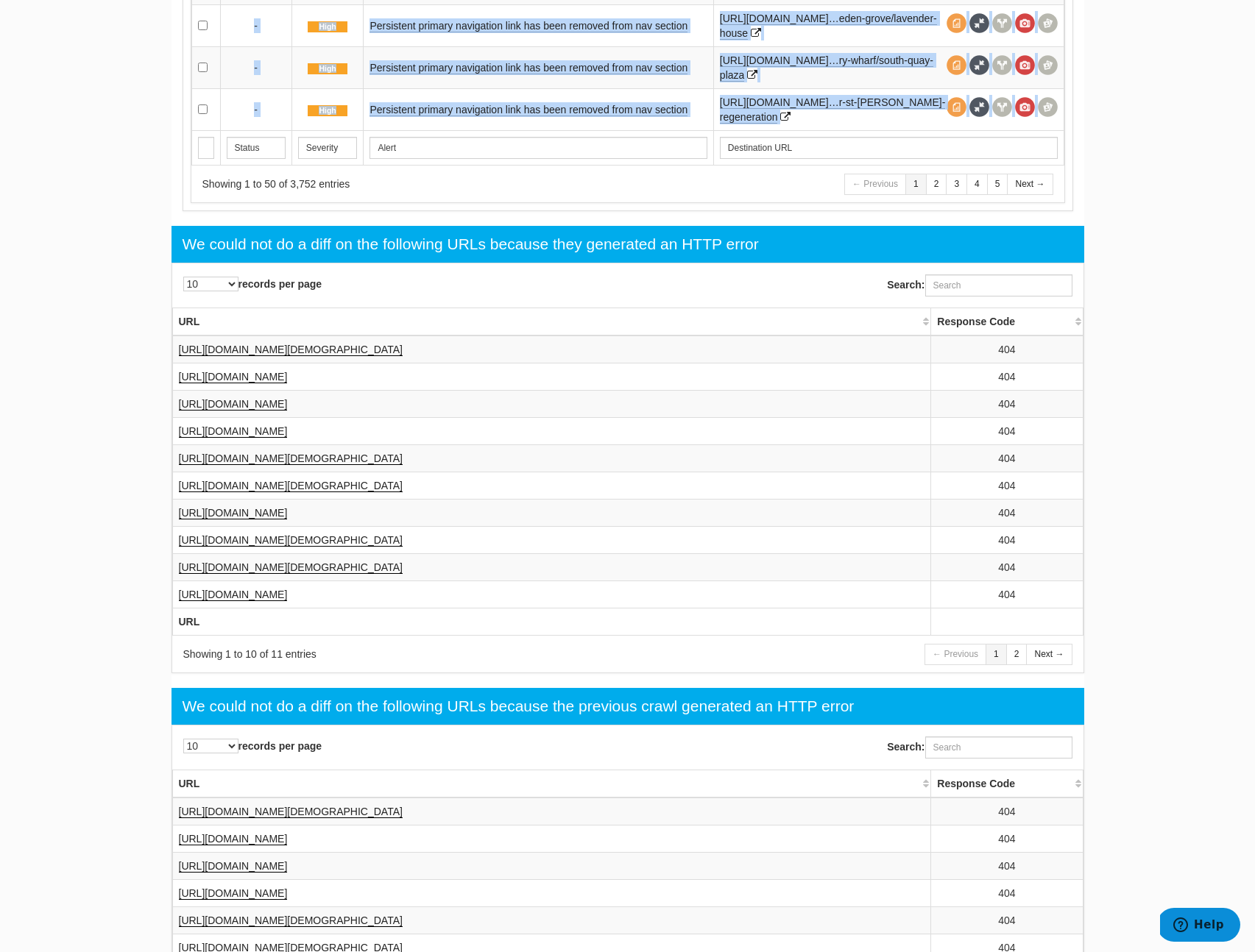
copy tbody "Meta robots tag added https://www.berkeleygroup.co.uk/developme…kinghamshire/be…"
drag, startPoint x: 365, startPoint y: 522, endPoint x: 880, endPoint y: 266, distance: 575.1
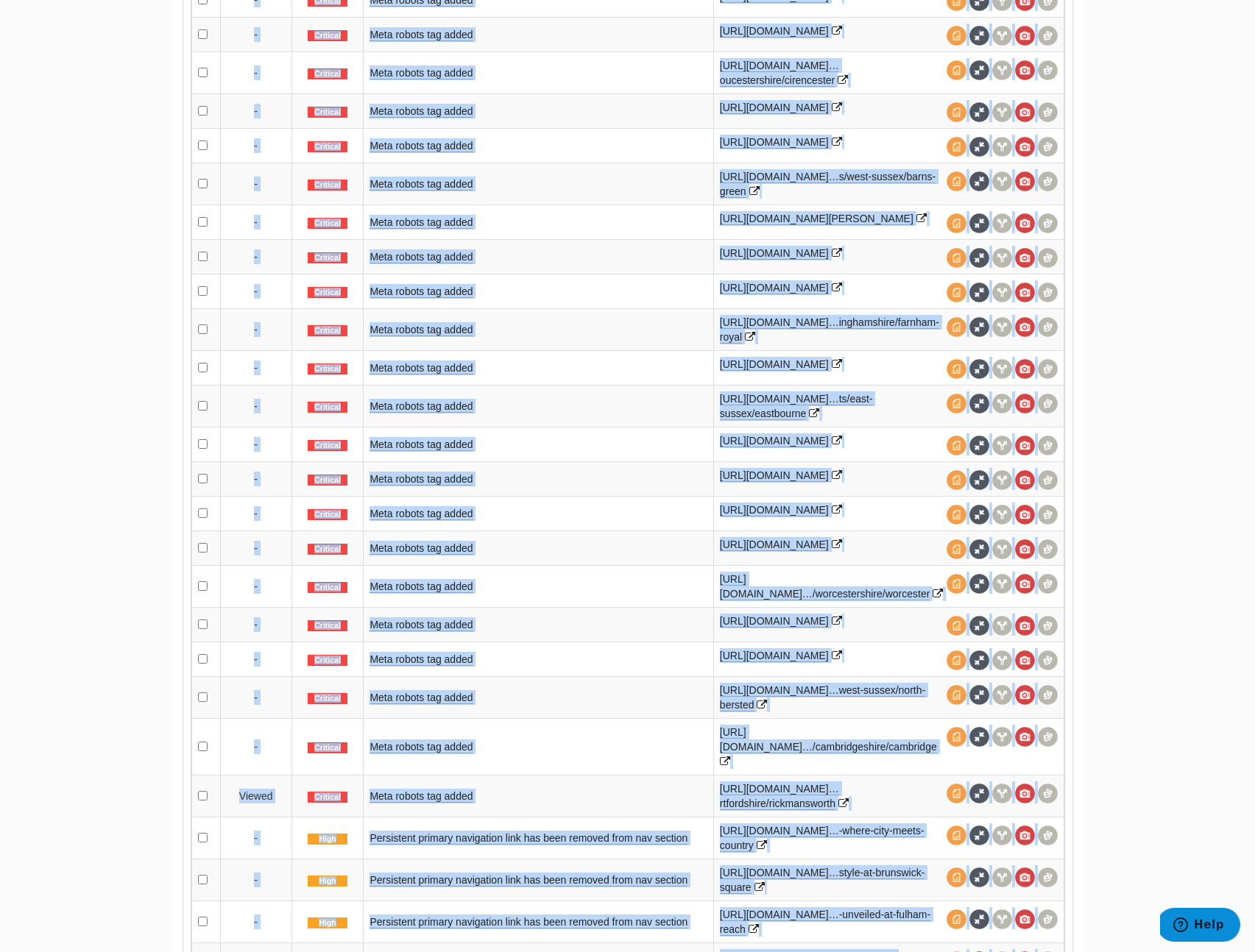
scroll to position [201, 0]
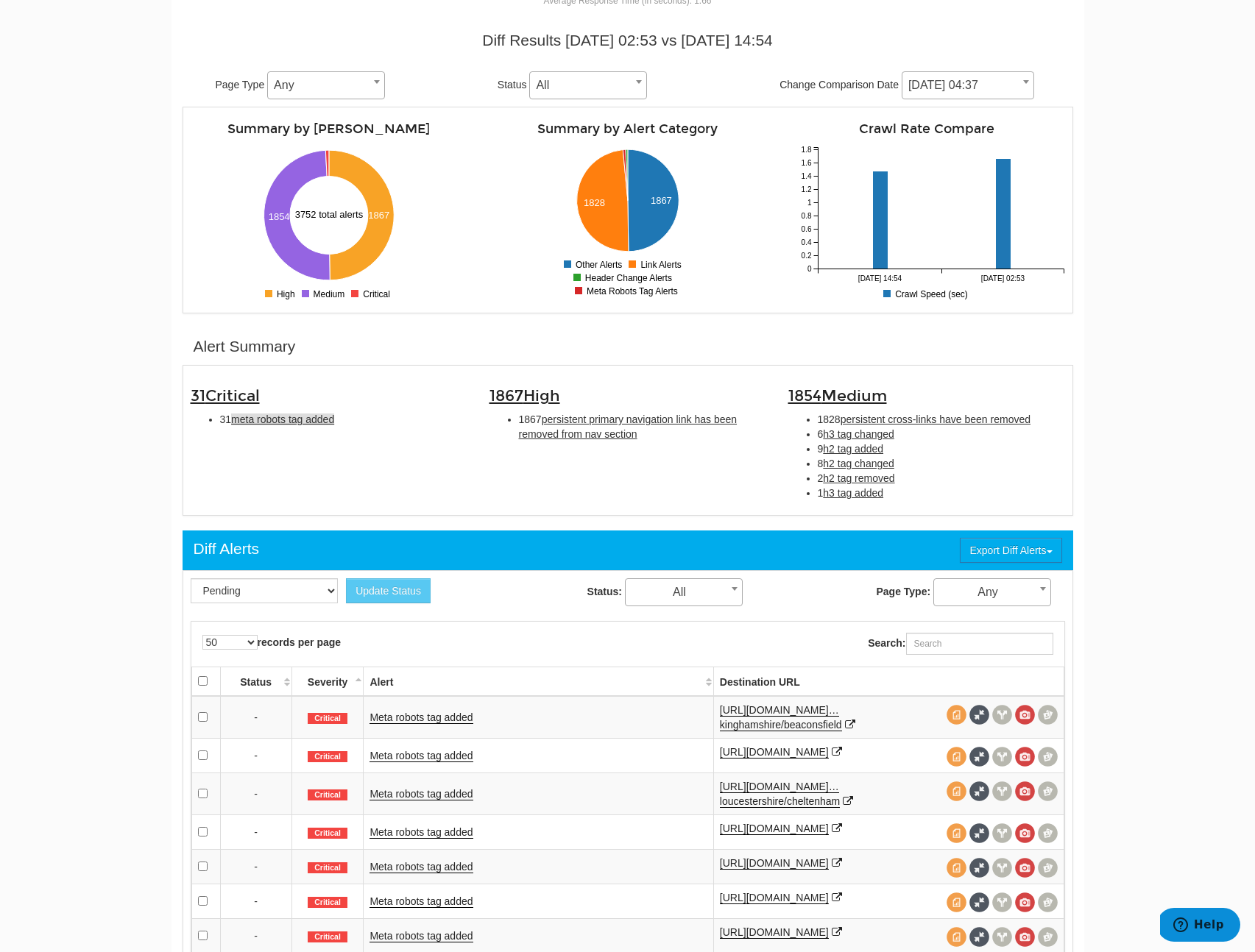
click at [303, 416] on span "meta robots tag added" at bounding box center [283, 419] width 103 height 11
type input "meta robots tag added"
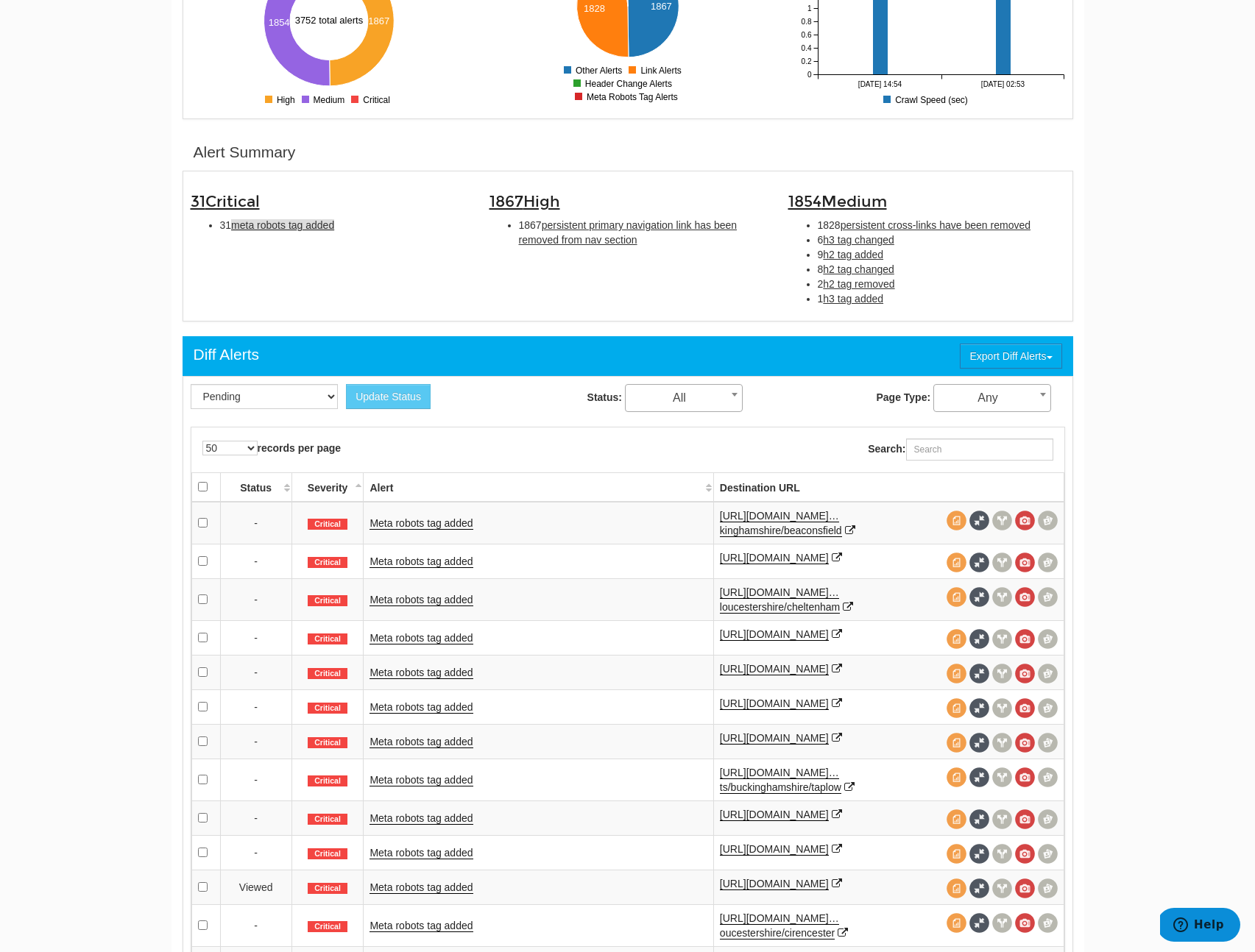
scroll to position [0, 0]
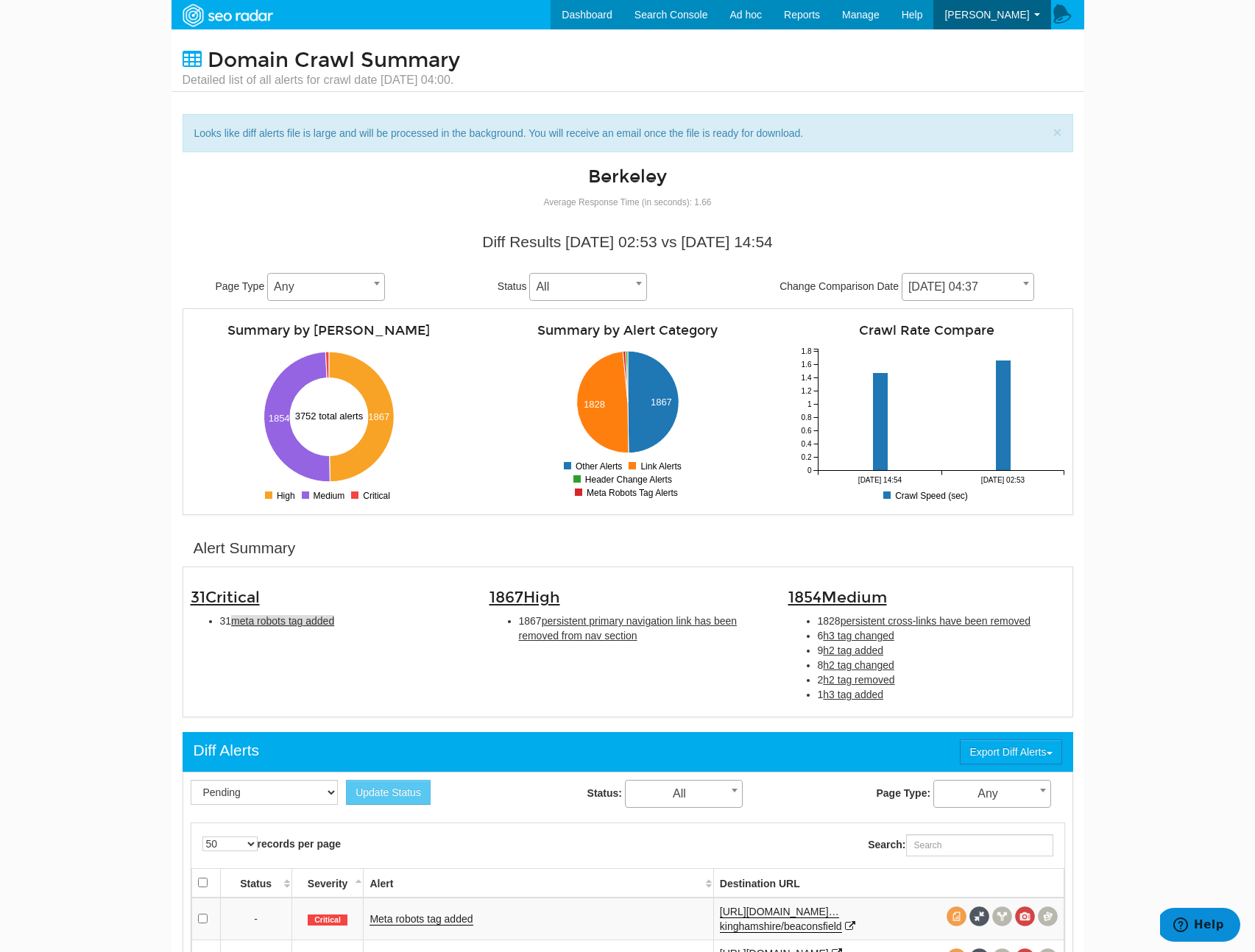
click at [944, 300] on span "[DATE] 04:37" at bounding box center [968, 286] width 133 height 28
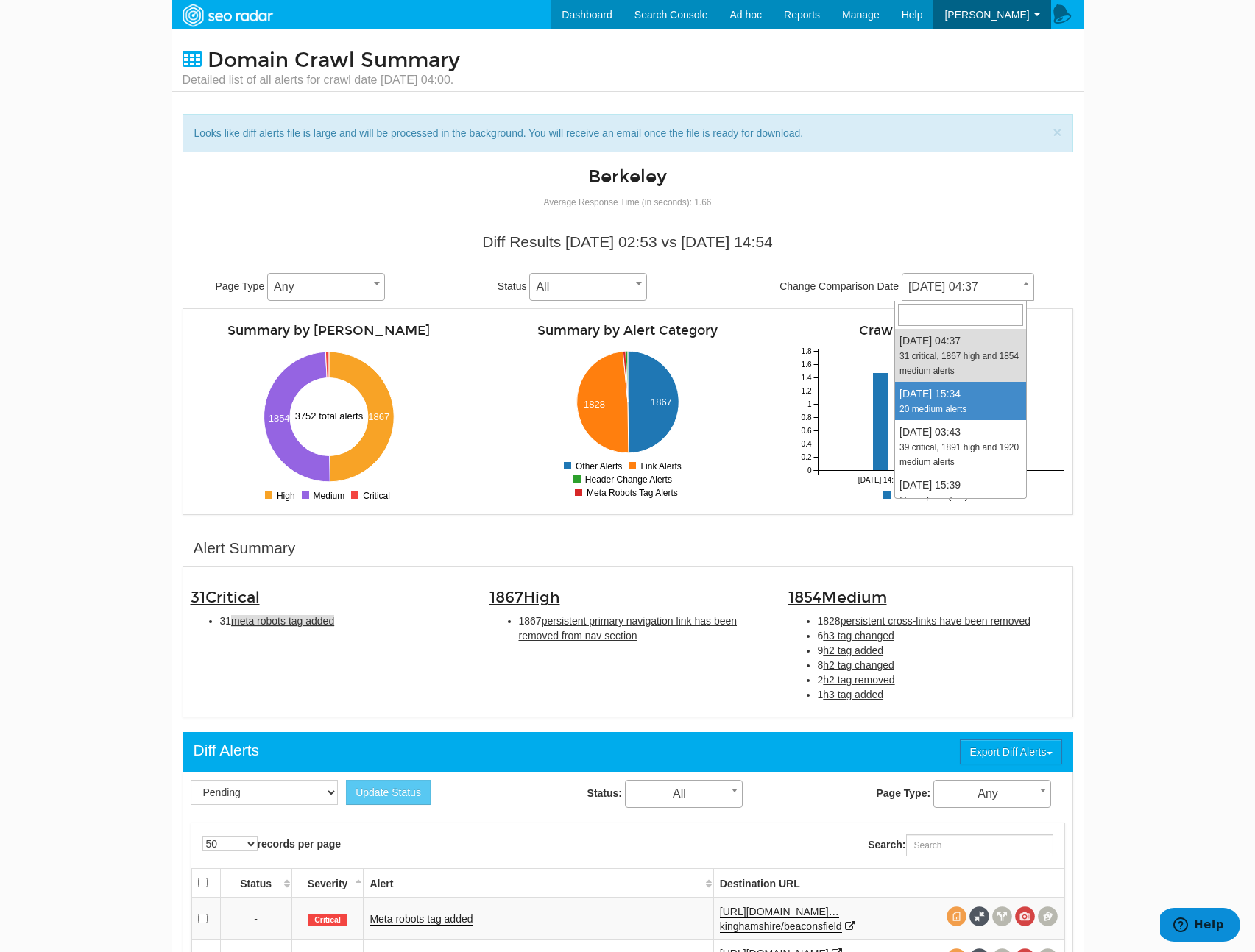
select select "2029790"
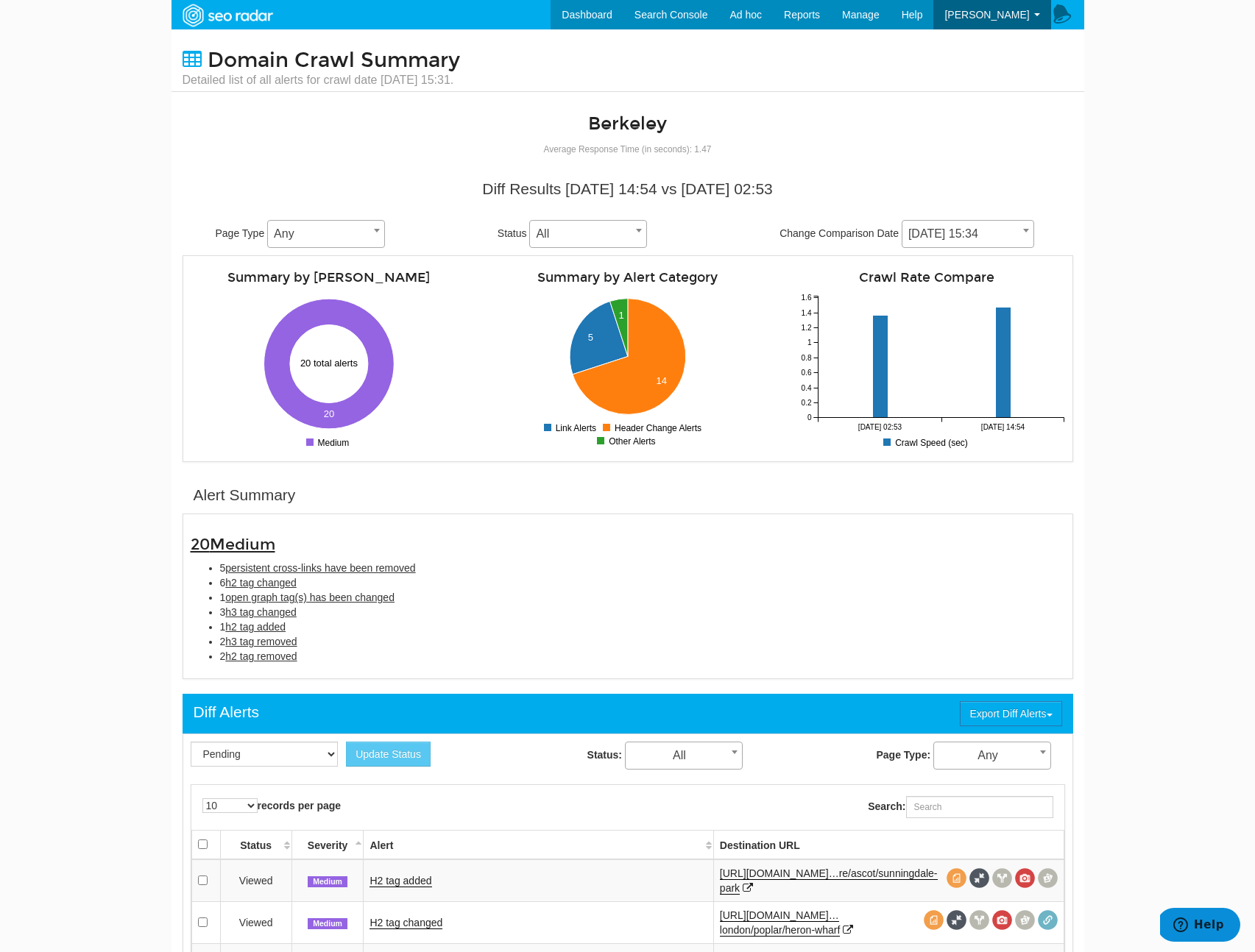
click at [968, 221] on span "[DATE] 15:34" at bounding box center [968, 234] width 133 height 28
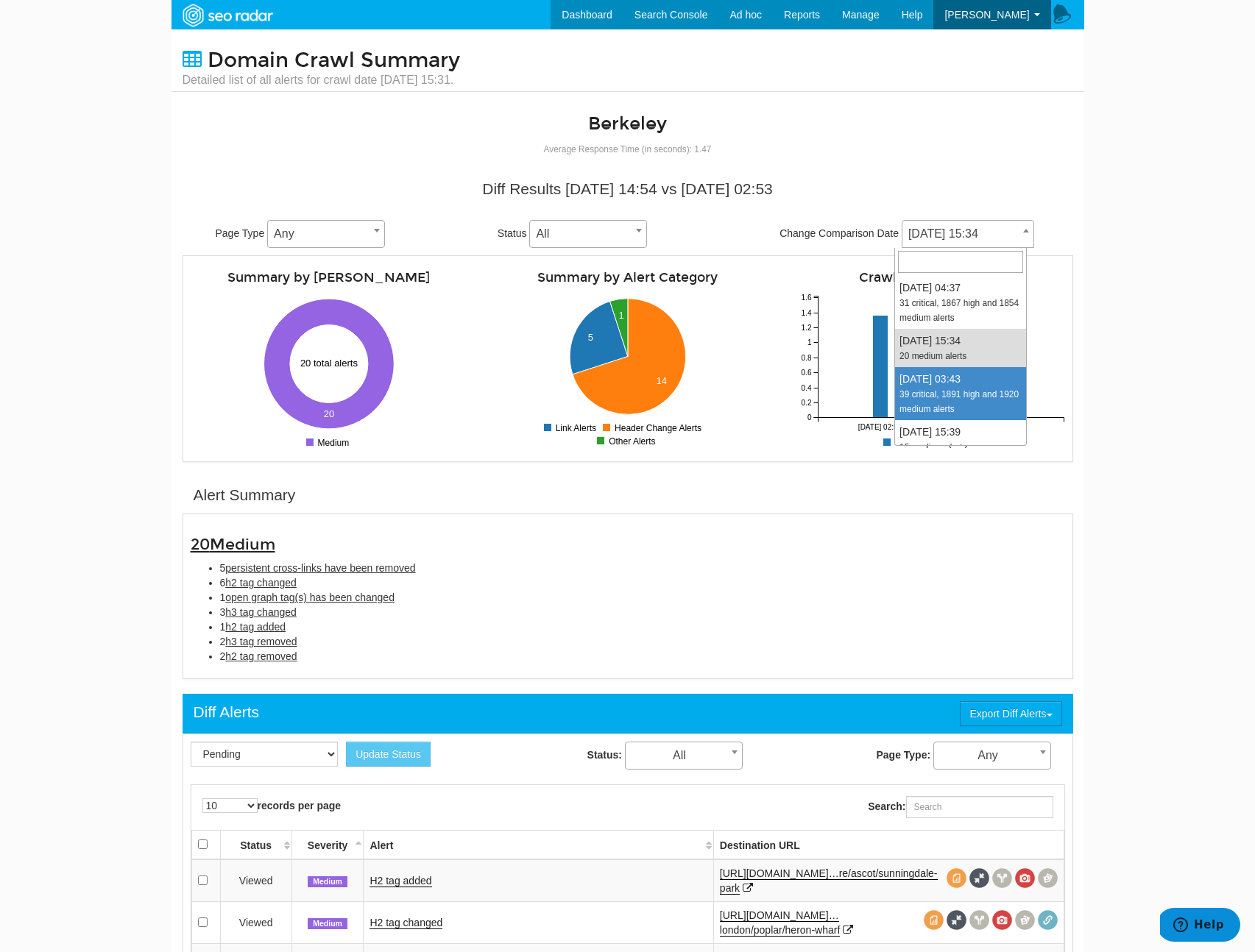
select select "2028601"
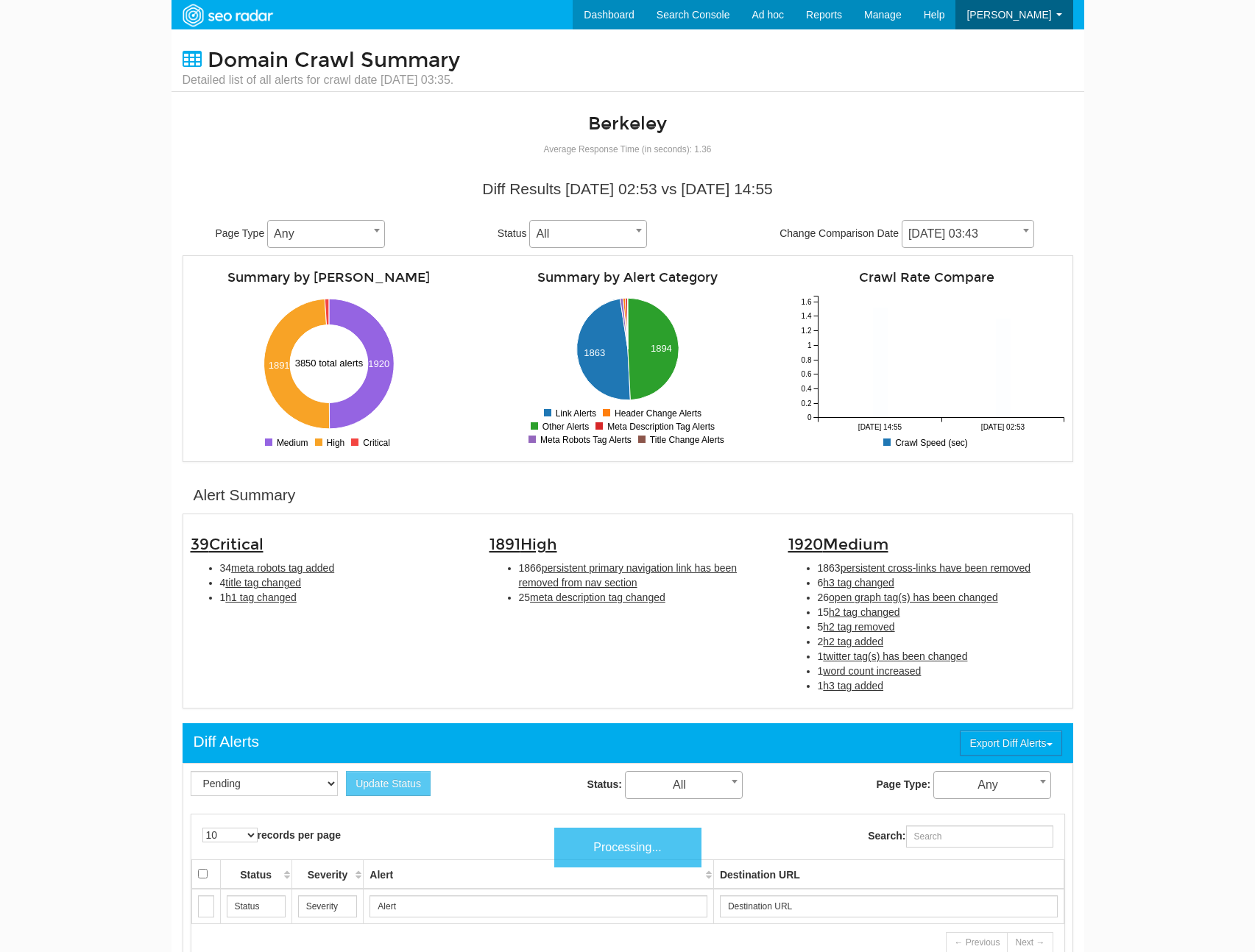
scroll to position [59, 0]
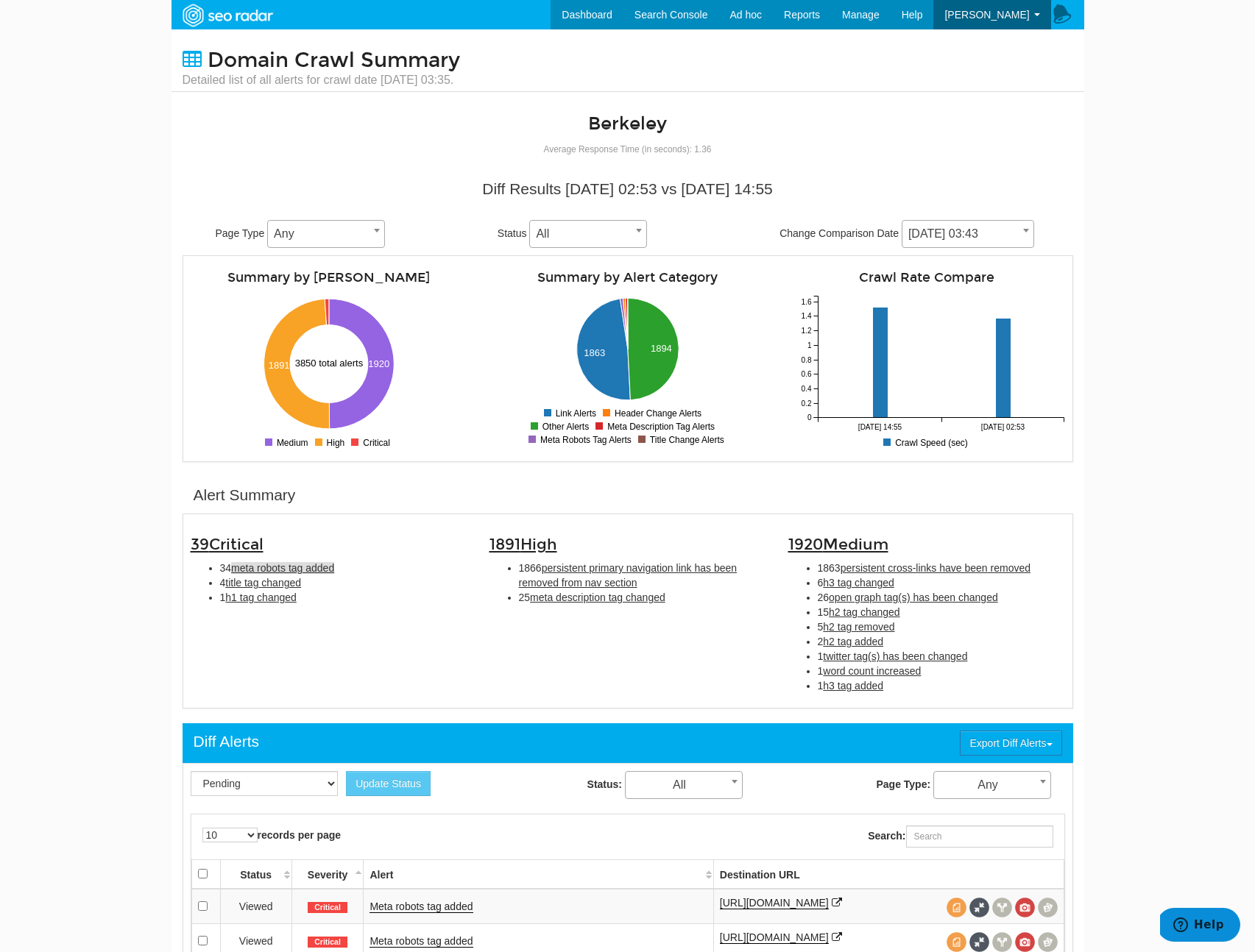
click at [276, 571] on span "meta robots tag added" at bounding box center [283, 568] width 103 height 11
type input "meta robots tag added"
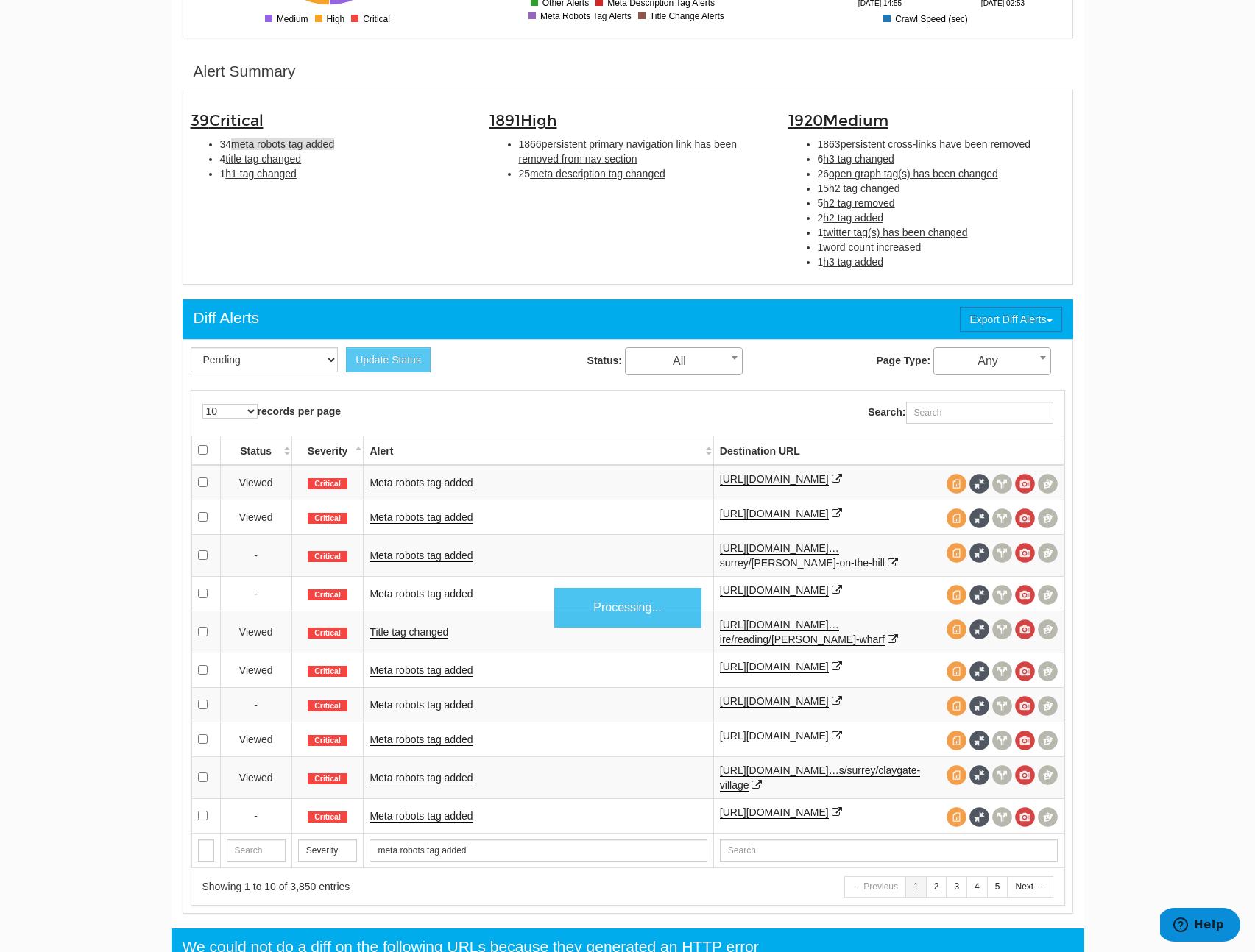
scroll to position [478, 0]
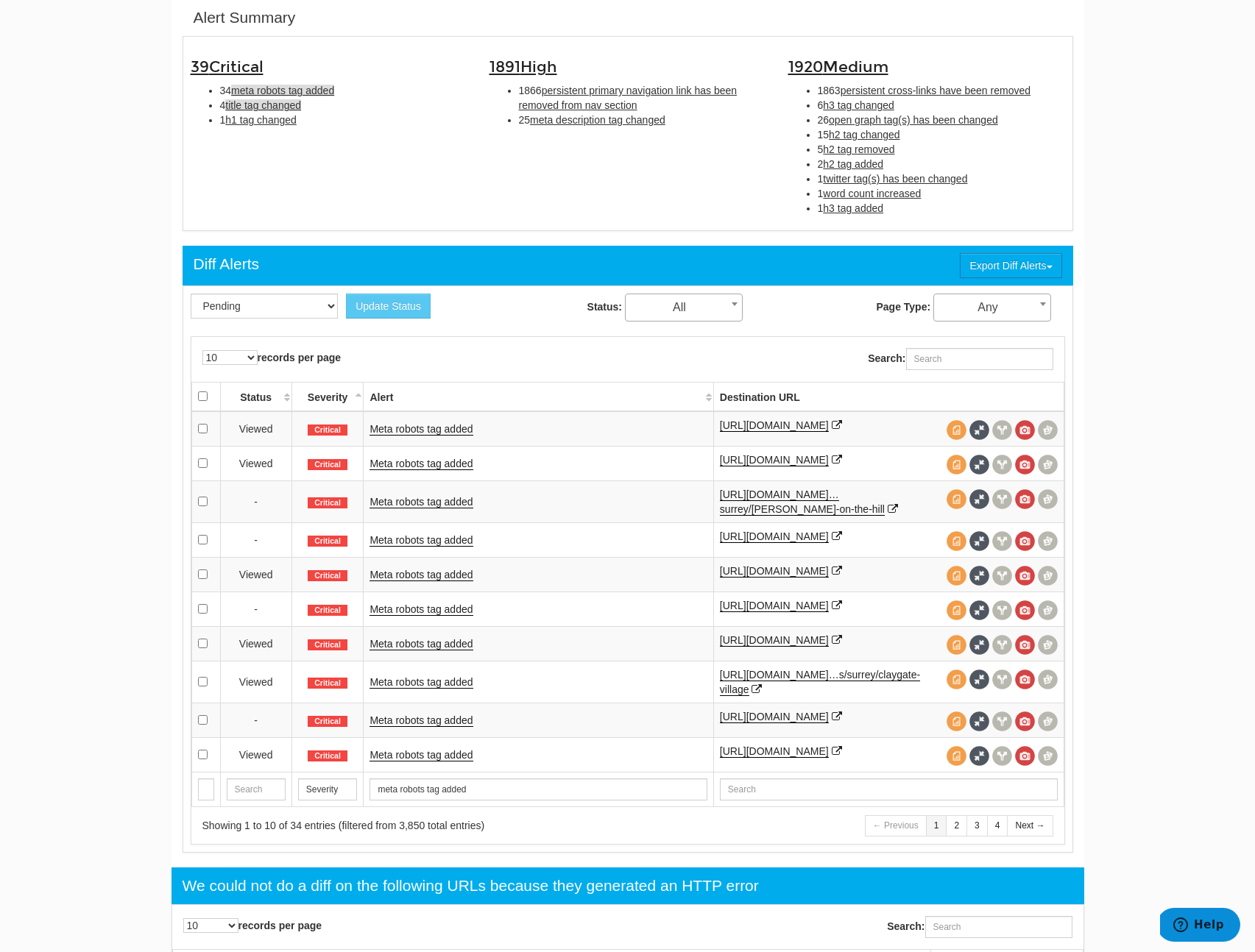
click at [247, 110] on span "title tag changed" at bounding box center [263, 105] width 76 height 11
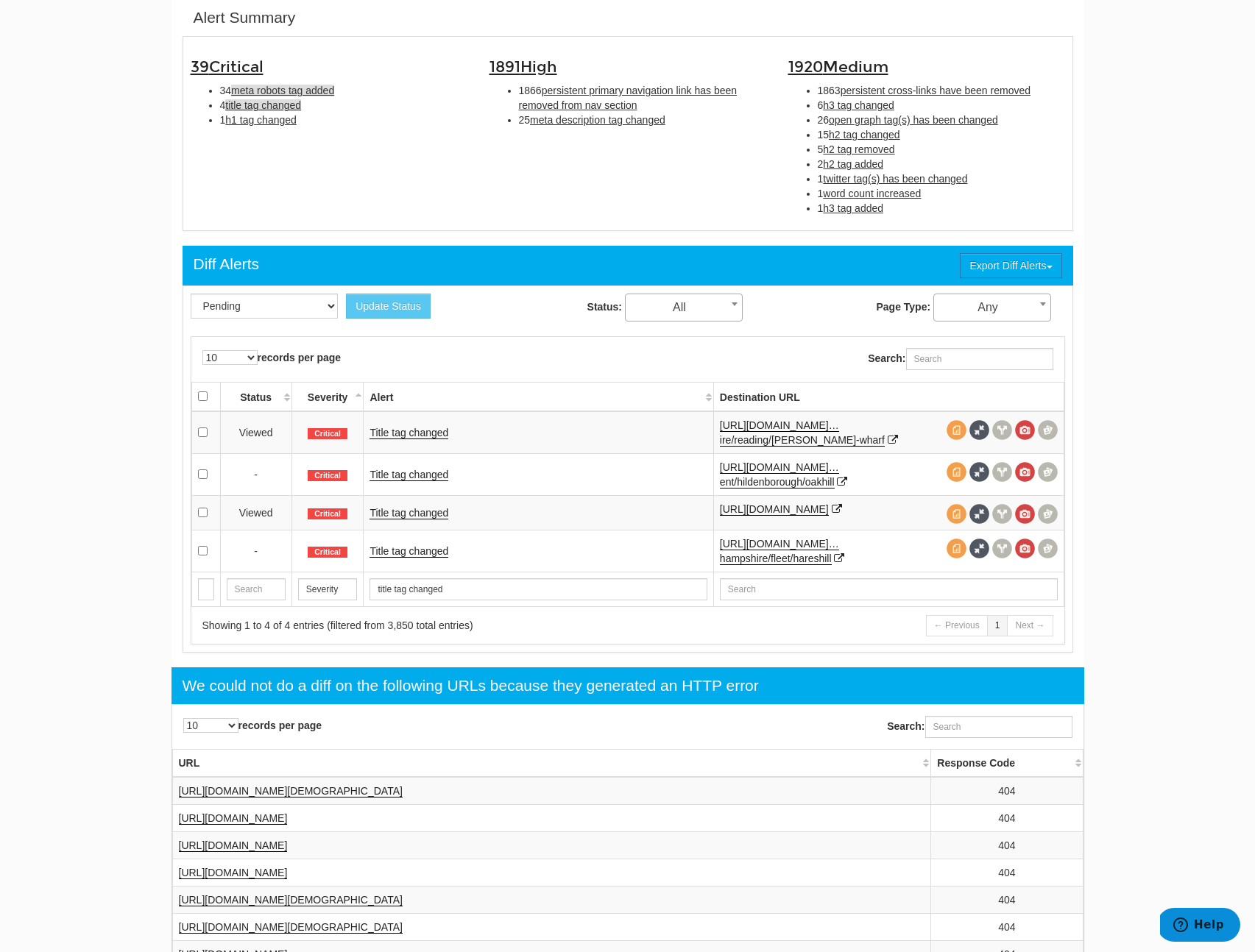
click at [274, 89] on span "meta robots tag added" at bounding box center [283, 90] width 103 height 11
type input "meta robots tag added"
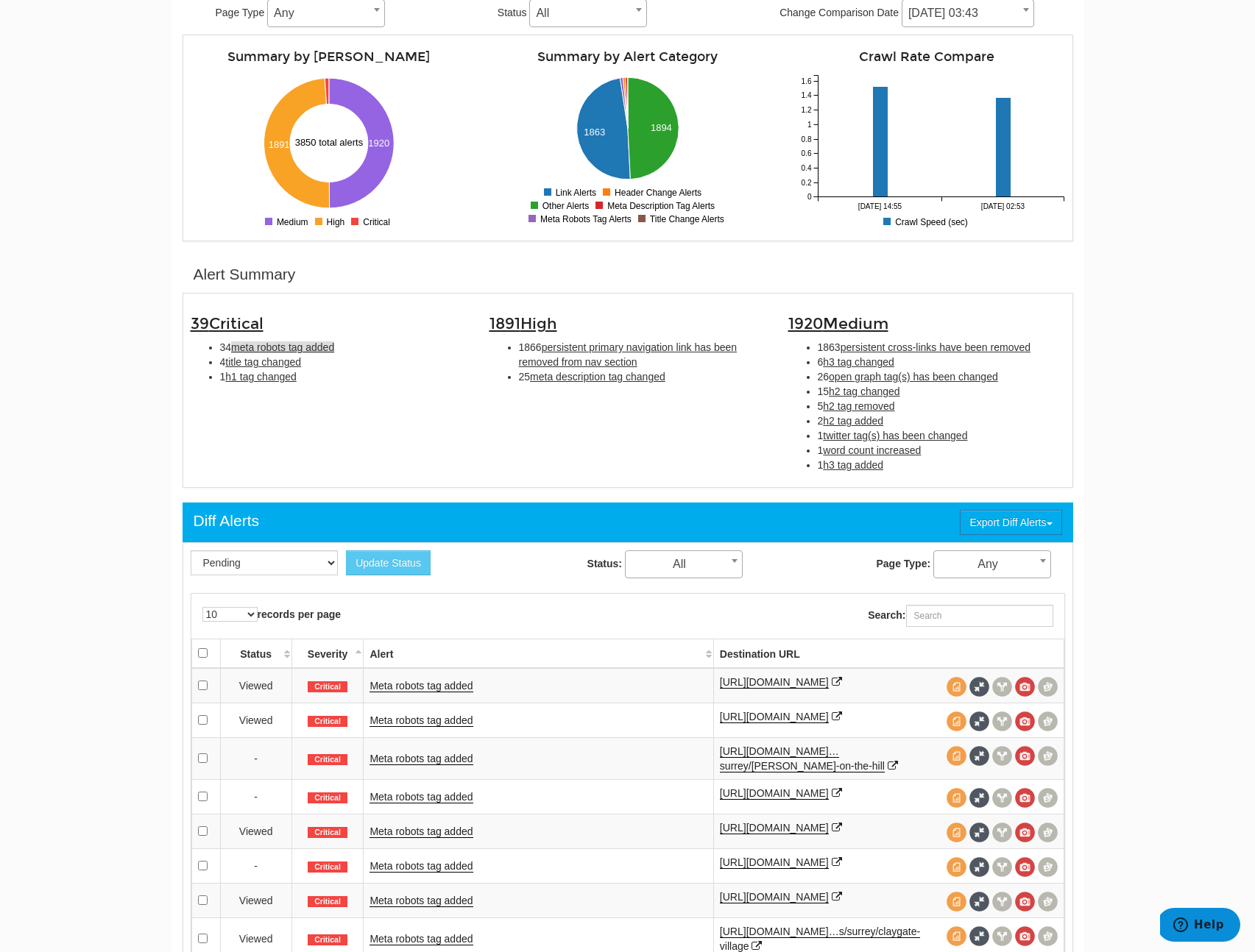
scroll to position [0, 0]
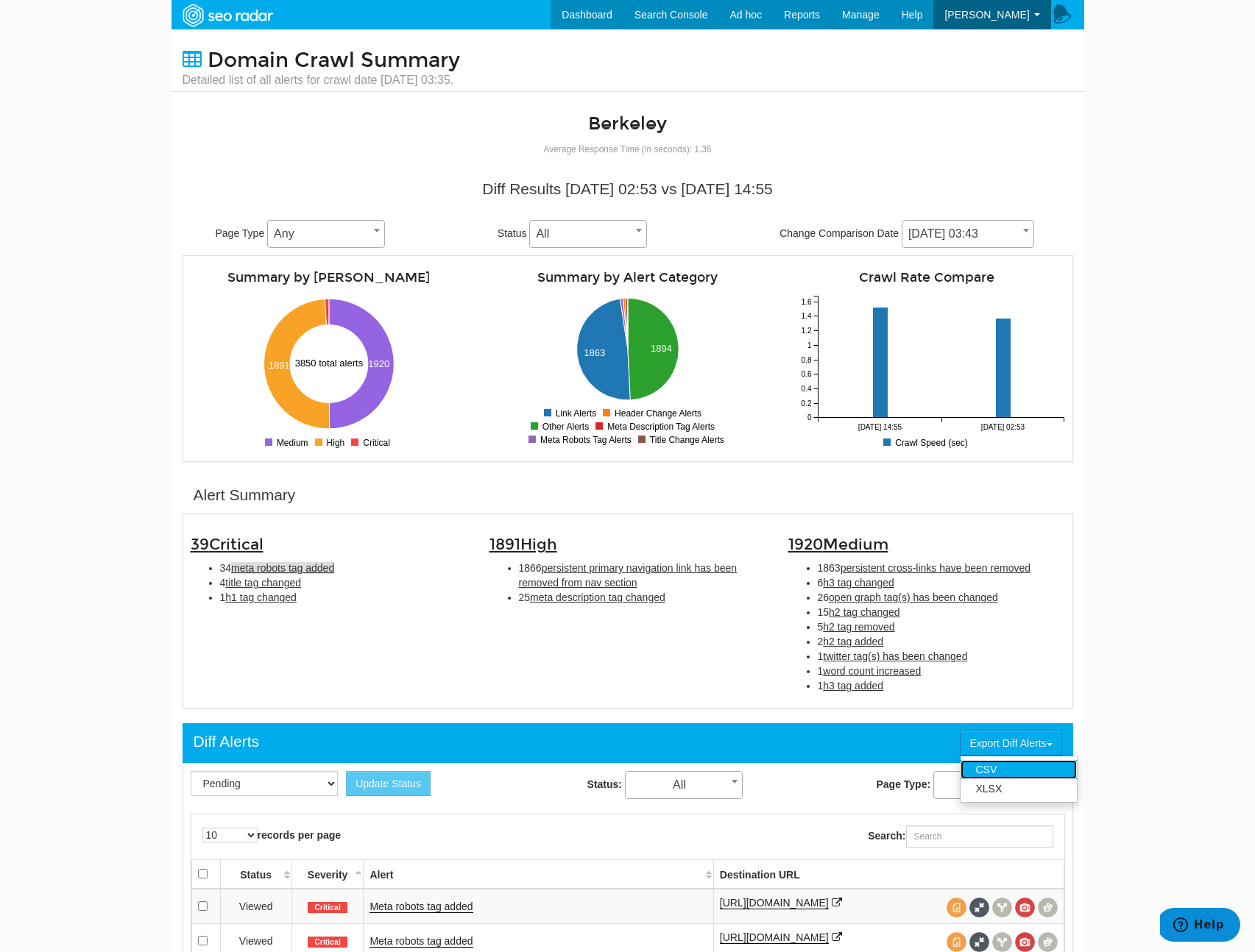
click at [990, 769] on link "CSV" at bounding box center [1019, 769] width 116 height 19
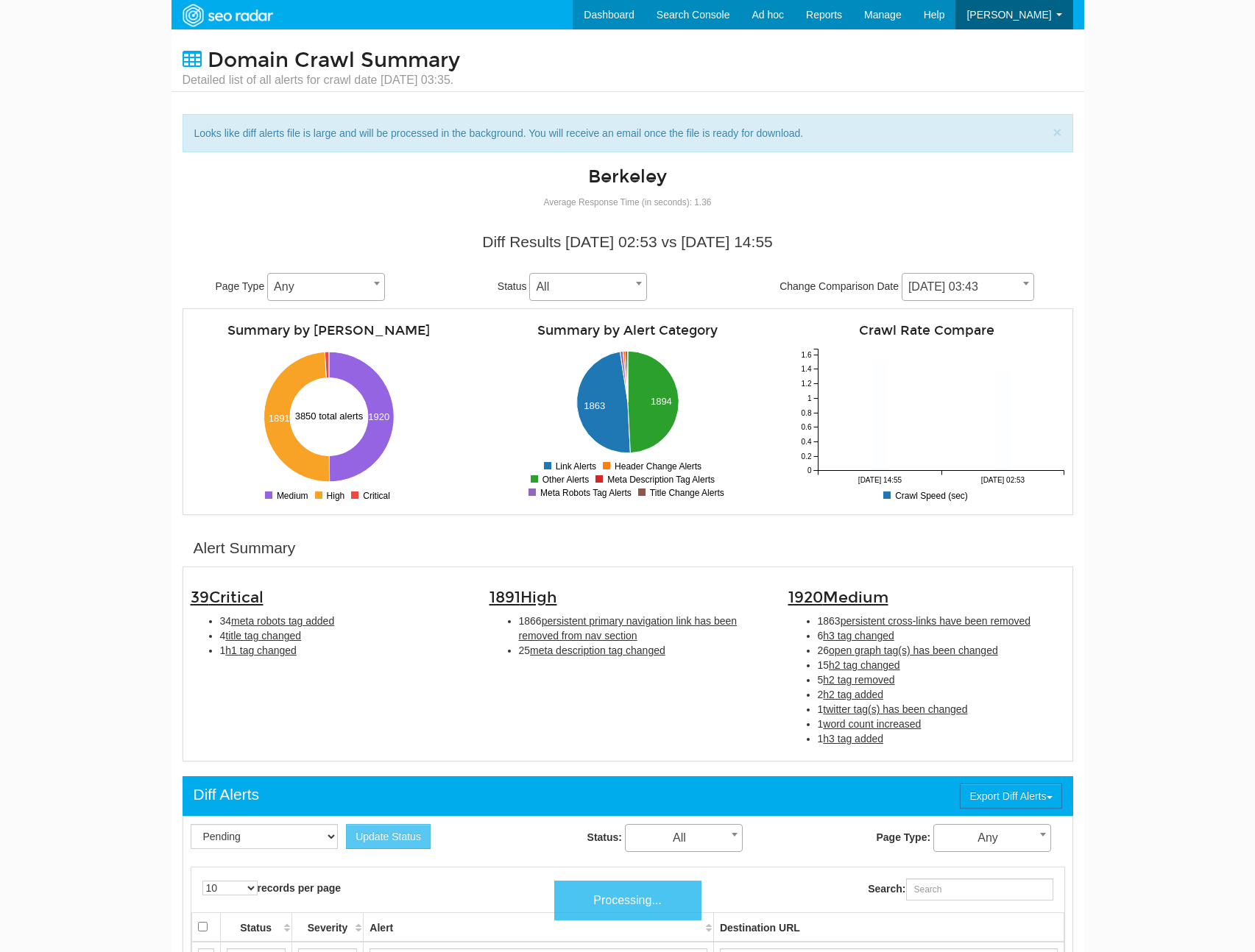
scroll to position [59, 0]
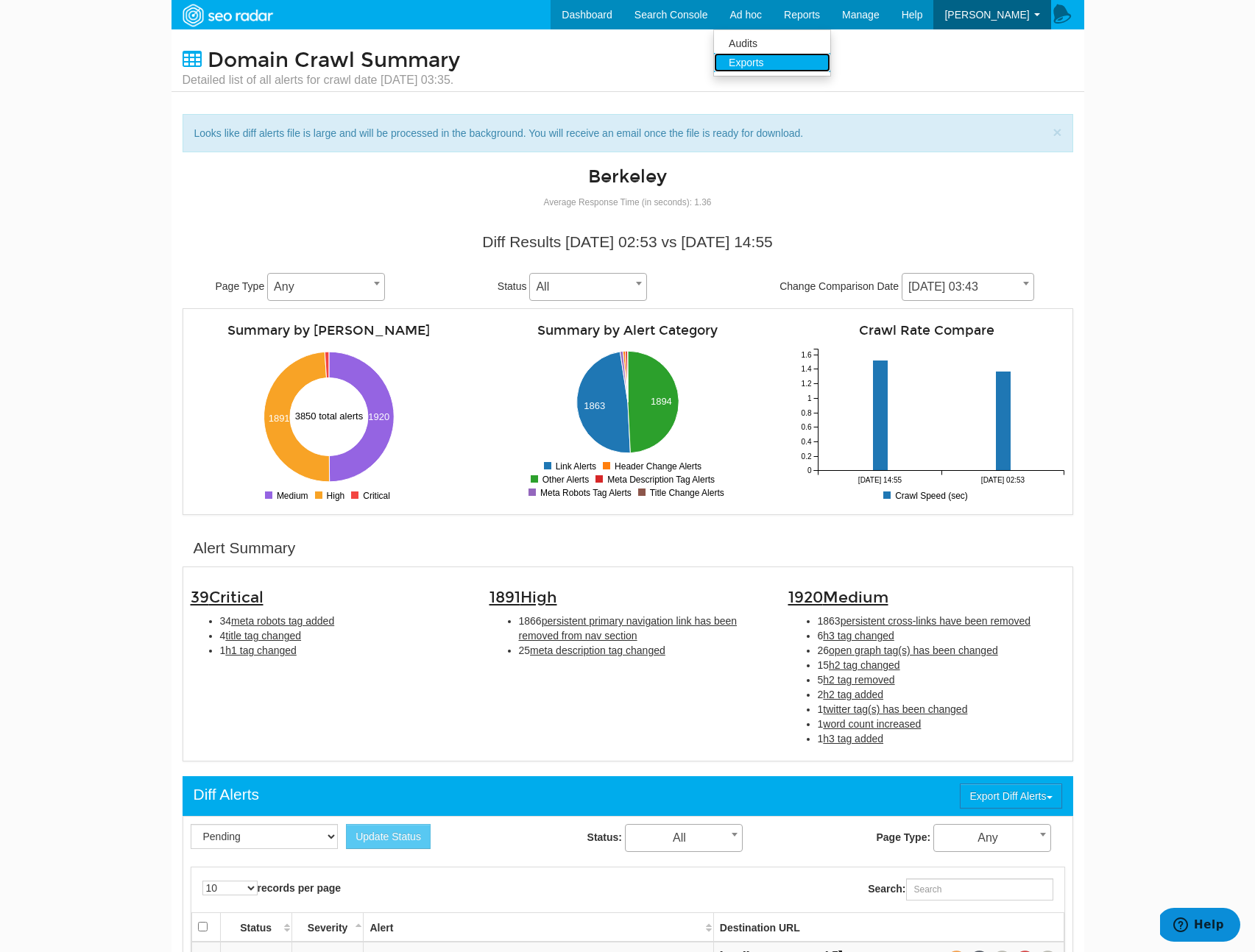
click at [796, 58] on link "Exports" at bounding box center [772, 62] width 116 height 19
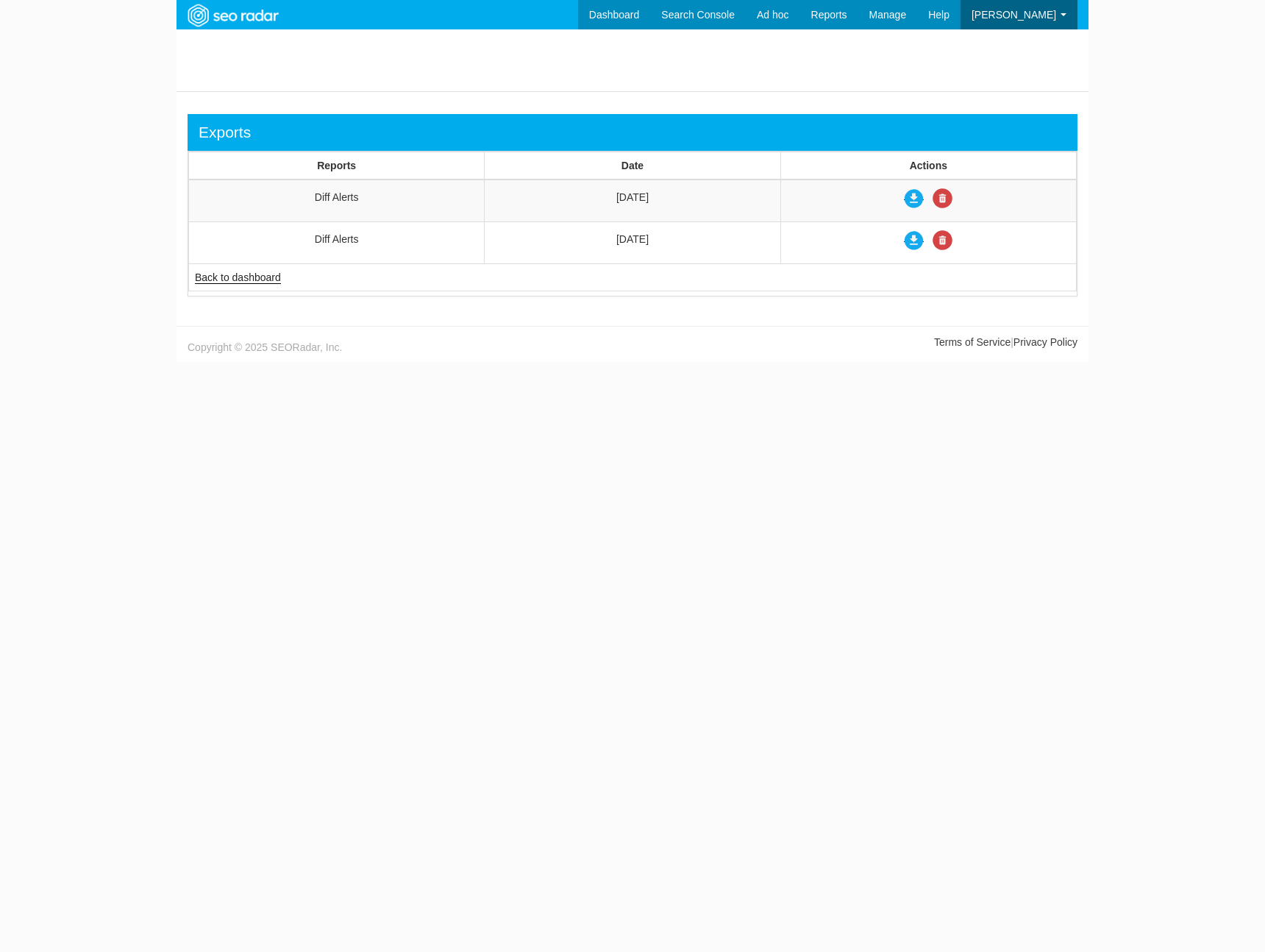
scroll to position [59, 0]
click at [909, 197] on icon at bounding box center [914, 198] width 20 height 20
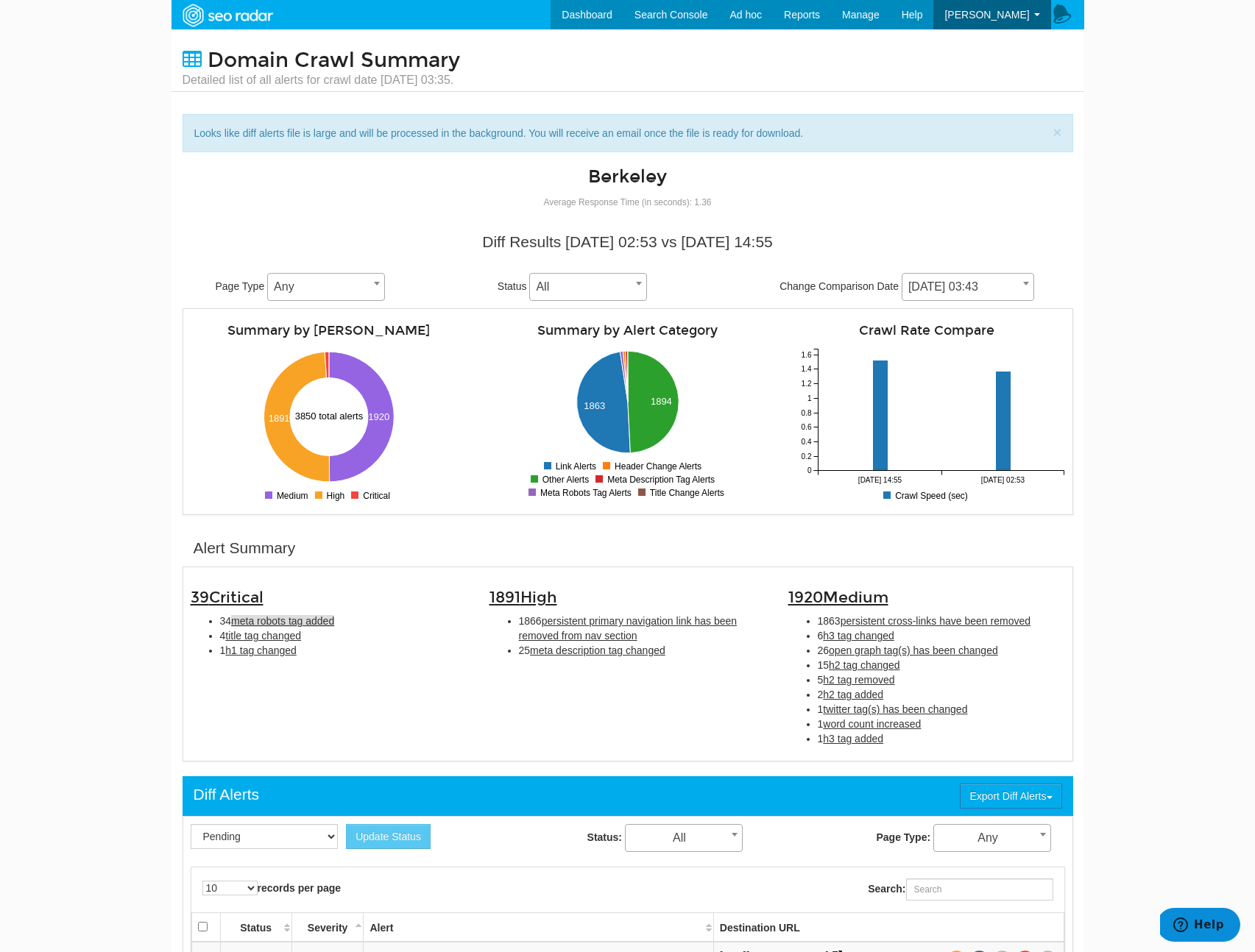
click at [334, 627] on span "meta robots tag added" at bounding box center [283, 620] width 103 height 11
type input "meta robots tag added"
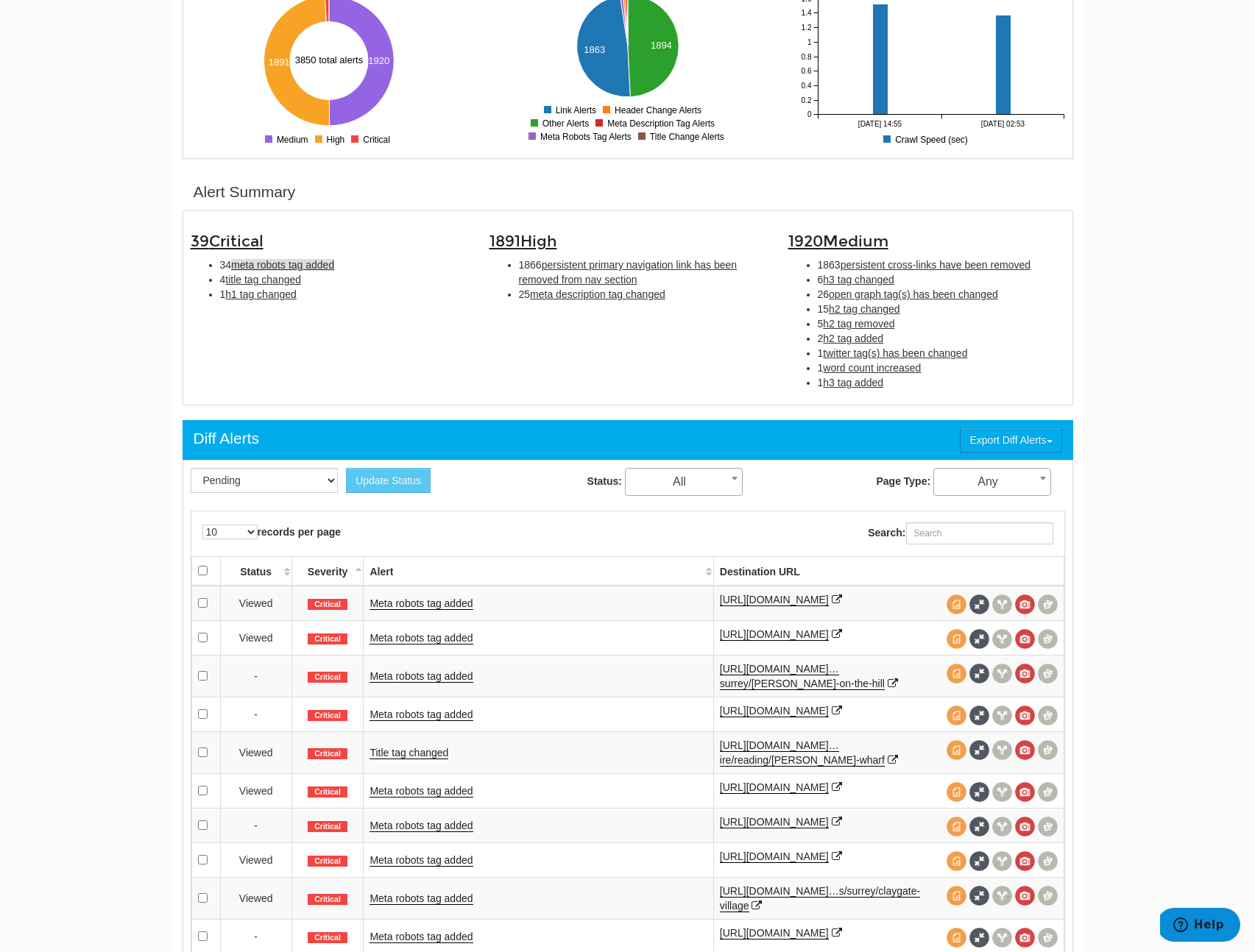
scroll to position [102, 0]
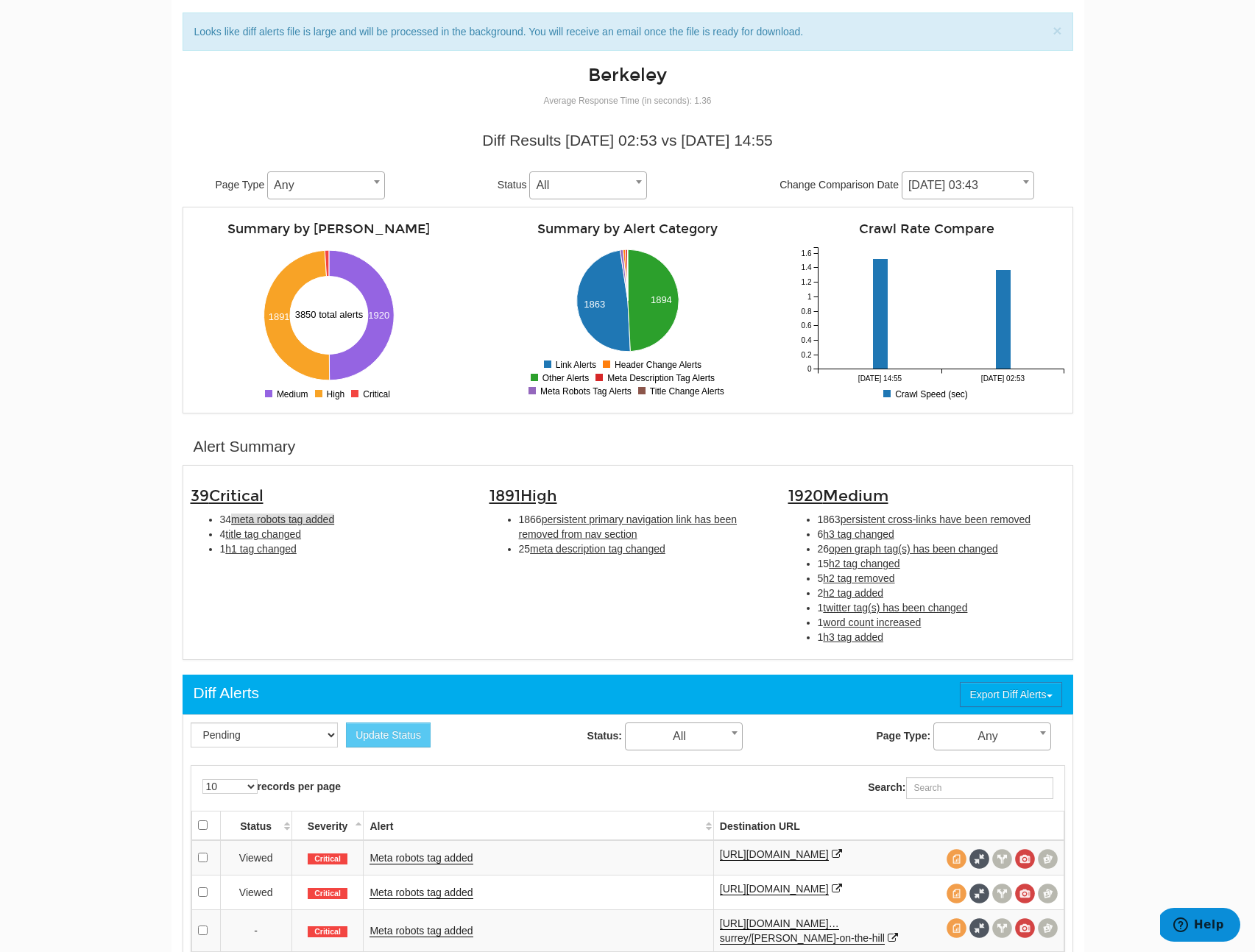
copy li "meta robots tag added"
drag, startPoint x: 365, startPoint y: 518, endPoint x: 230, endPoint y: 515, distance: 135.0
click at [0, 0] on body "Dashboard Search Console Ad hoc Internet Archive Diff tool Mobile vs. Desktop F…" at bounding box center [628, 374] width 1255 height 952
